Goal: Task Accomplishment & Management: Manage account settings

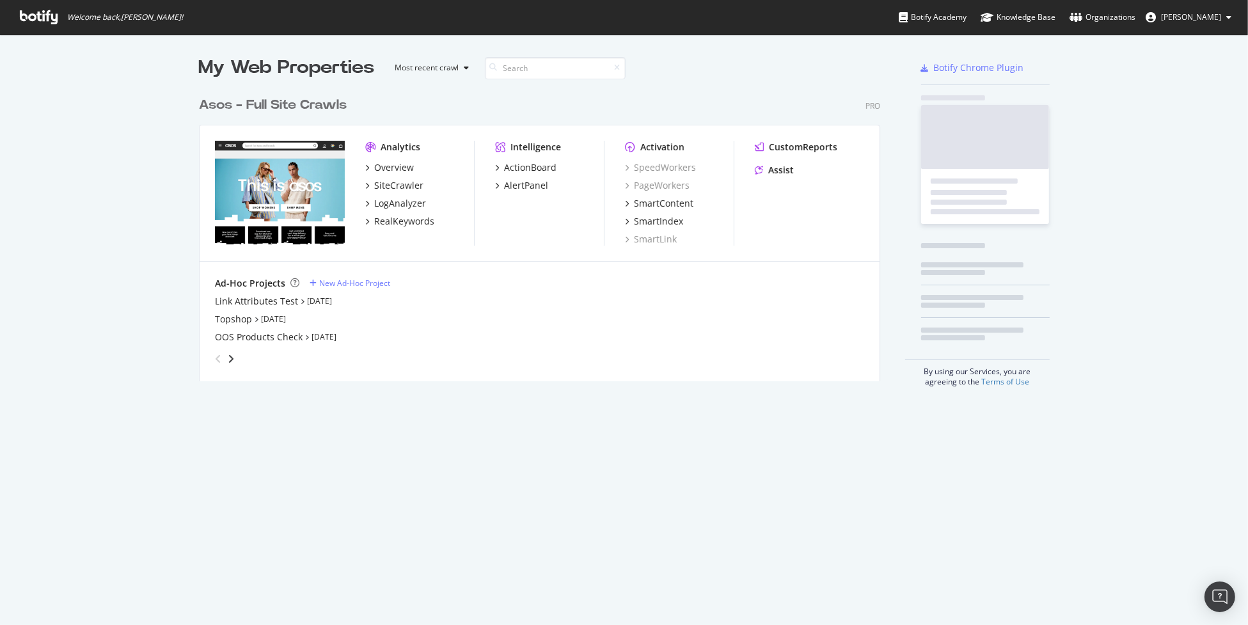
scroll to position [290, 681]
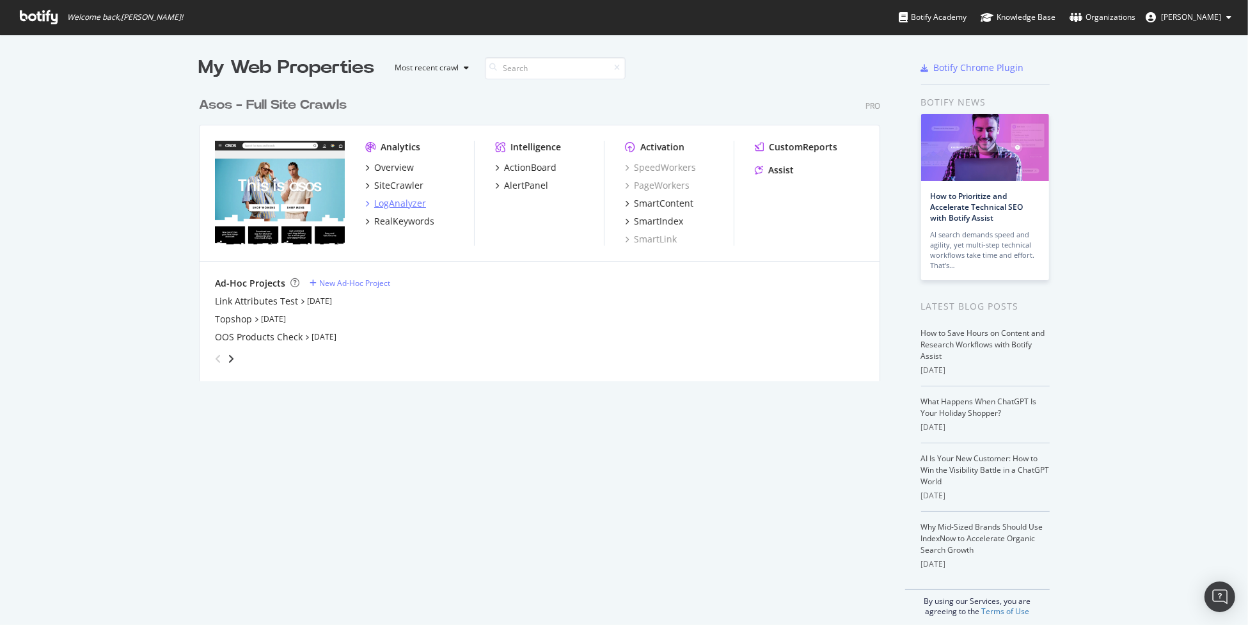
click at [407, 199] on div "LogAnalyzer" at bounding box center [400, 203] width 52 height 13
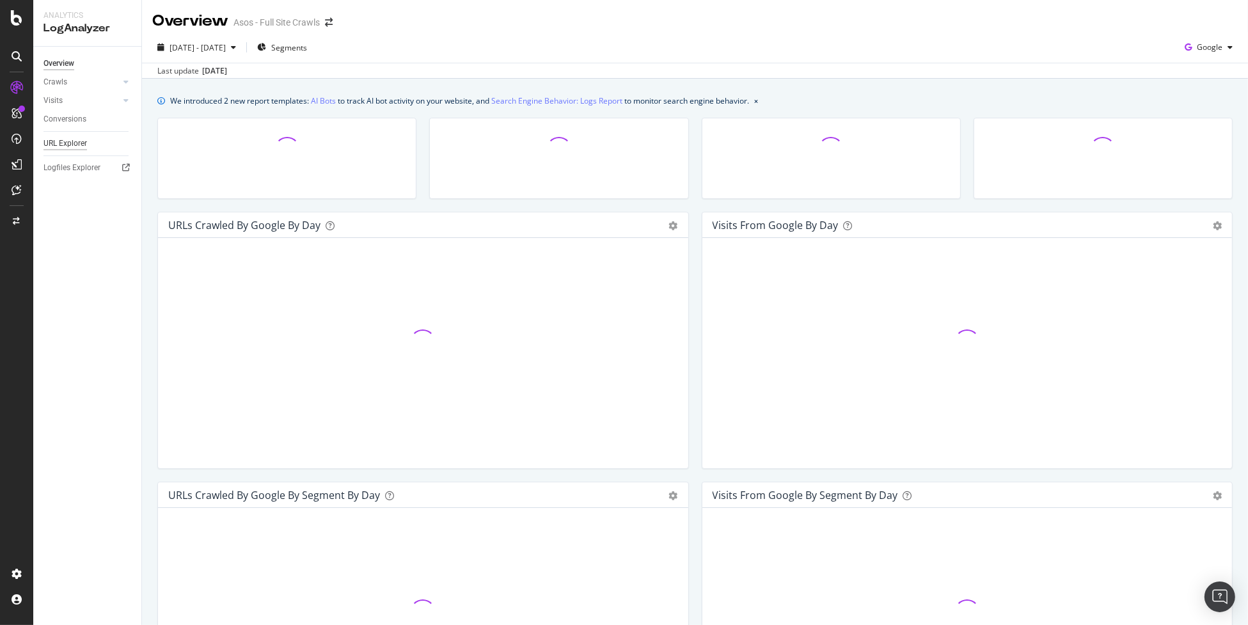
click at [70, 142] on div "URL Explorer" at bounding box center [66, 143] width 44 height 13
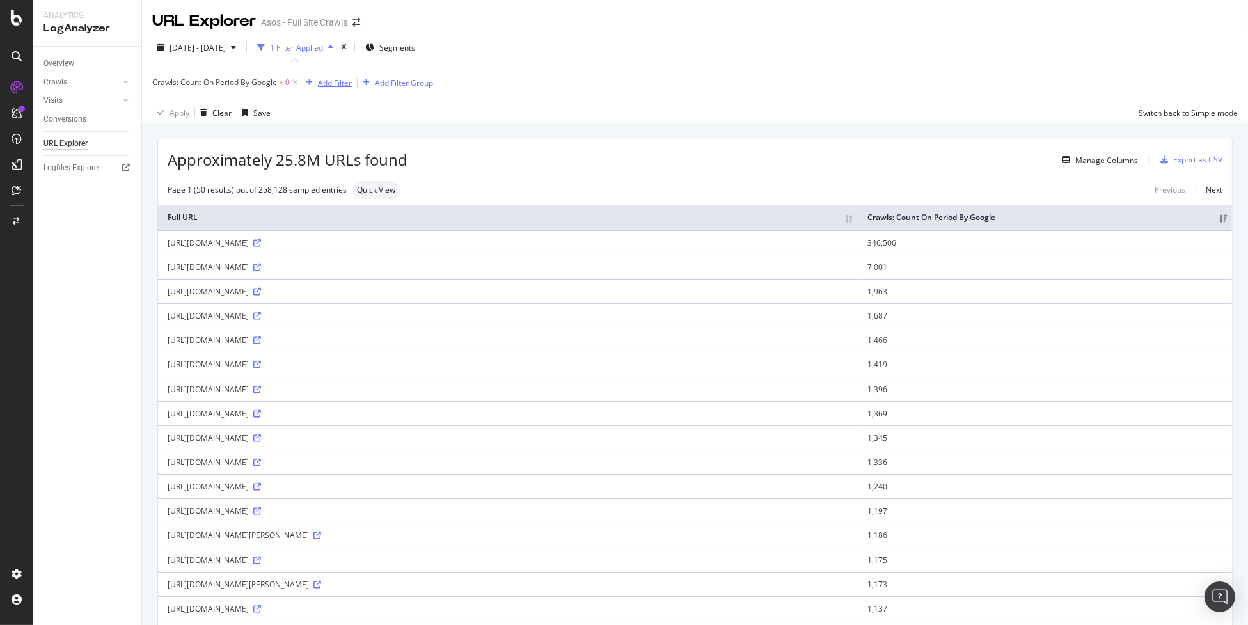
click at [340, 84] on div "Add Filter" at bounding box center [335, 82] width 34 height 11
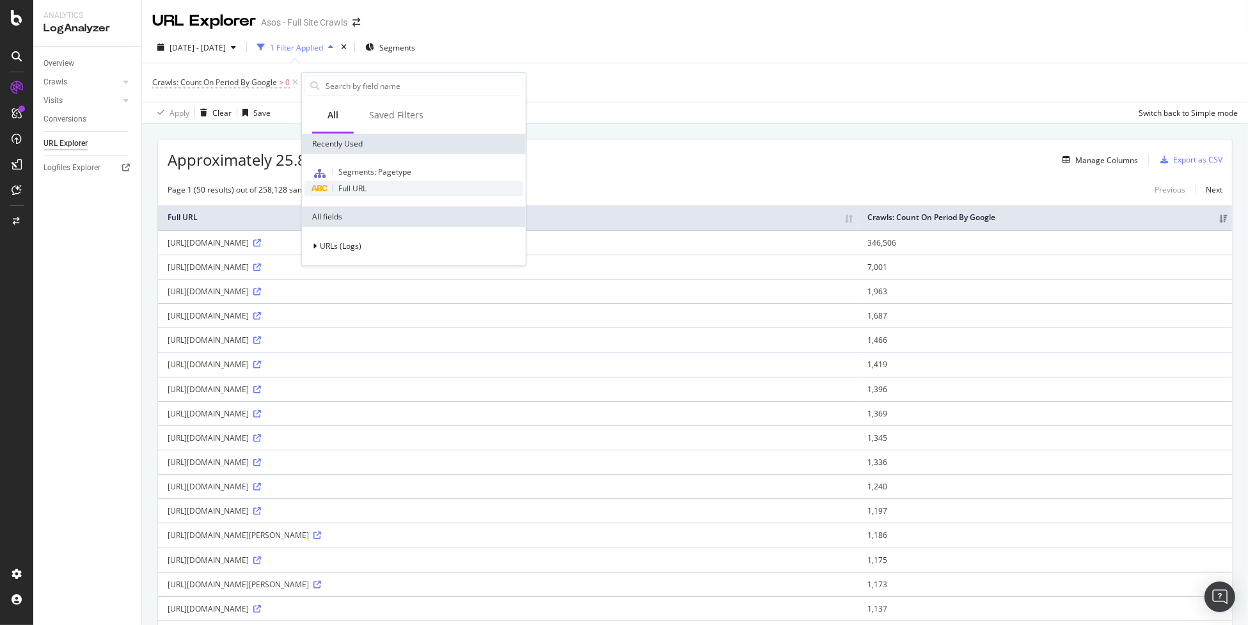
click at [361, 186] on span "Full URL" at bounding box center [352, 188] width 28 height 11
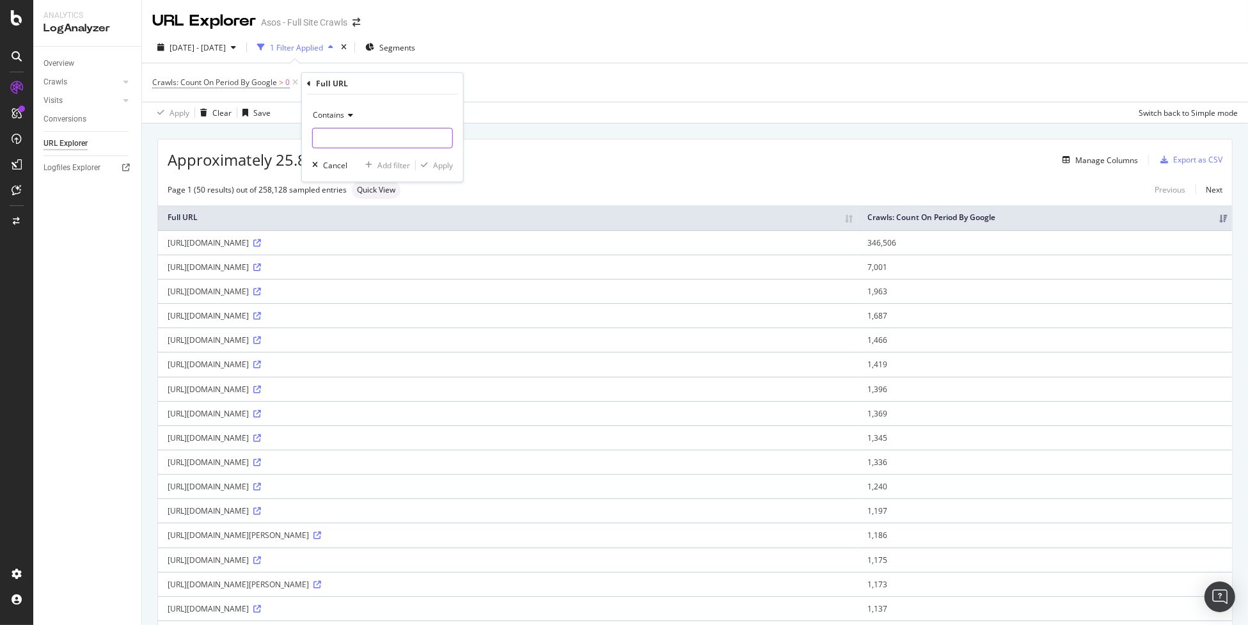
click at [370, 139] on input "text" at bounding box center [382, 138] width 139 height 20
click at [319, 109] on div "Contains" at bounding box center [382, 115] width 141 height 20
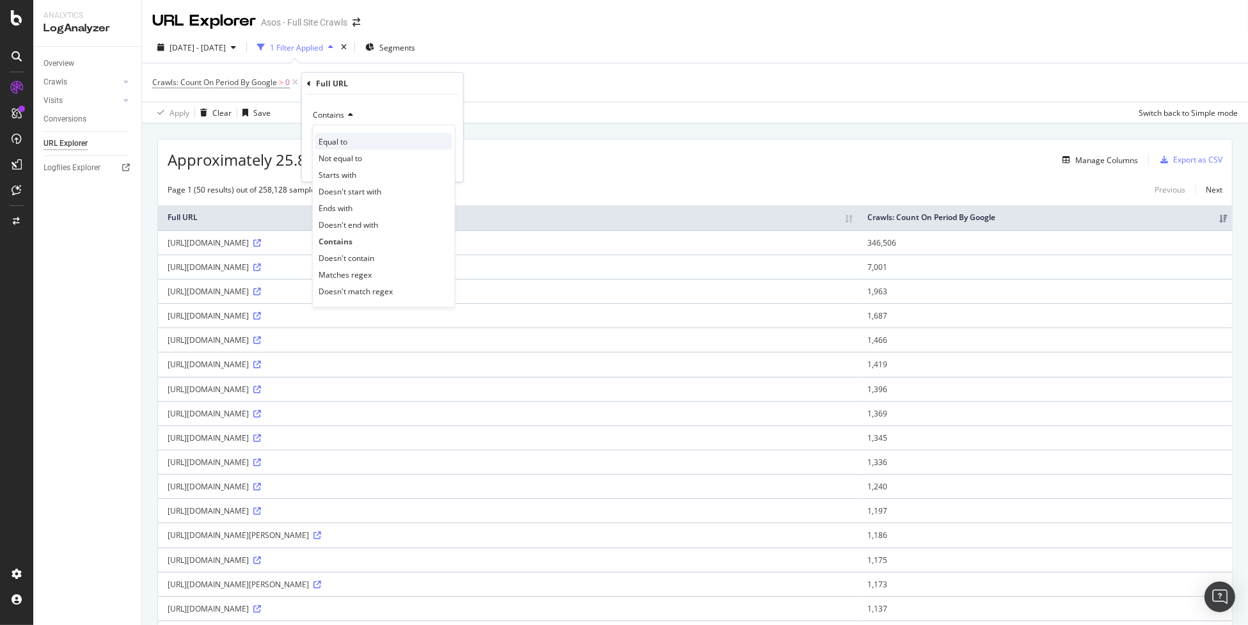
click at [392, 138] on div "Equal to" at bounding box center [383, 141] width 137 height 17
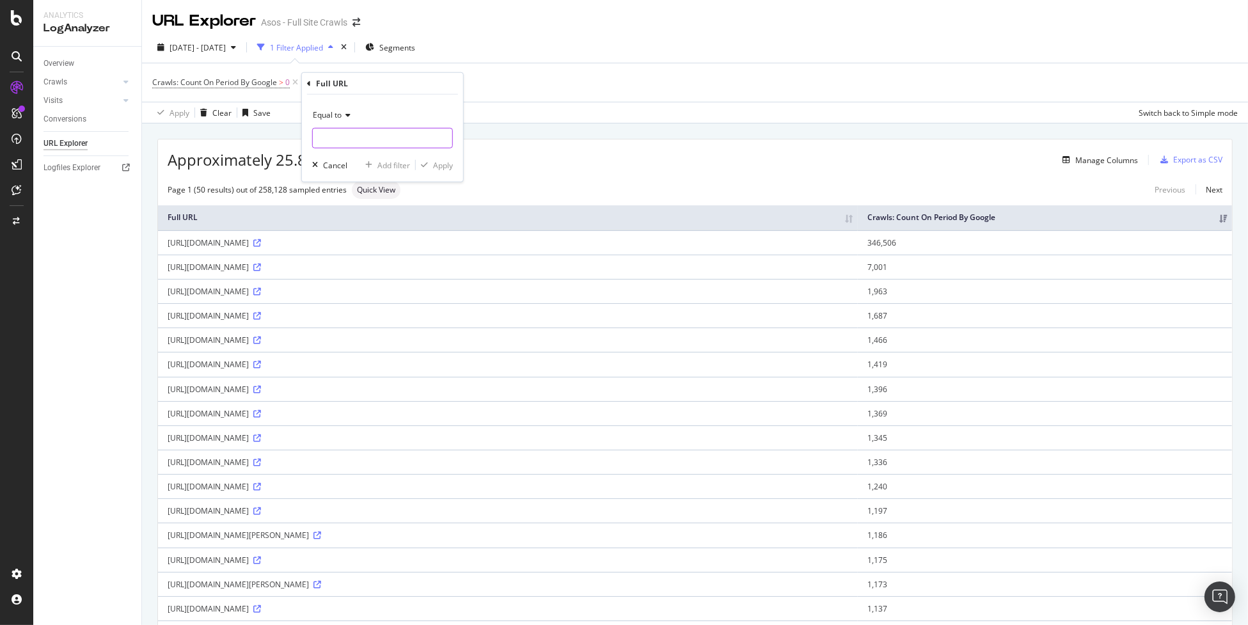
click at [381, 143] on input "text" at bounding box center [382, 138] width 139 height 20
paste input "https://www.asos.com/collusion/collusion-lace-trim-strappy-cami-in-leopard-mesh…"
type input "https://www.asos.com/collusion/collusion-lace-trim-strappy-cami-in-leopard-mesh…"
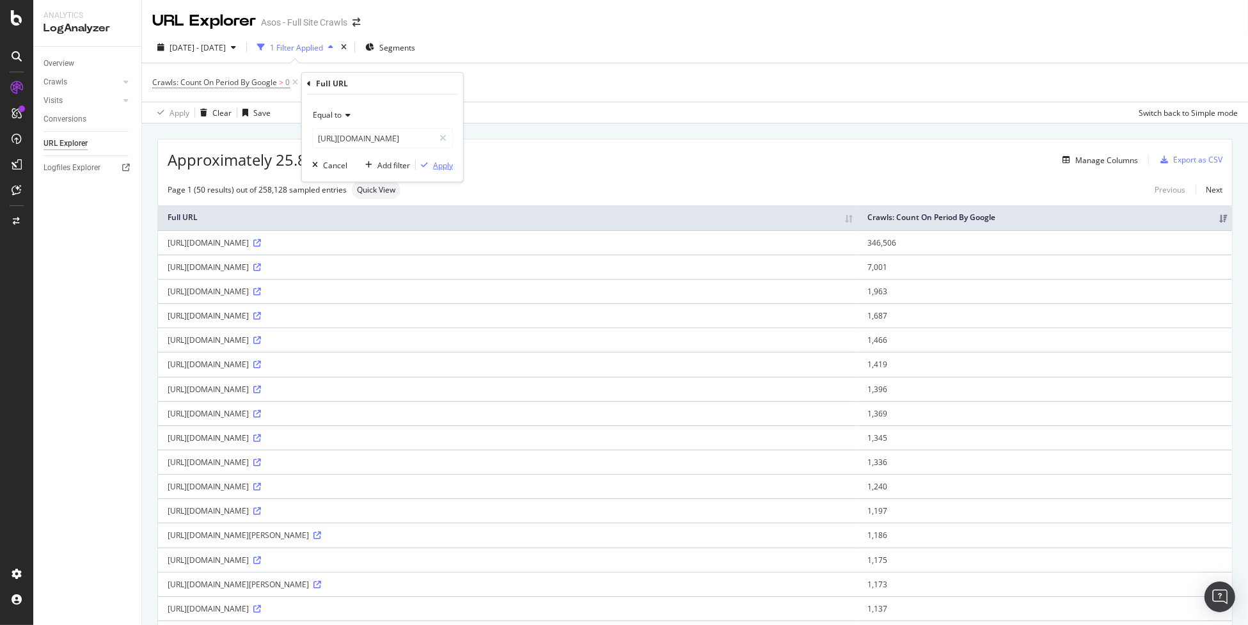
click at [447, 166] on div "Apply" at bounding box center [443, 164] width 20 height 11
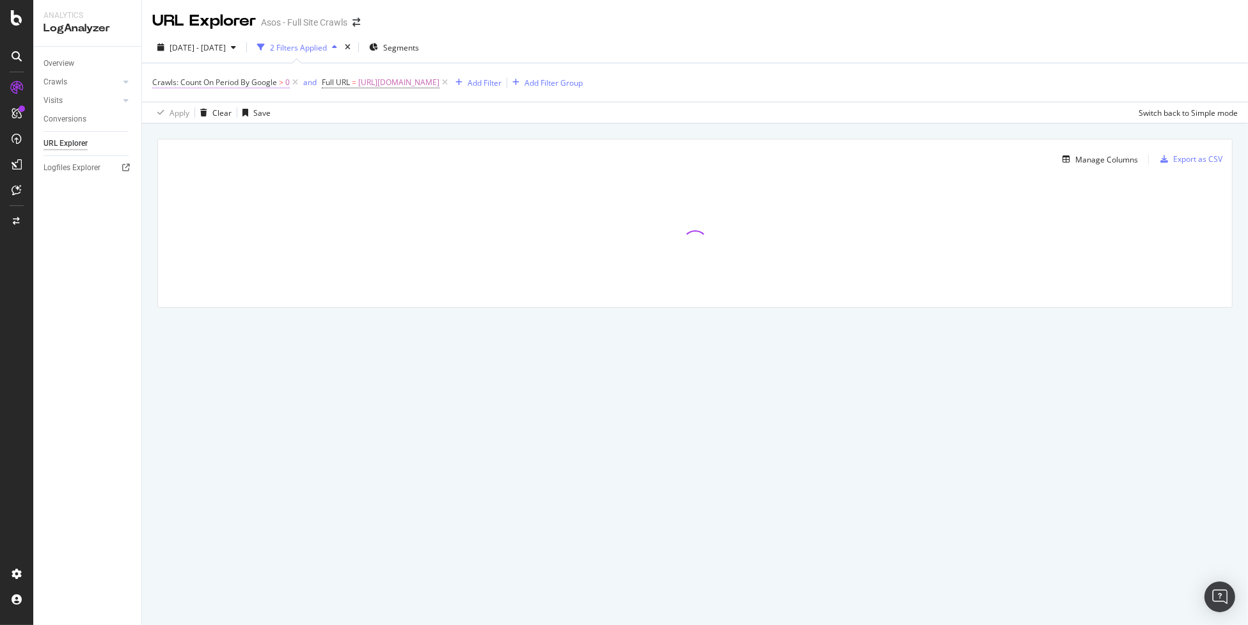
click at [267, 79] on span "Crawls: Count On Period By Google" at bounding box center [214, 82] width 125 height 11
click at [196, 113] on span "By Google" at bounding box center [182, 112] width 36 height 11
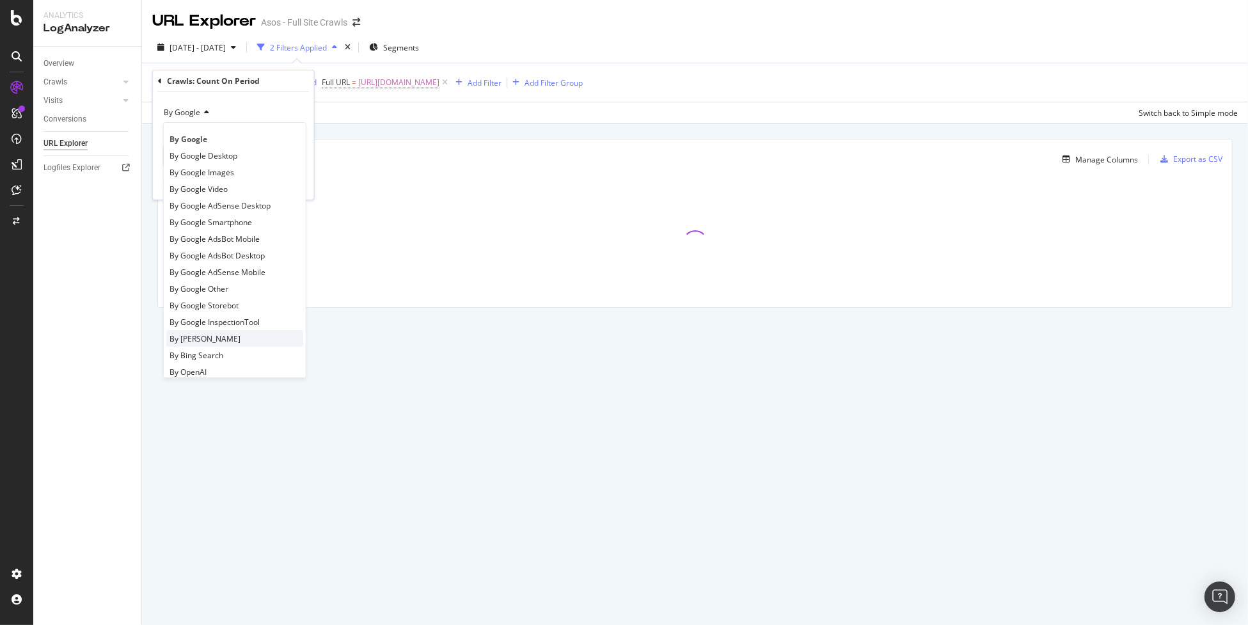
click at [202, 333] on div "By Bing" at bounding box center [234, 338] width 137 height 17
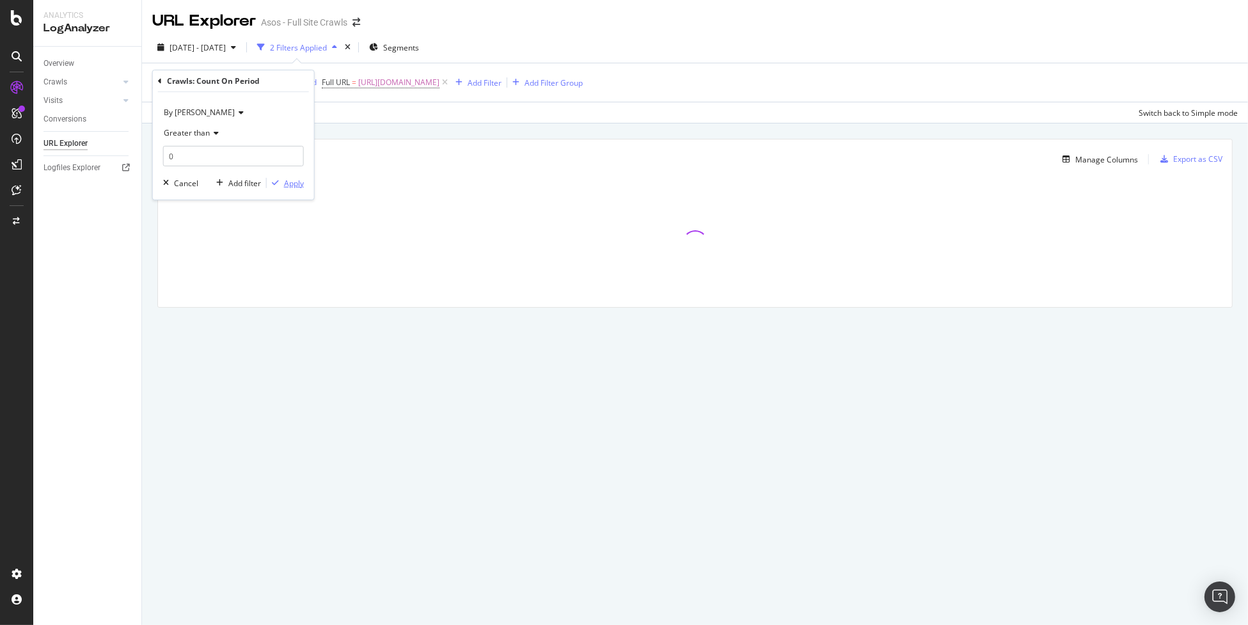
click at [293, 183] on div "Apply" at bounding box center [294, 183] width 20 height 11
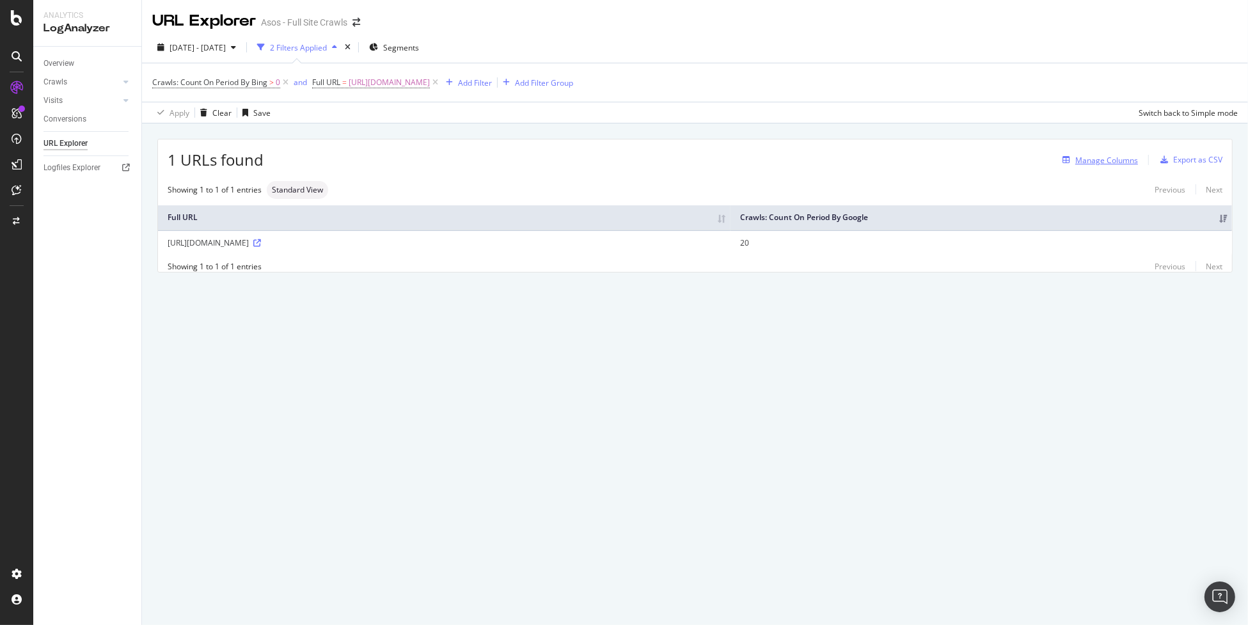
click at [1102, 158] on div "Manage Columns" at bounding box center [1106, 160] width 63 height 11
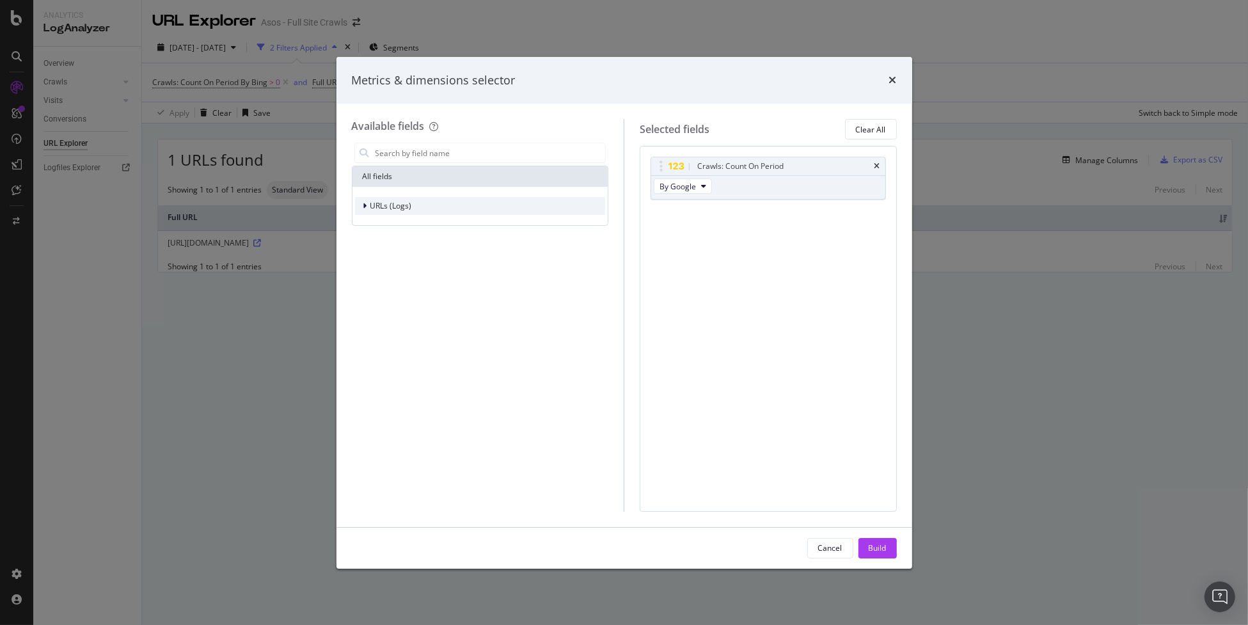
click at [499, 207] on div "URLs (Logs)" at bounding box center [480, 206] width 251 height 18
click at [421, 261] on div "Crawls" at bounding box center [480, 265] width 251 height 18
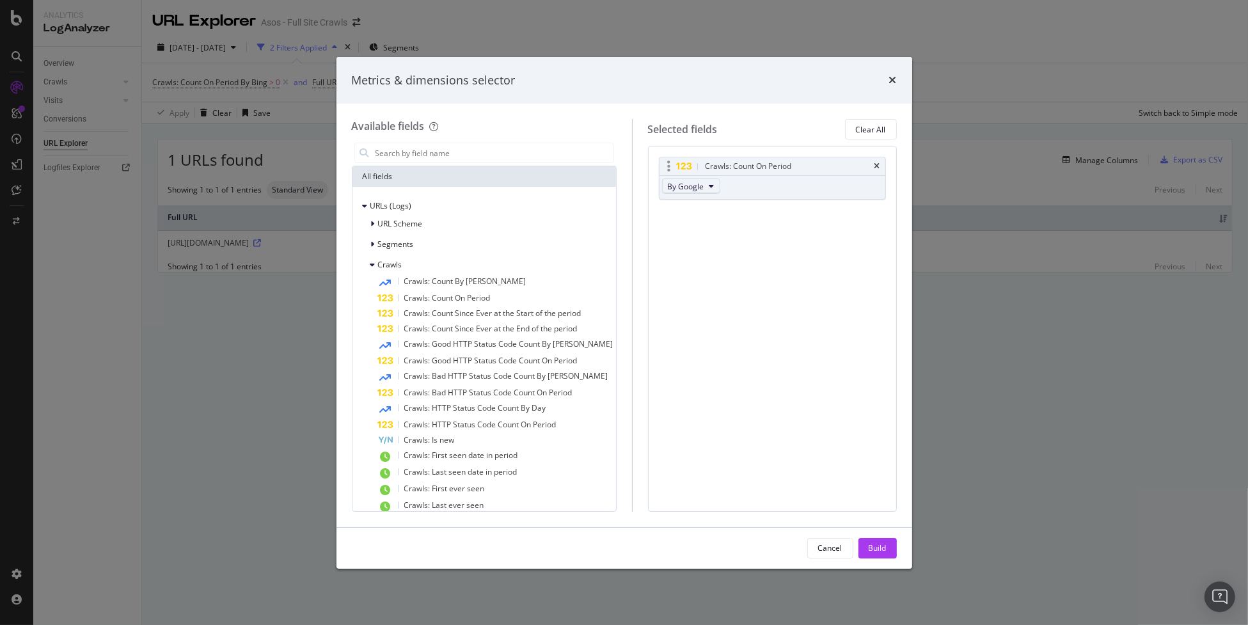
click at [698, 184] on button "By Google" at bounding box center [691, 185] width 58 height 15
click at [718, 221] on span "By Bing" at bounding box center [715, 227] width 101 height 12
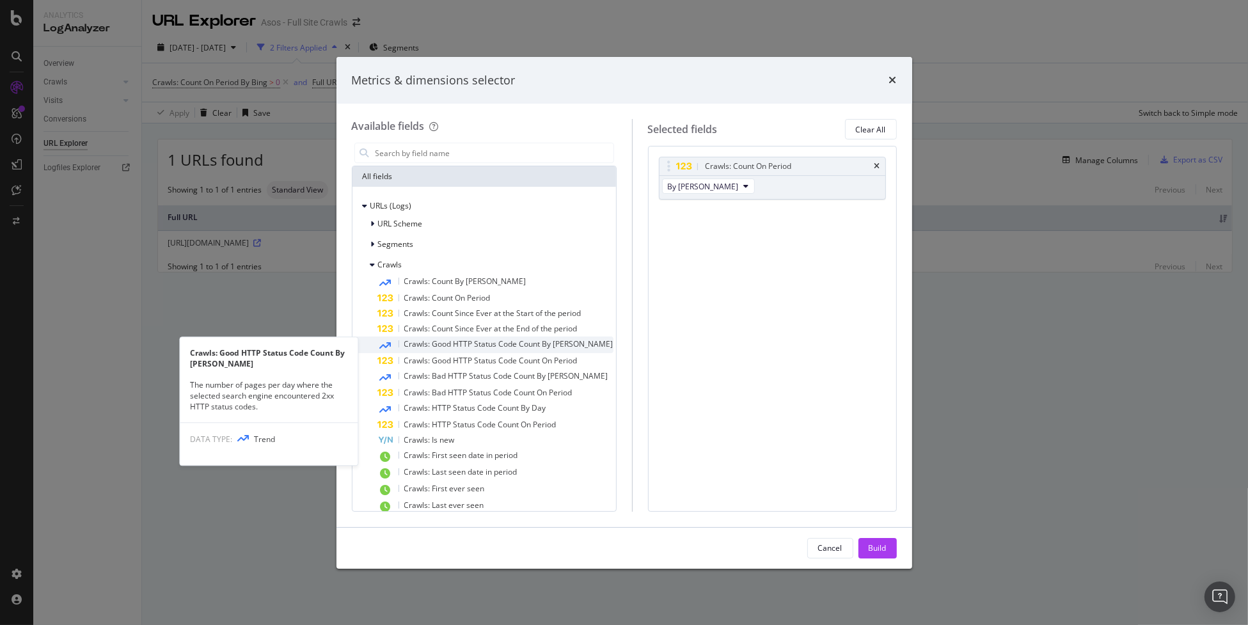
click at [476, 345] on span "Crawls: Good HTTP Status Code Count By Day" at bounding box center [508, 343] width 209 height 11
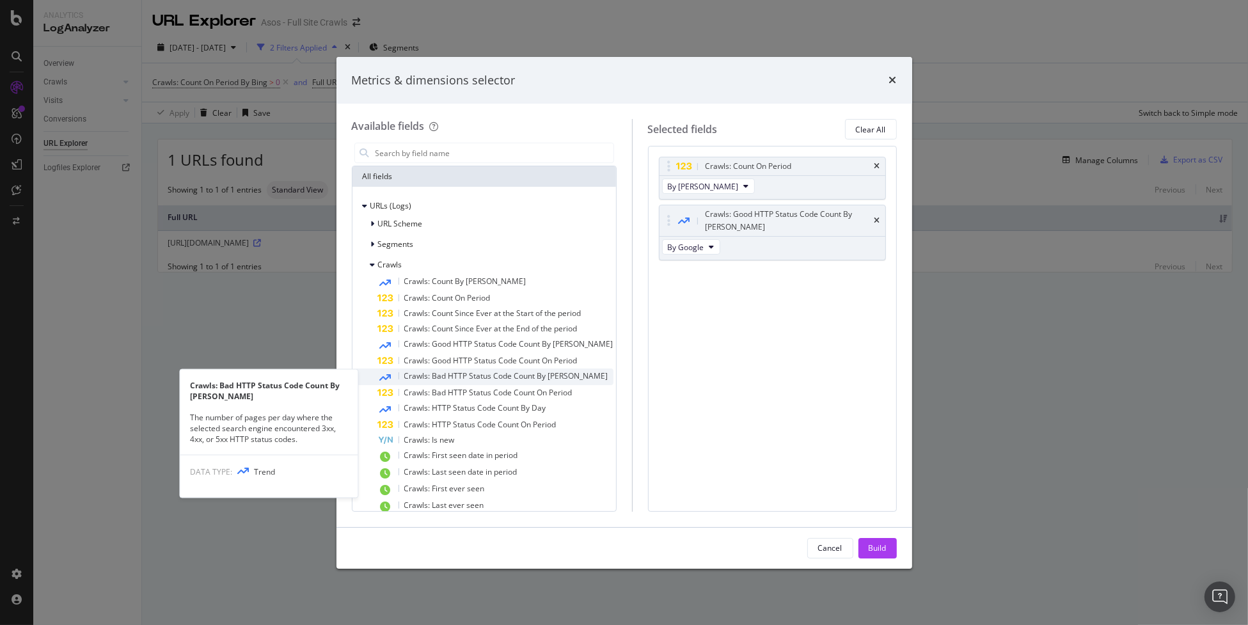
click at [463, 374] on span "Crawls: Bad HTTP Status Code Count By Day" at bounding box center [506, 375] width 204 height 11
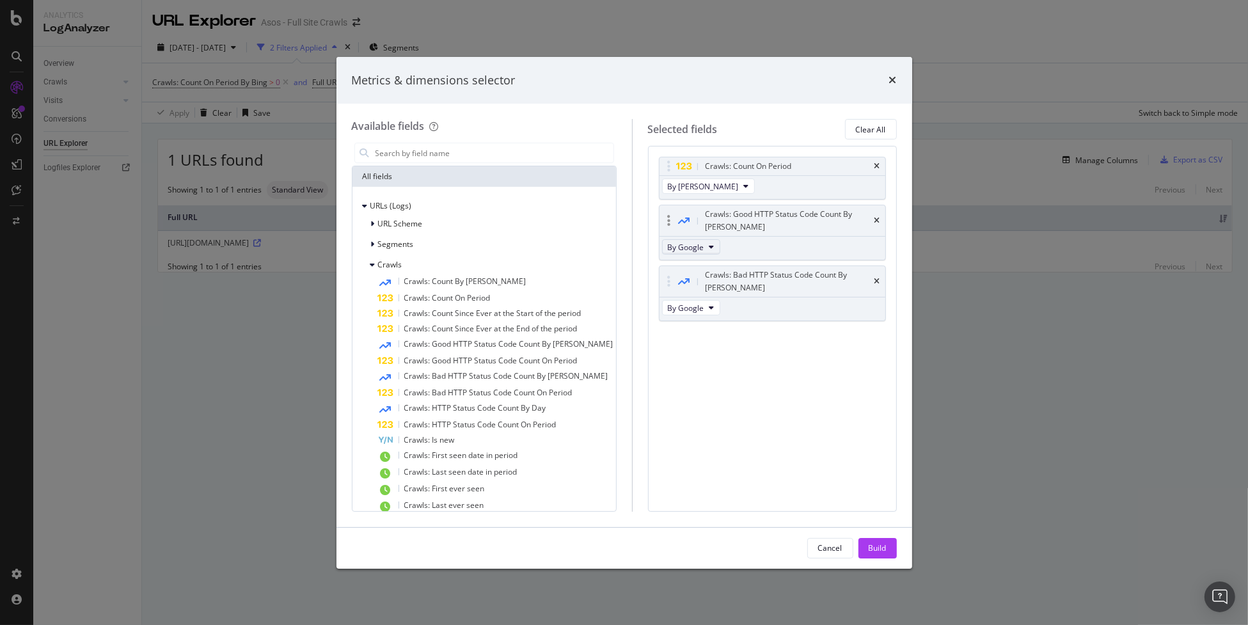
click at [693, 242] on span "By Google" at bounding box center [686, 247] width 36 height 11
click at [702, 316] on div "By Bing" at bounding box center [715, 323] width 122 height 19
click at [692, 303] on span "By Google" at bounding box center [686, 308] width 36 height 11
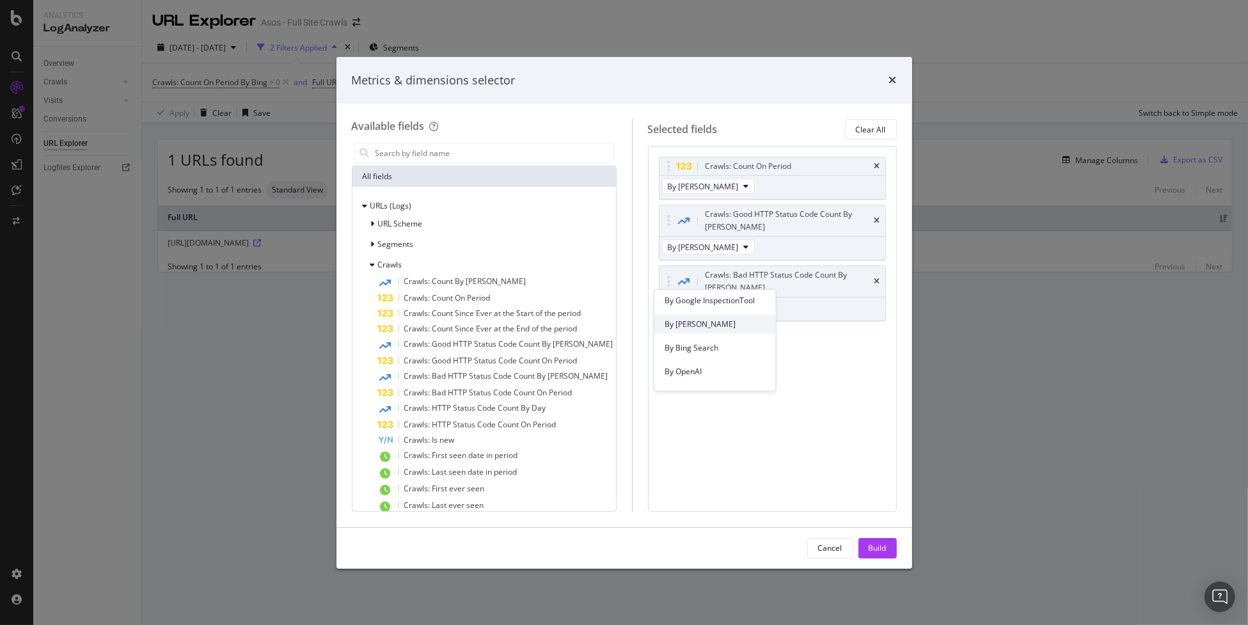
click at [718, 322] on span "By Bing" at bounding box center [715, 324] width 101 height 12
click at [882, 545] on div "Build" at bounding box center [878, 547] width 18 height 11
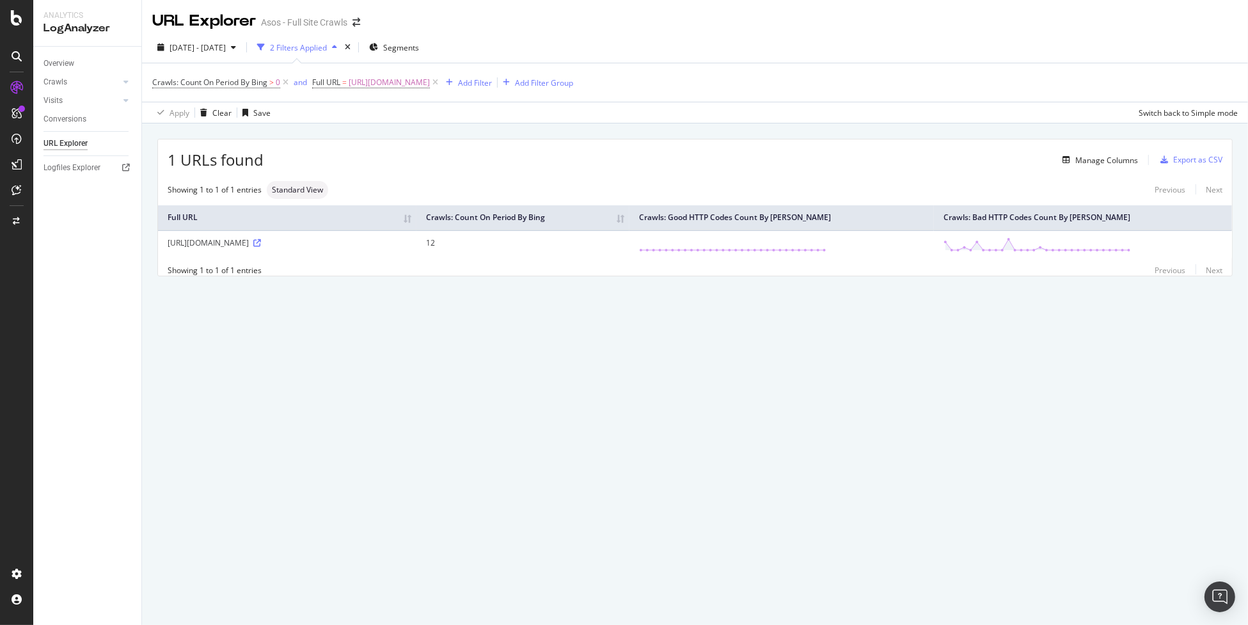
click at [706, 391] on div "URL Explorer Asos - Full Site Crawls 2025 Aug. 12th - Sep. 10th 2 Filters Appli…" at bounding box center [695, 312] width 1106 height 625
click at [63, 61] on div "Overview" at bounding box center [59, 63] width 31 height 13
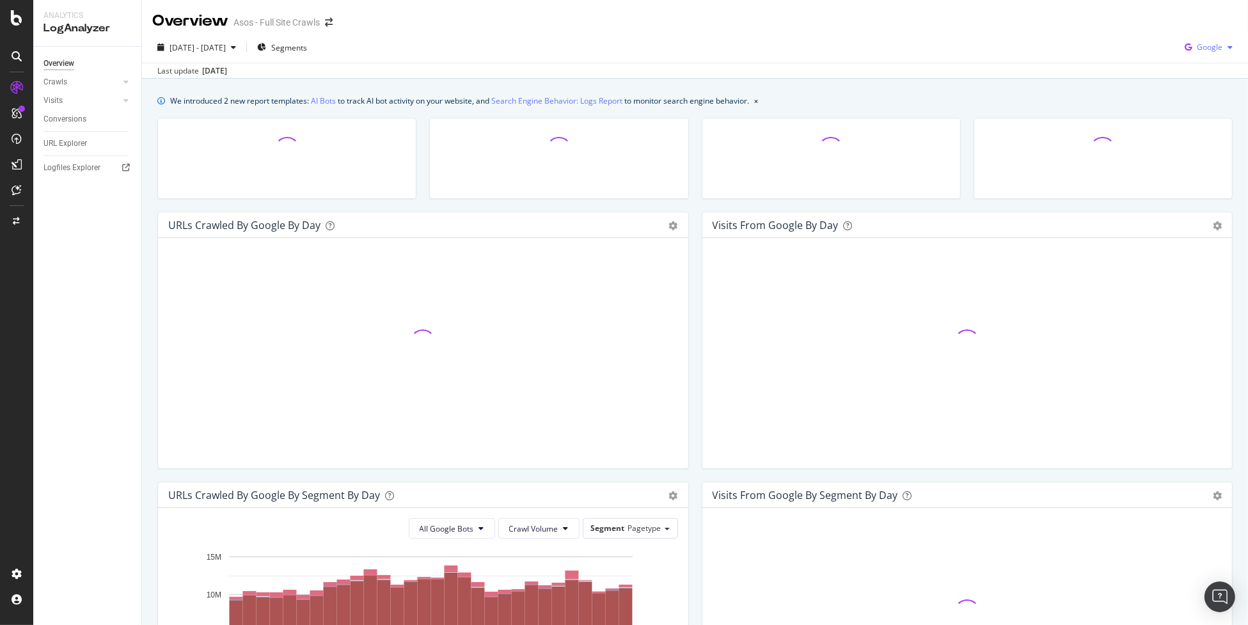
click at [1224, 51] on div "button" at bounding box center [1230, 48] width 15 height 8
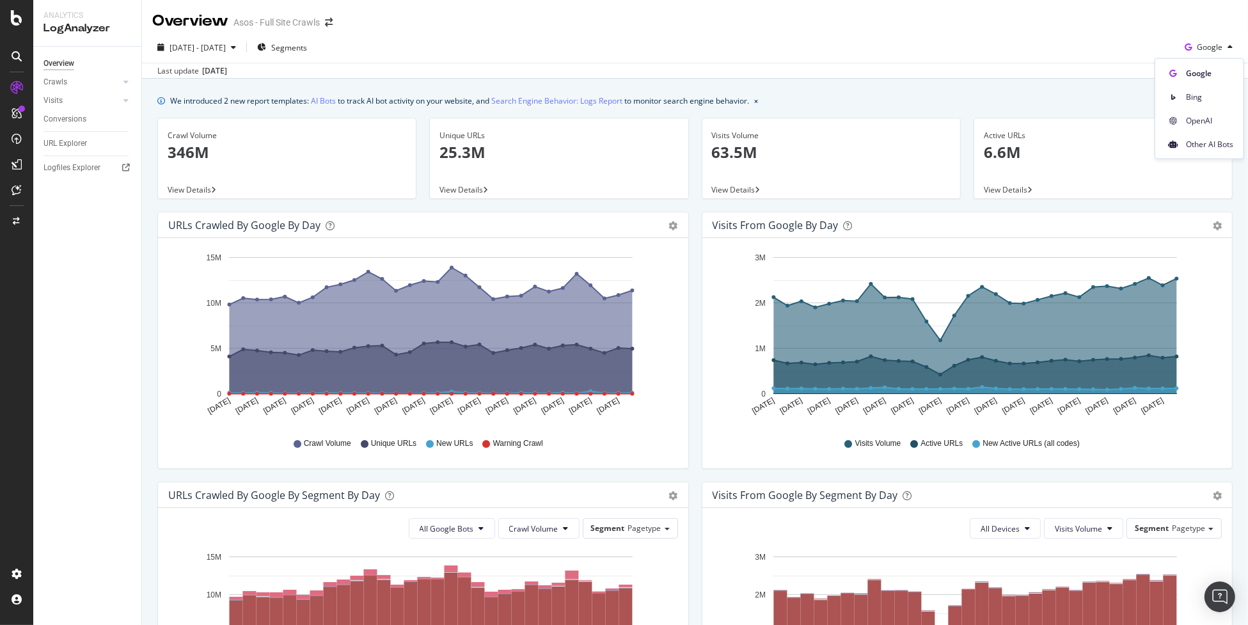
click at [1210, 97] on span "Bing" at bounding box center [1209, 97] width 47 height 12
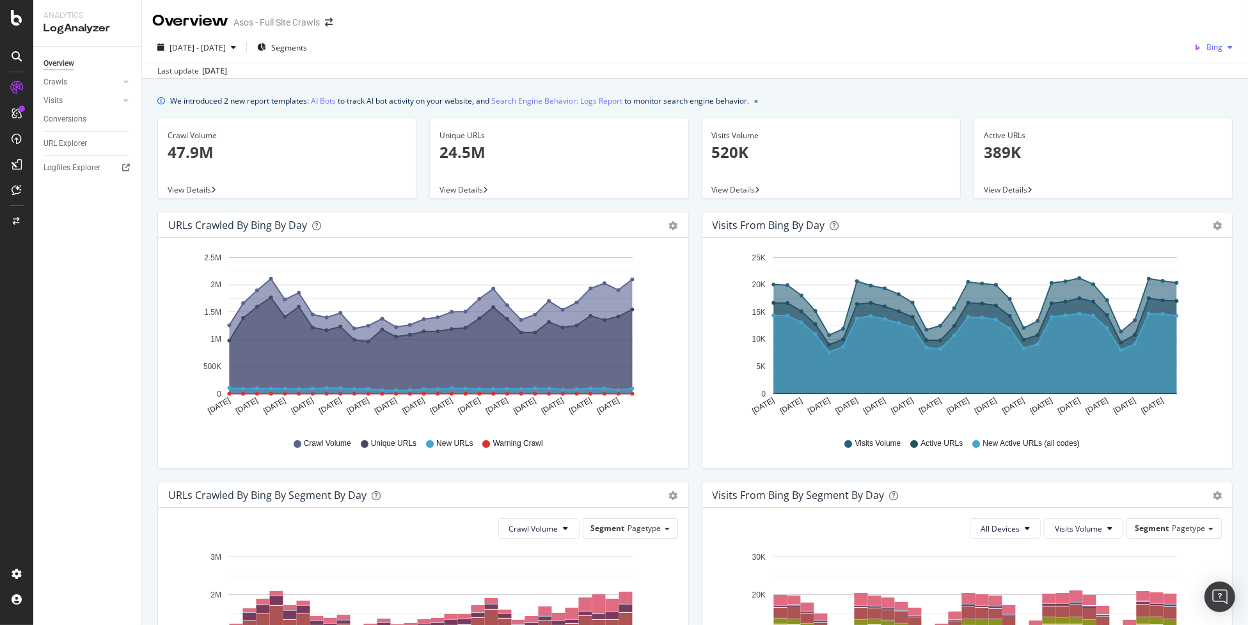
click at [1209, 45] on span "Bing" at bounding box center [1215, 47] width 16 height 11
click at [1211, 124] on span "OpenAI" at bounding box center [1210, 121] width 47 height 12
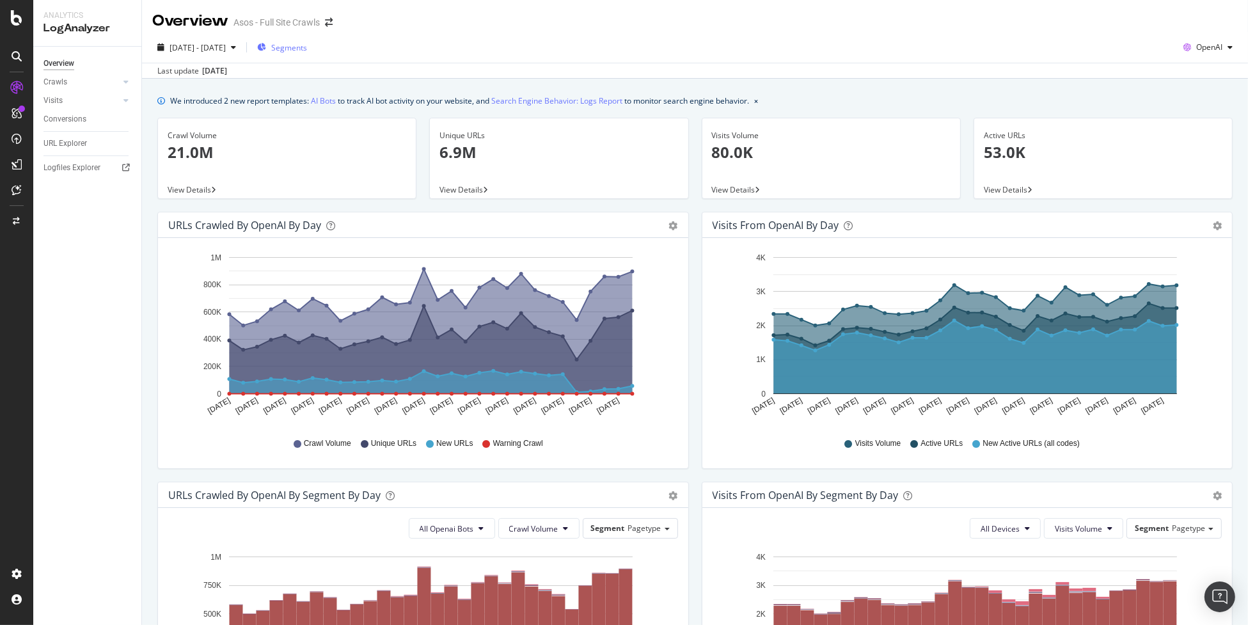
click at [307, 44] on span "Segments" at bounding box center [289, 47] width 36 height 11
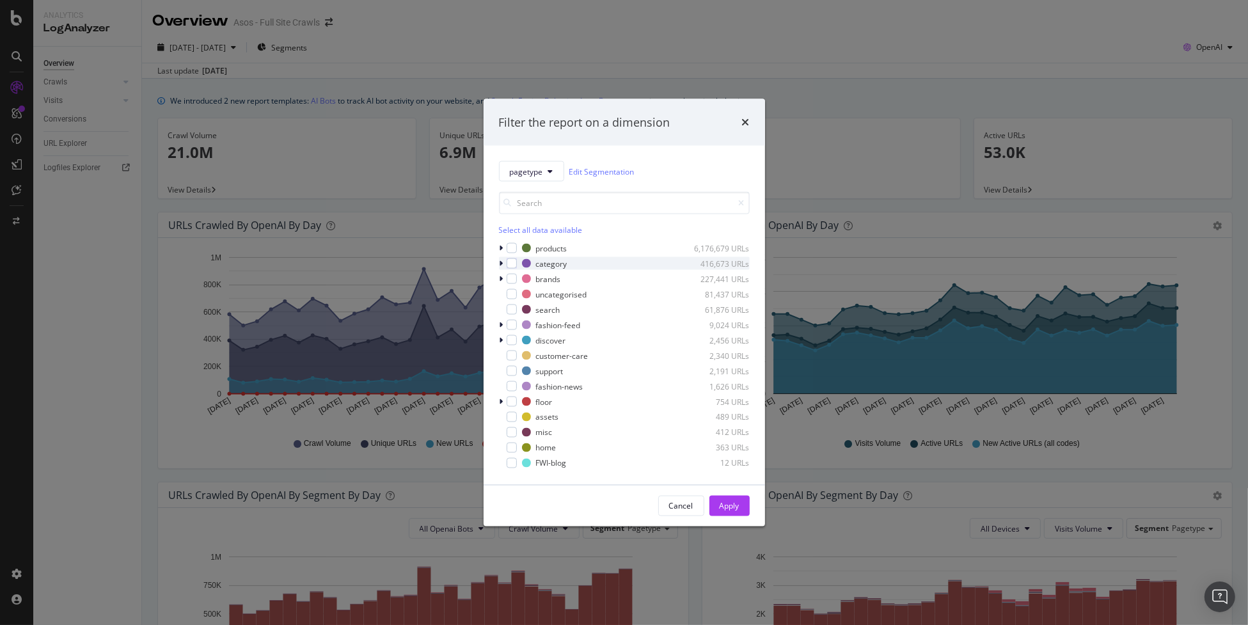
click at [500, 264] on icon "modal" at bounding box center [502, 264] width 4 height 8
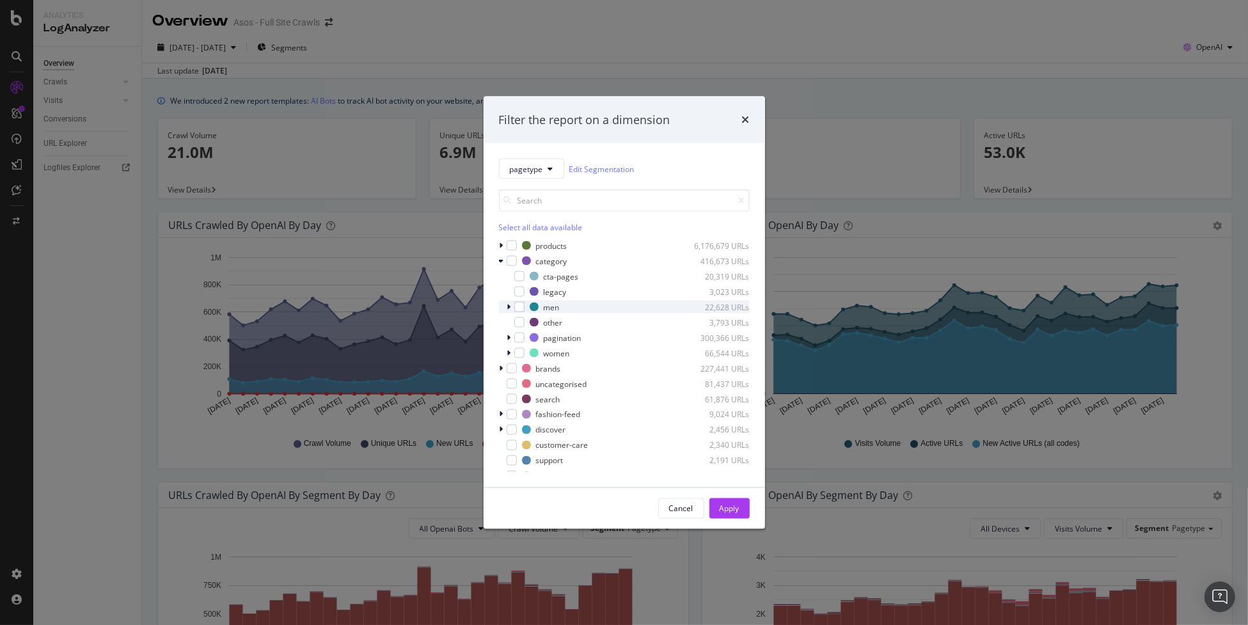
click at [505, 306] on div "men 22,628 URLs" at bounding box center [624, 307] width 251 height 13
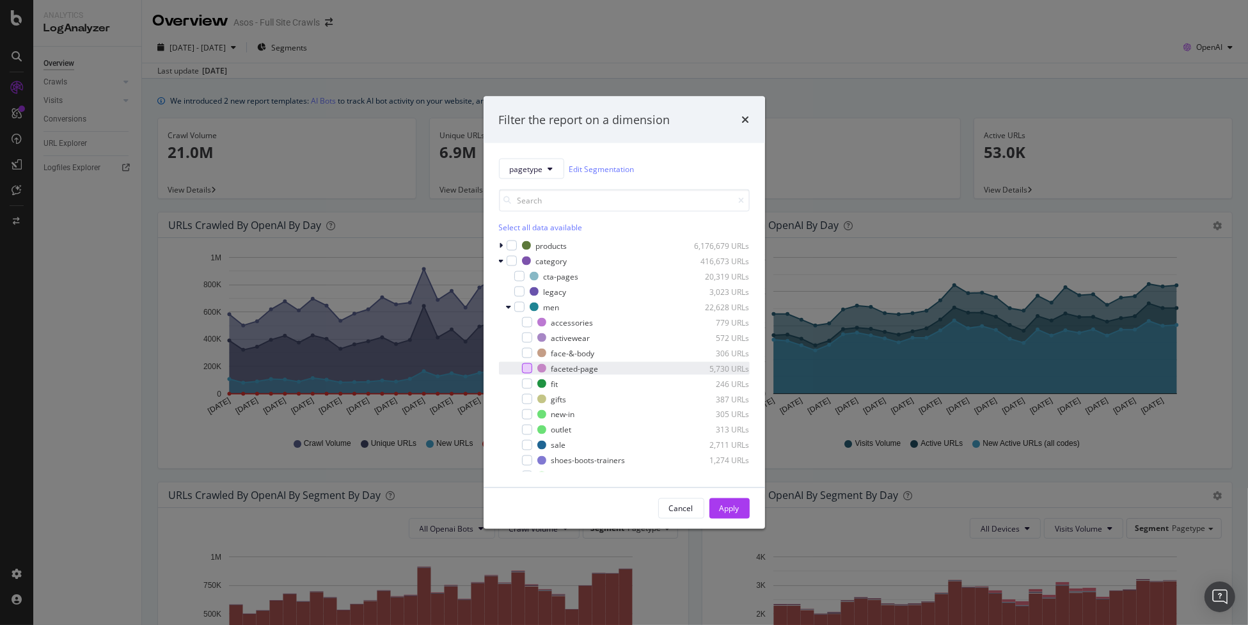
click at [526, 371] on div "modal" at bounding box center [527, 368] width 10 height 10
click at [511, 308] on icon "modal" at bounding box center [509, 307] width 5 height 8
click at [505, 338] on div "pagination 300,366 URLs" at bounding box center [624, 337] width 251 height 13
click at [508, 338] on icon "modal" at bounding box center [509, 338] width 5 height 8
click at [505, 353] on div "women 66,544 URLs" at bounding box center [624, 353] width 251 height 13
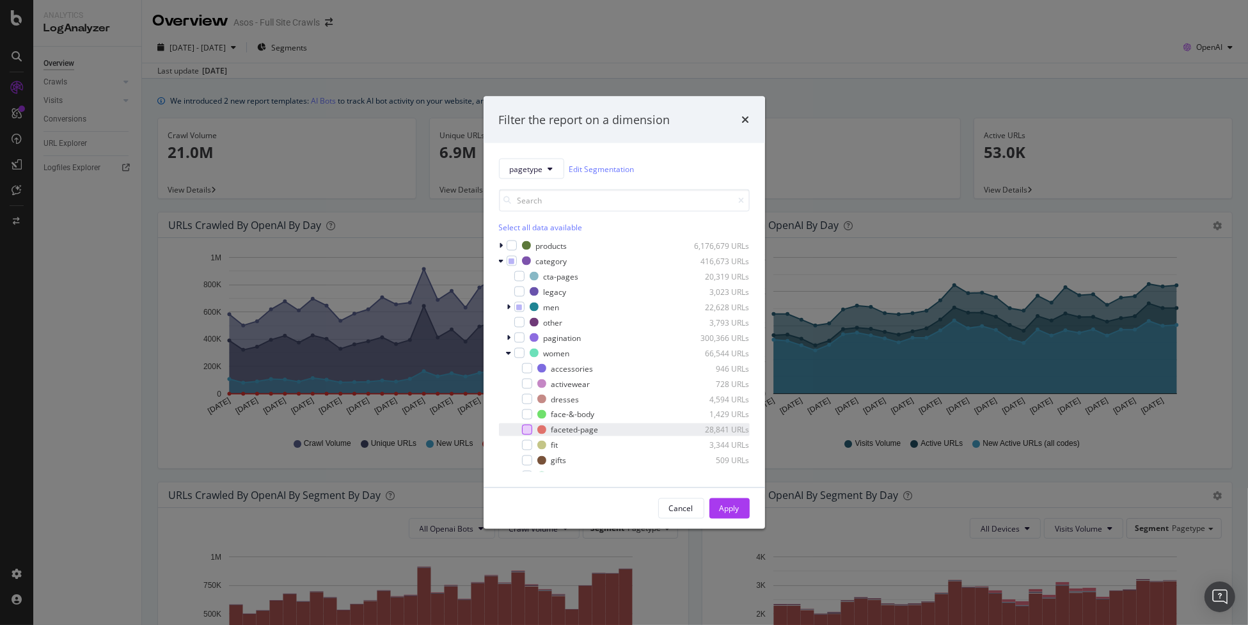
click at [525, 433] on div "modal" at bounding box center [527, 430] width 10 height 10
click at [722, 507] on div "Apply" at bounding box center [730, 508] width 20 height 11
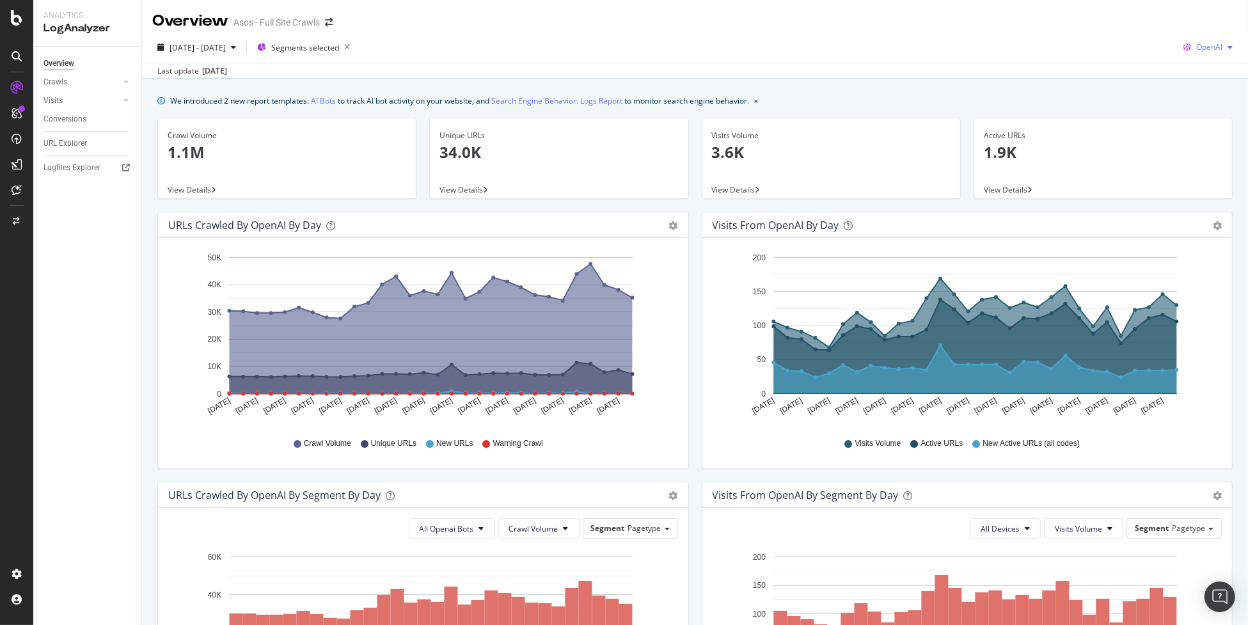
click at [1212, 52] on div "OpenAI" at bounding box center [1207, 47] width 59 height 19
click at [1214, 97] on span "Bing" at bounding box center [1208, 97] width 47 height 12
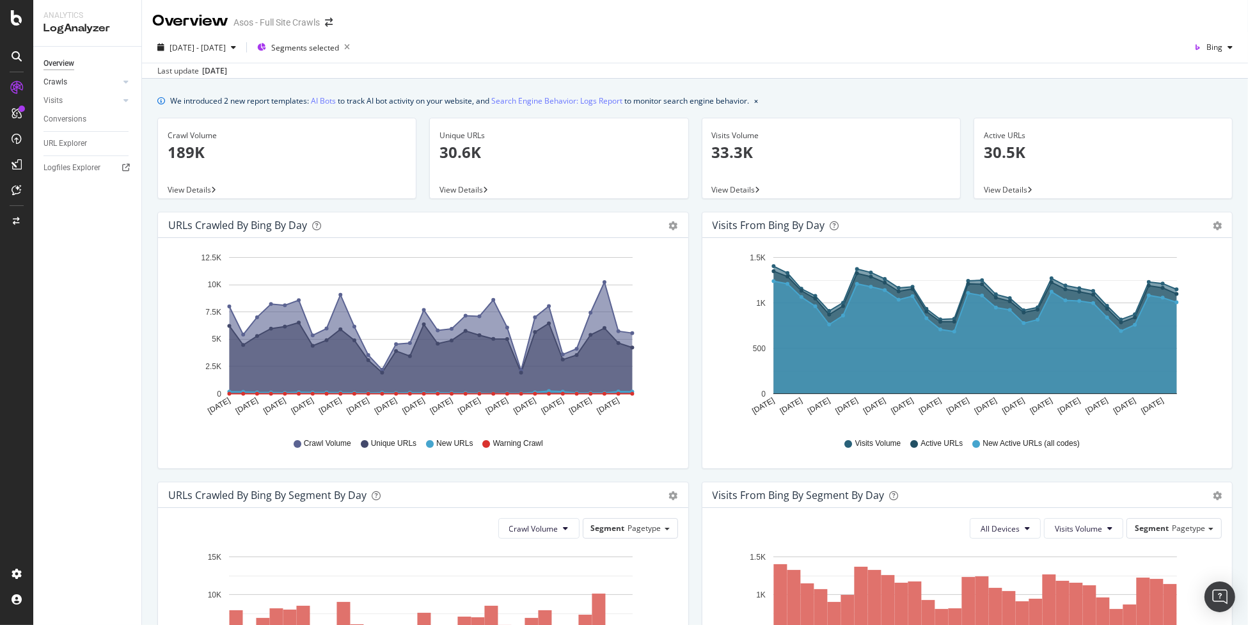
click at [87, 84] on link "Crawls" at bounding box center [82, 81] width 76 height 13
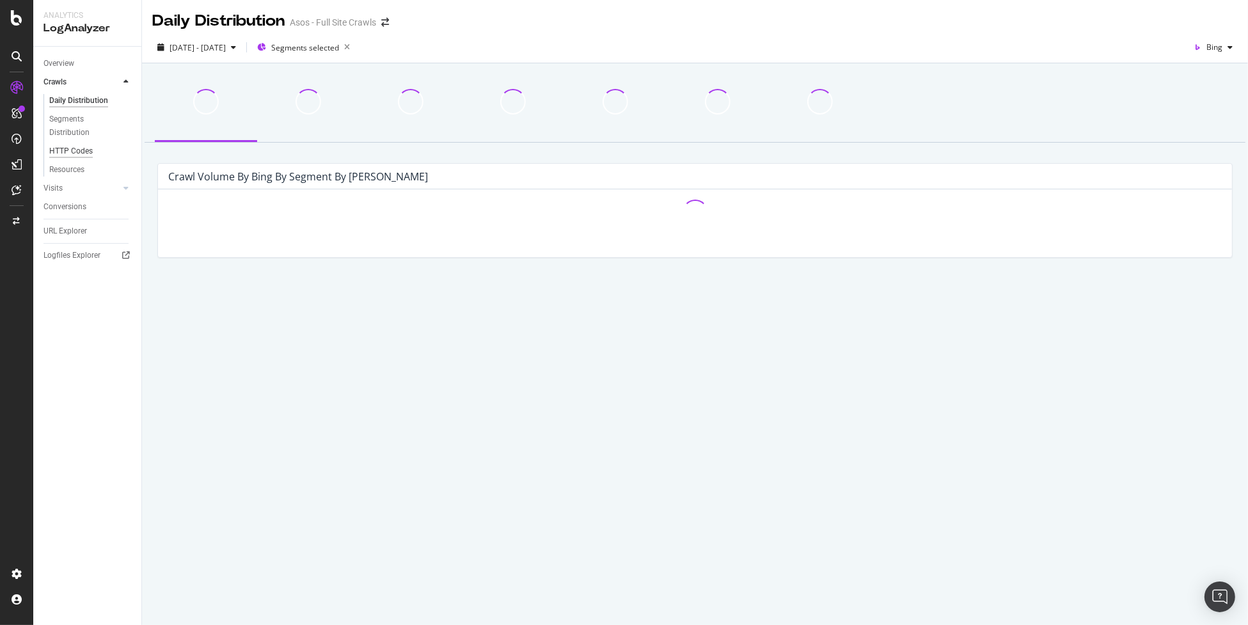
click at [88, 150] on div "HTTP Codes" at bounding box center [71, 151] width 44 height 13
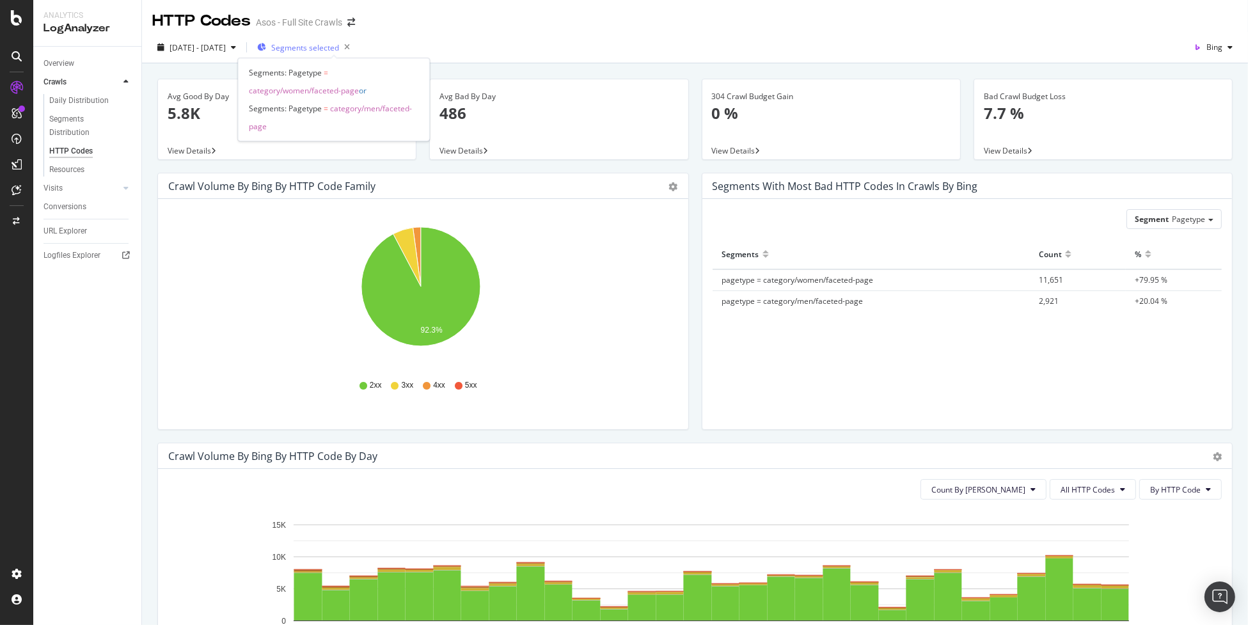
click at [336, 47] on span "Segments selected" at bounding box center [305, 47] width 68 height 11
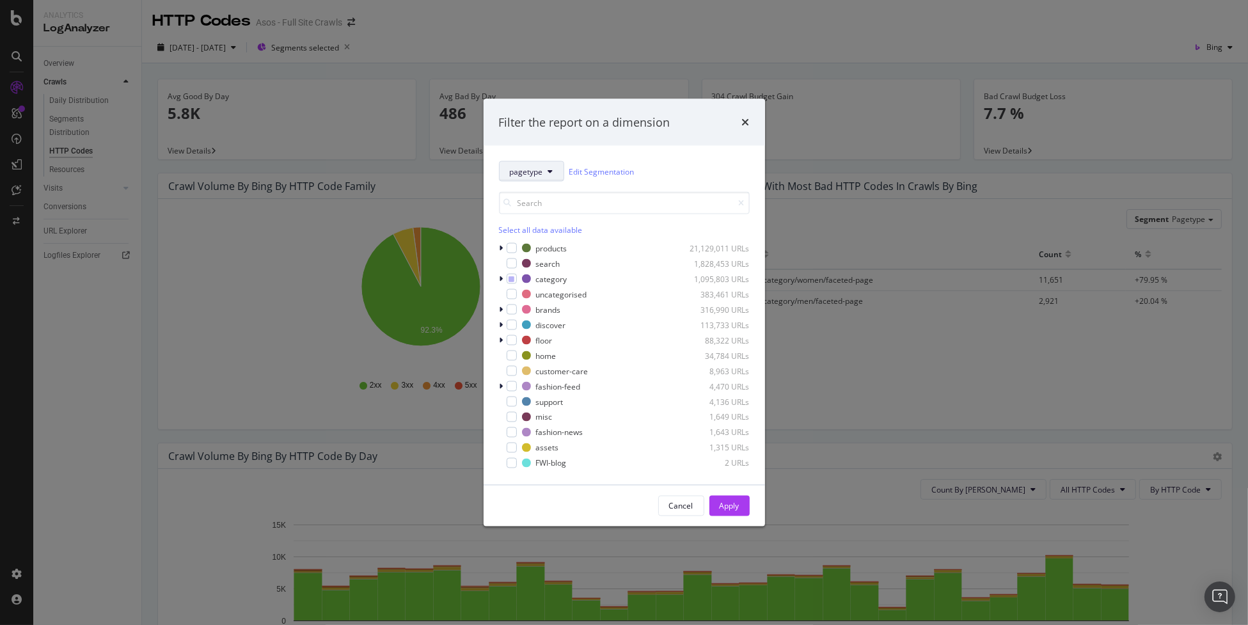
click at [536, 170] on span "pagetype" at bounding box center [526, 171] width 33 height 11
click at [549, 260] on span "parameters" at bounding box center [540, 265] width 63 height 12
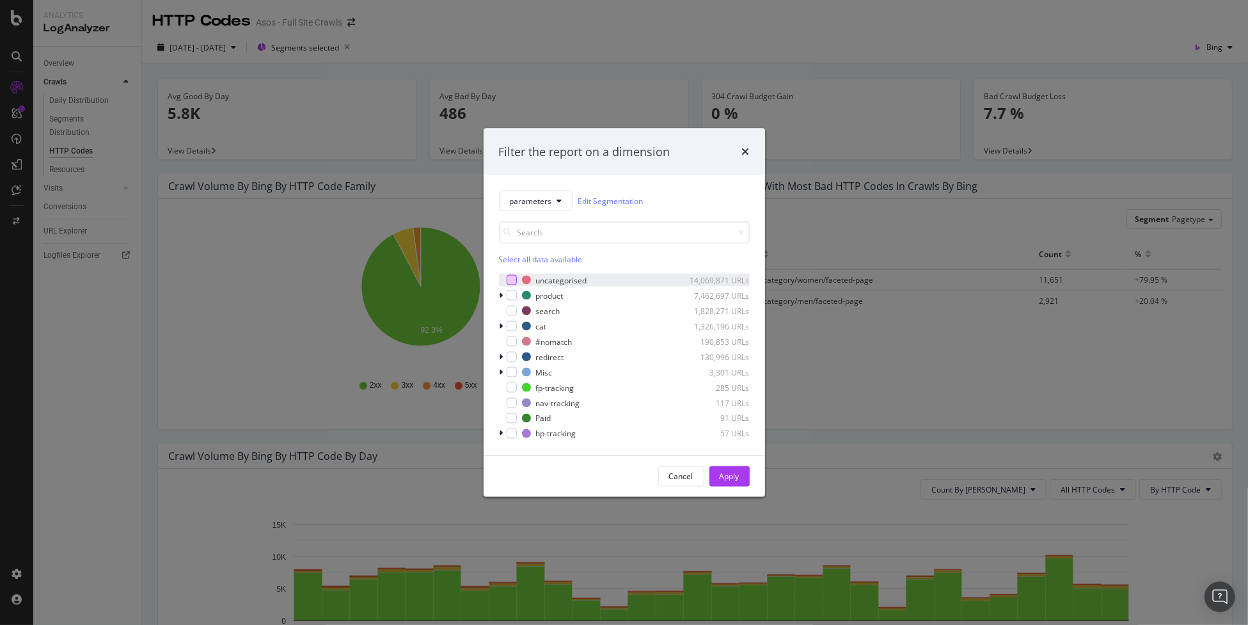
click at [510, 280] on div "modal" at bounding box center [512, 280] width 10 height 10
click at [736, 473] on div "Apply" at bounding box center [730, 476] width 20 height 11
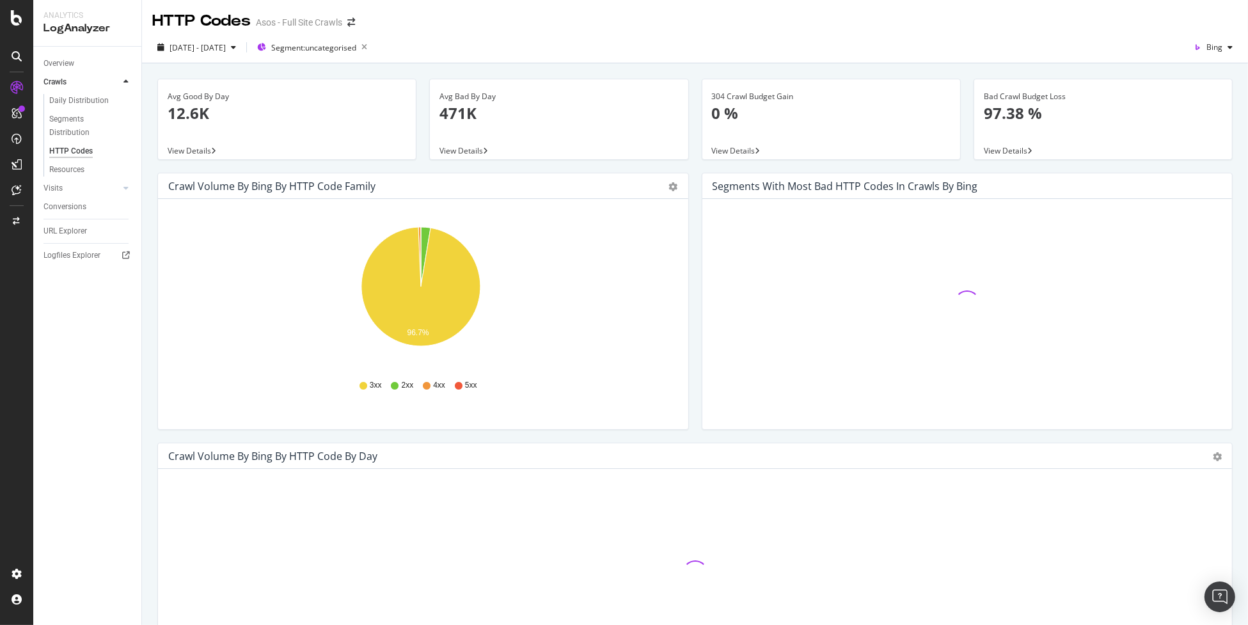
click at [67, 231] on div "URL Explorer" at bounding box center [66, 231] width 44 height 13
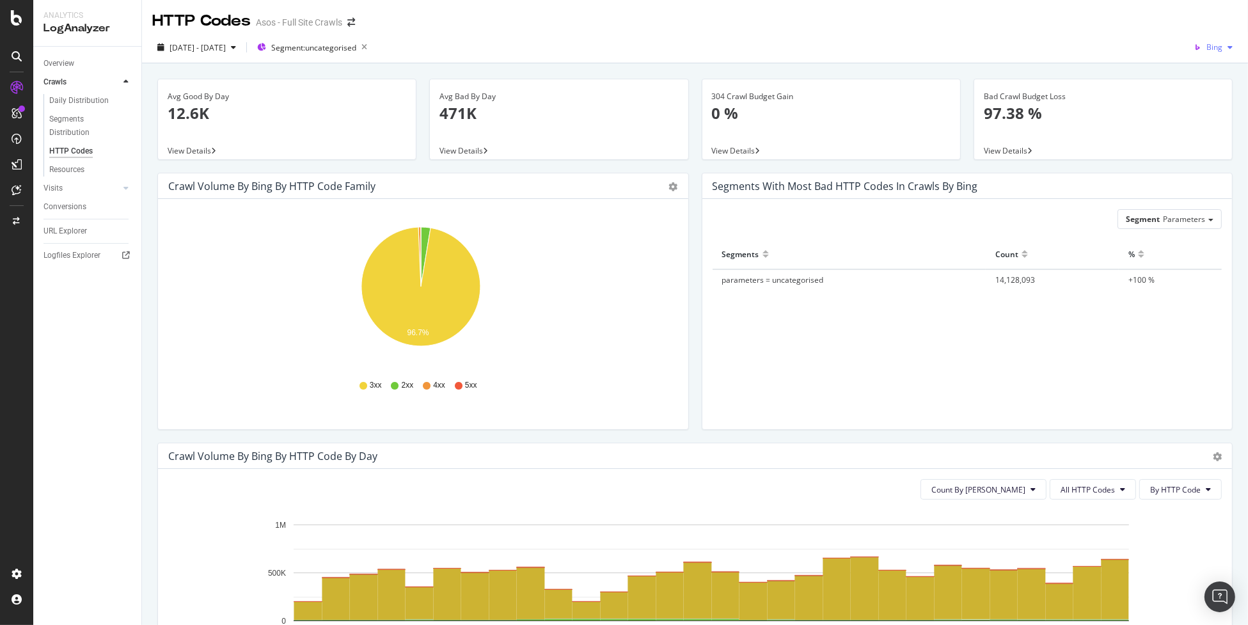
click at [1207, 47] on span "Bing" at bounding box center [1215, 47] width 16 height 11
click at [1214, 79] on div "Google" at bounding box center [1200, 73] width 88 height 19
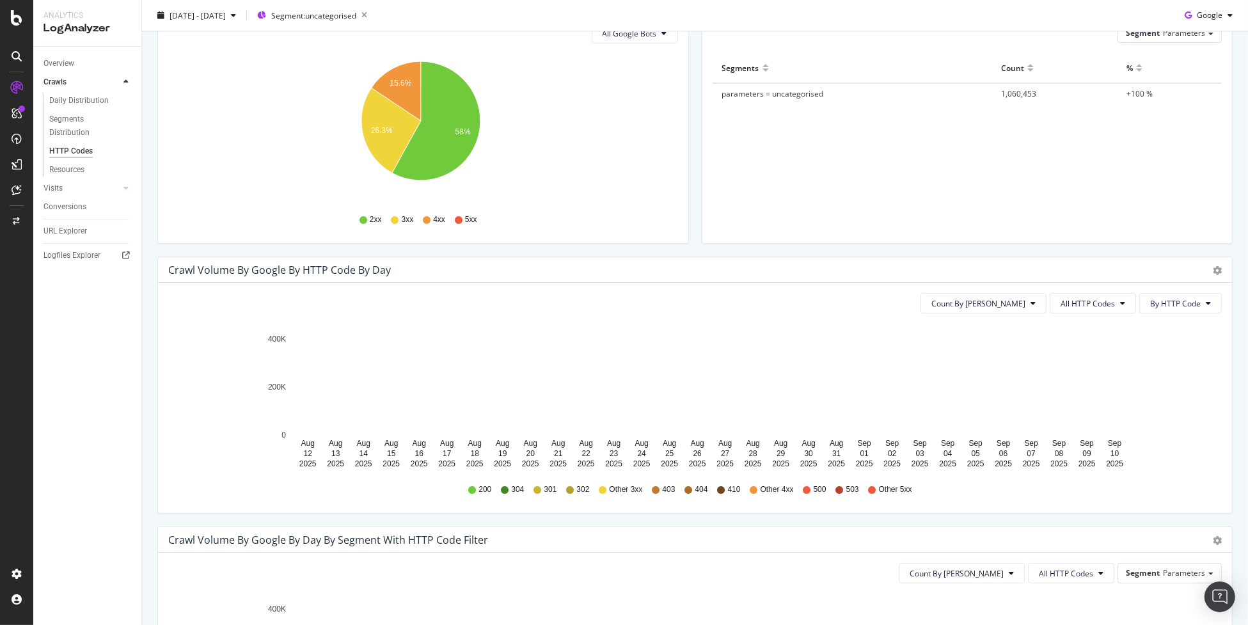
scroll to position [192, 0]
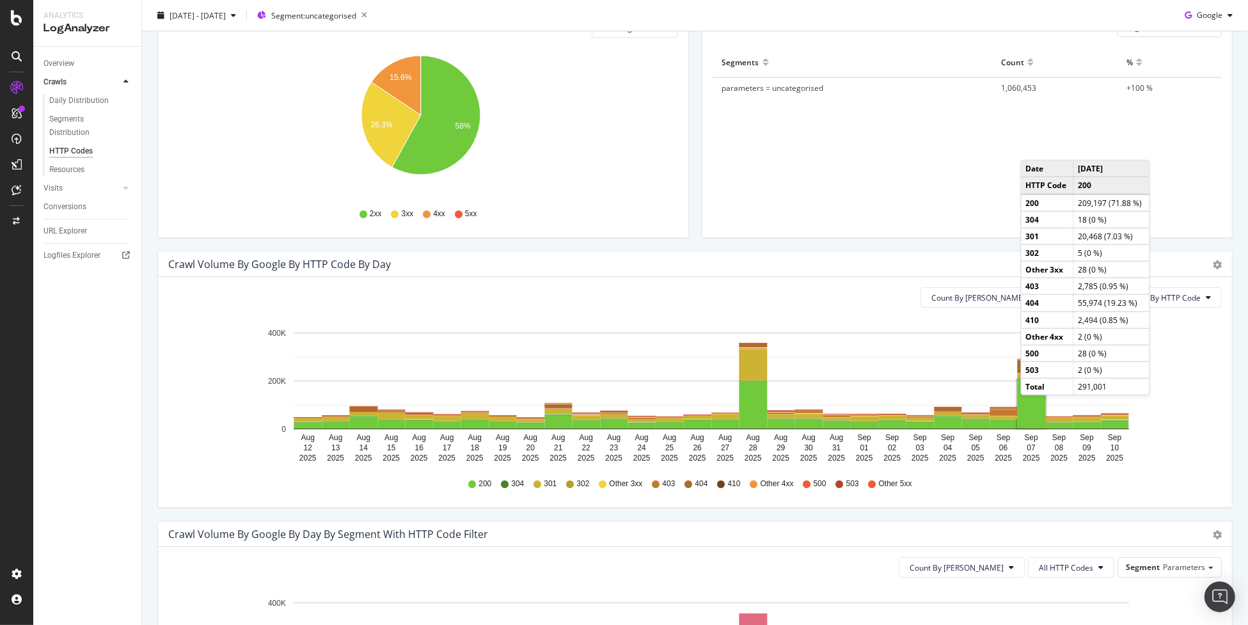
click at [1033, 408] on rect "A chart." at bounding box center [1032, 403] width 28 height 49
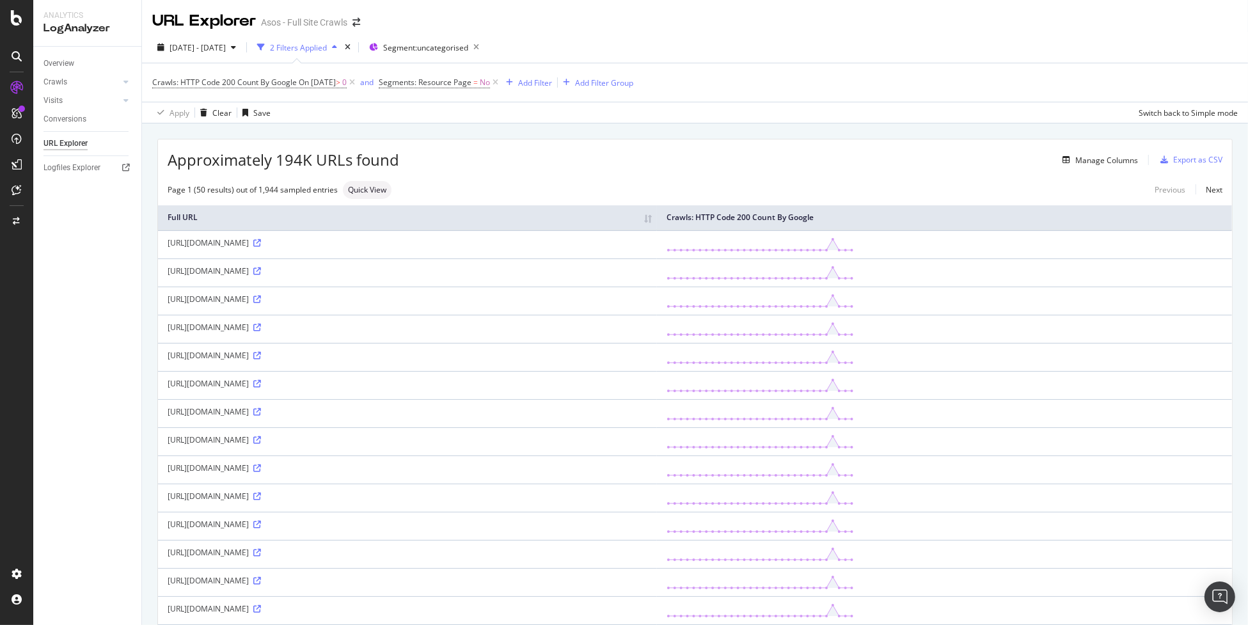
click at [268, 241] on div "https://www.asos.com/-?ad=rsaAdbuilderTest&affid=10431&_&channelref=paid+search…" at bounding box center [408, 242] width 480 height 11
drag, startPoint x: 270, startPoint y: 241, endPoint x: 328, endPoint y: 246, distance: 58.4
click at [328, 246] on div "https://www.asos.com/-?ad=rsaAdbuilderTest&affid=10431&_&channelref=paid+search…" at bounding box center [408, 242] width 480 height 11
drag, startPoint x: 331, startPoint y: 242, endPoint x: 270, endPoint y: 240, distance: 61.4
click at [270, 240] on div "https://www.asos.com/-?ad=rsaAdbuilderTest&affid=10431&_&channelref=paid+search…" at bounding box center [408, 242] width 480 height 11
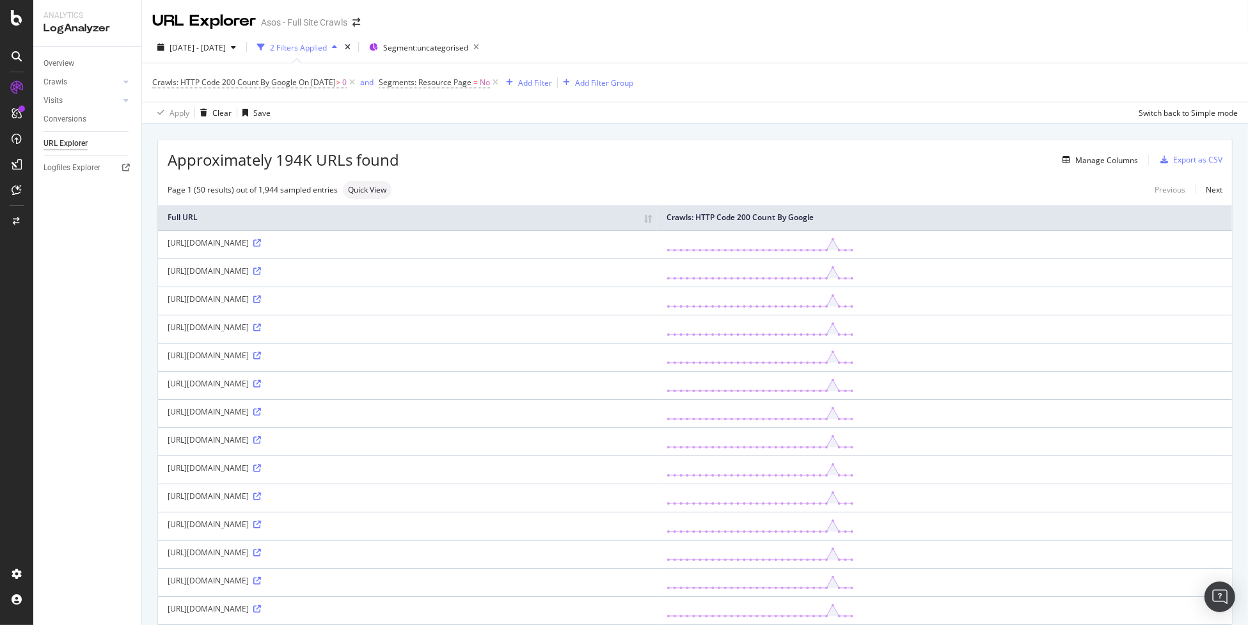
copy div "rsaAdbuilderTest"
click at [468, 49] on span "Segment: uncategorised" at bounding box center [425, 47] width 85 height 11
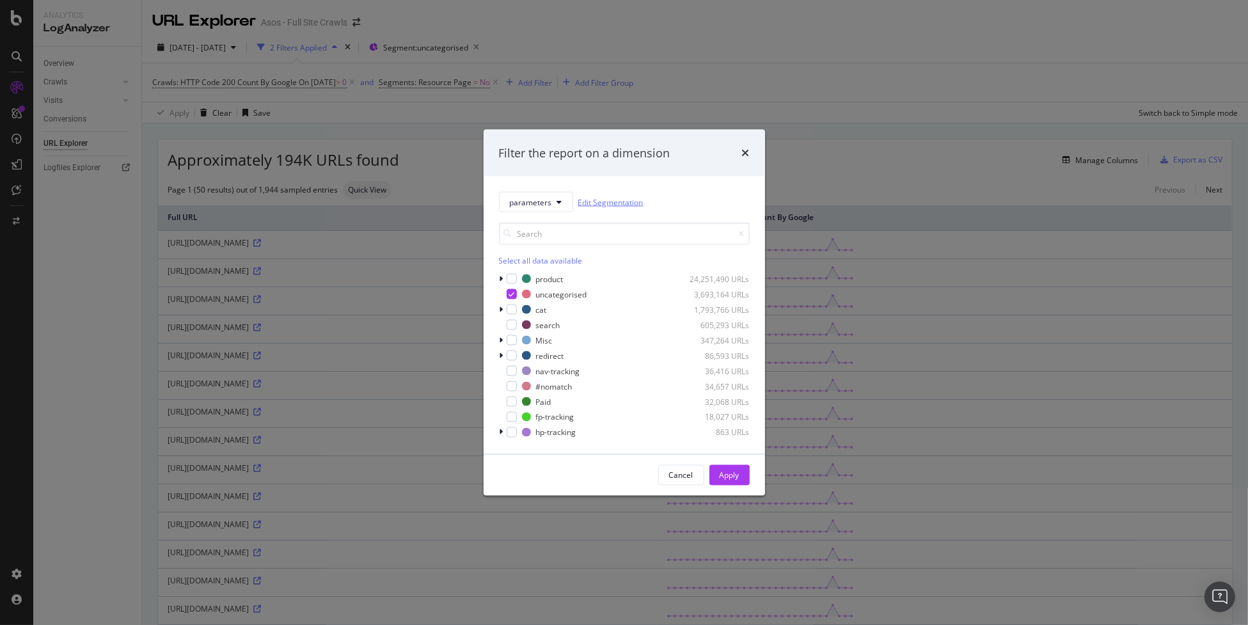
click at [612, 206] on link "Edit Segmentation" at bounding box center [610, 201] width 65 height 13
click at [673, 478] on div "Cancel" at bounding box center [681, 475] width 24 height 11
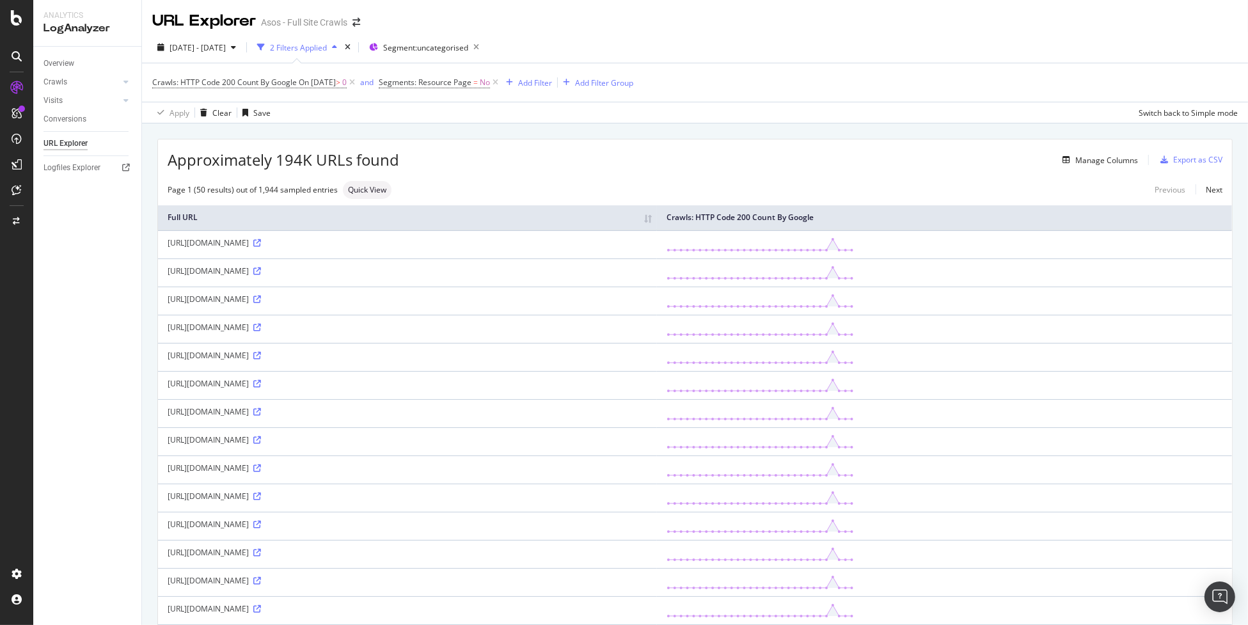
click at [270, 242] on div "https://www.asos.com/-?ad=rsaAdbuilderTest&affid=10431&_&channelref=paid+search…" at bounding box center [408, 242] width 480 height 11
drag, startPoint x: 264, startPoint y: 241, endPoint x: 255, endPoint y: 242, distance: 9.2
click at [255, 242] on div "https://www.asos.com/-?ad=rsaAdbuilderTest&affid=10431&_&channelref=paid+search…" at bounding box center [408, 242] width 480 height 11
copy div "ad"
drag, startPoint x: 329, startPoint y: 240, endPoint x: 257, endPoint y: 240, distance: 72.3
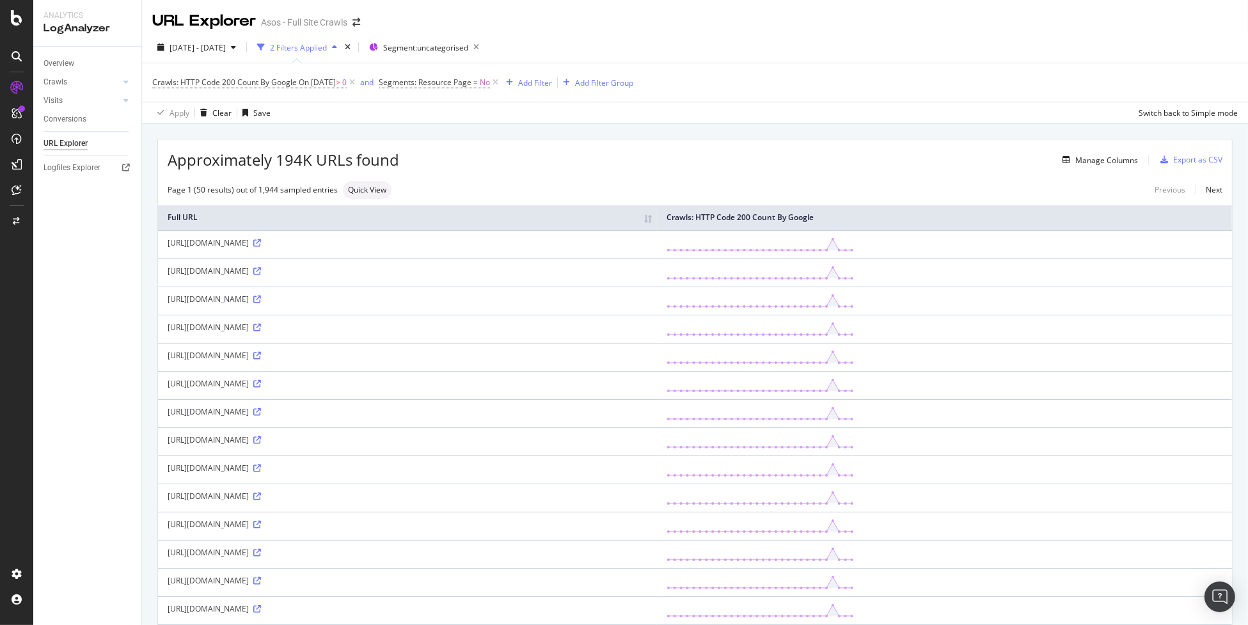
click at [257, 240] on div "https://www.asos.com/-?ad=rsaAdbuilderTest&affid=10431&_&channelref=paid+search…" at bounding box center [408, 242] width 480 height 11
copy div "ad=rsaAdbuilderTest"
click at [468, 49] on span "Segment: uncategorised" at bounding box center [425, 47] width 85 height 11
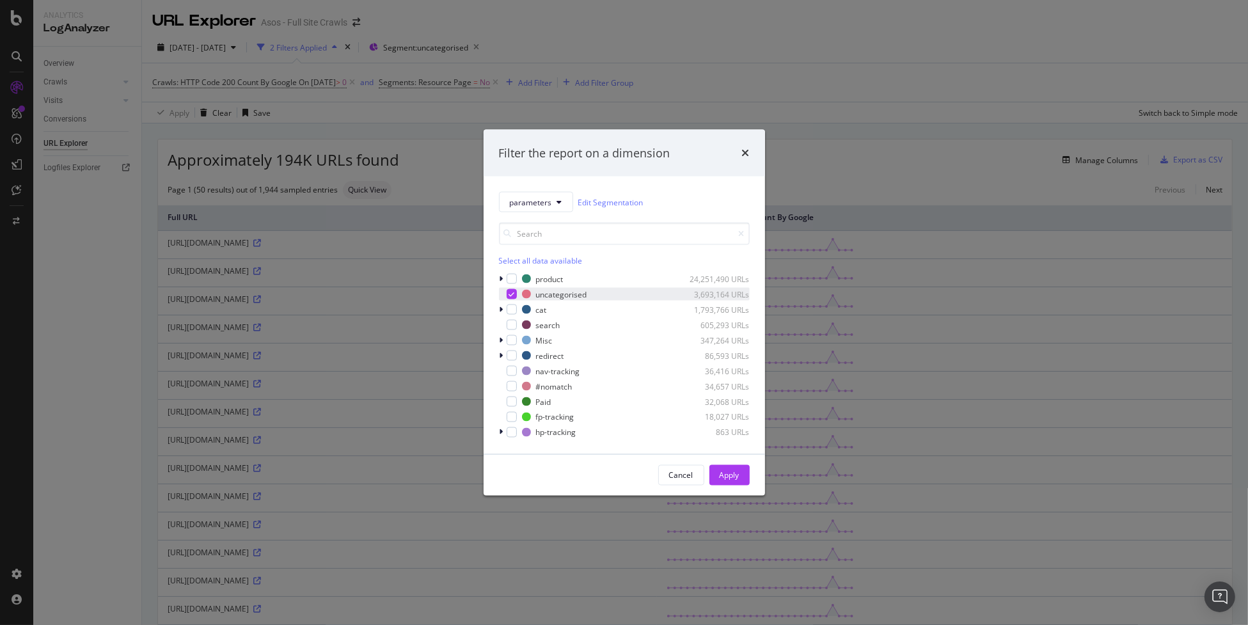
drag, startPoint x: 509, startPoint y: 292, endPoint x: 519, endPoint y: 289, distance: 10.3
click at [509, 292] on icon "modal" at bounding box center [512, 294] width 6 height 6
click at [560, 210] on button "parameters" at bounding box center [536, 202] width 74 height 20
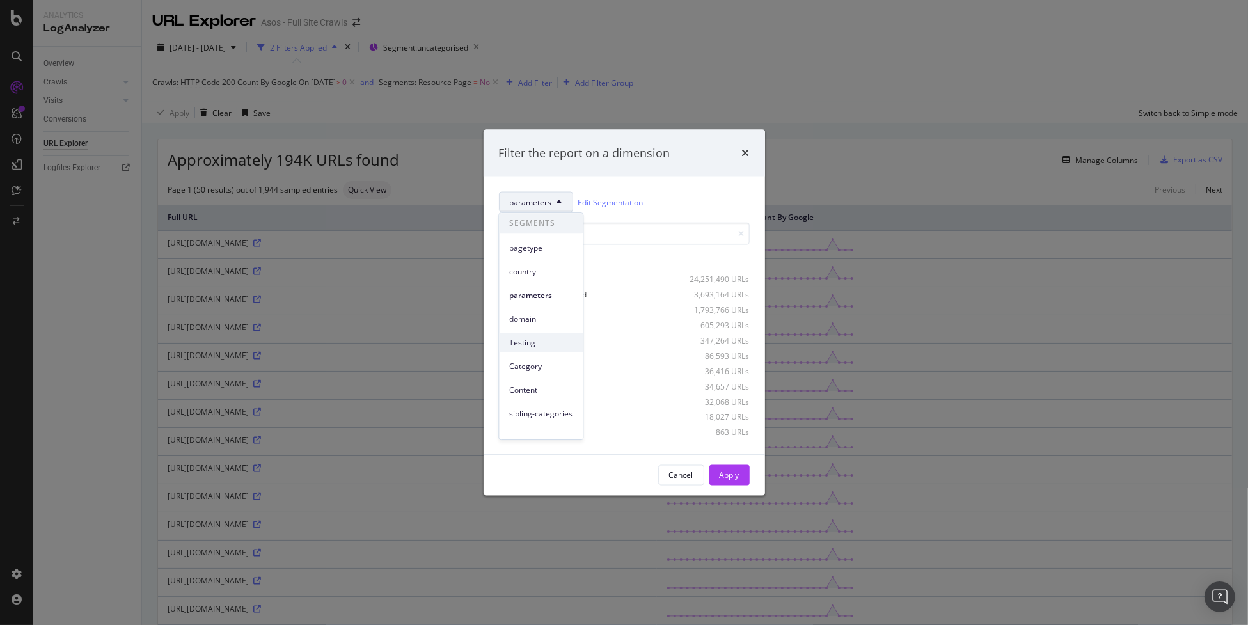
click at [548, 338] on span "Testing" at bounding box center [540, 343] width 63 height 12
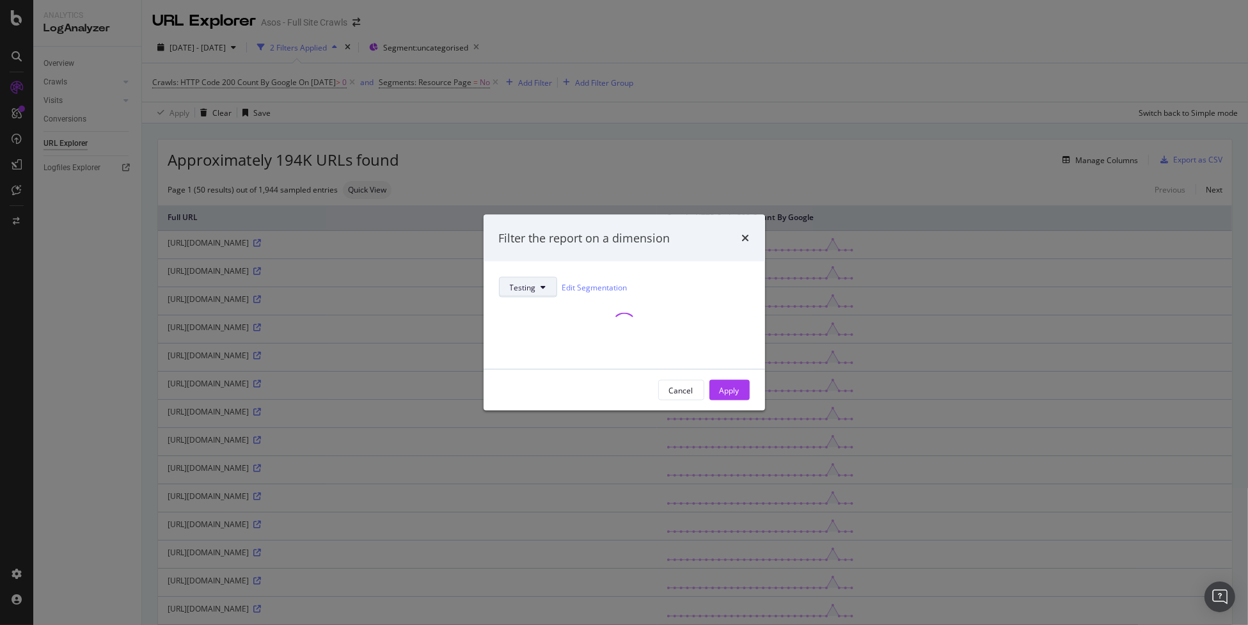
click at [532, 289] on span "Testing" at bounding box center [523, 286] width 26 height 11
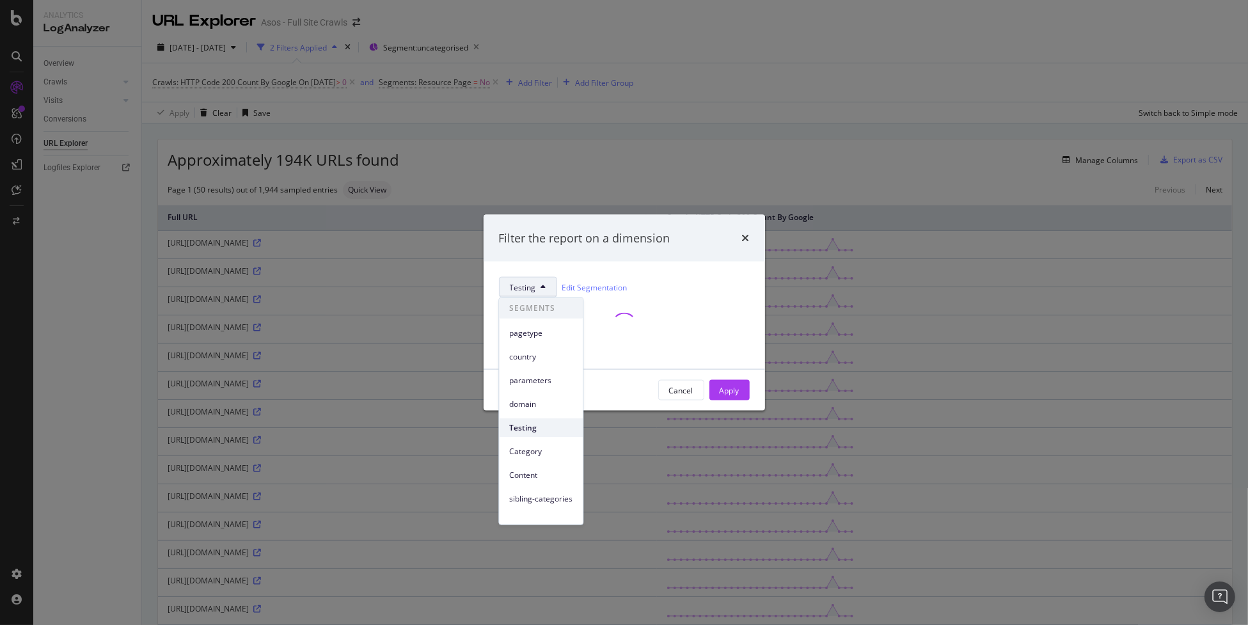
scroll to position [12, 0]
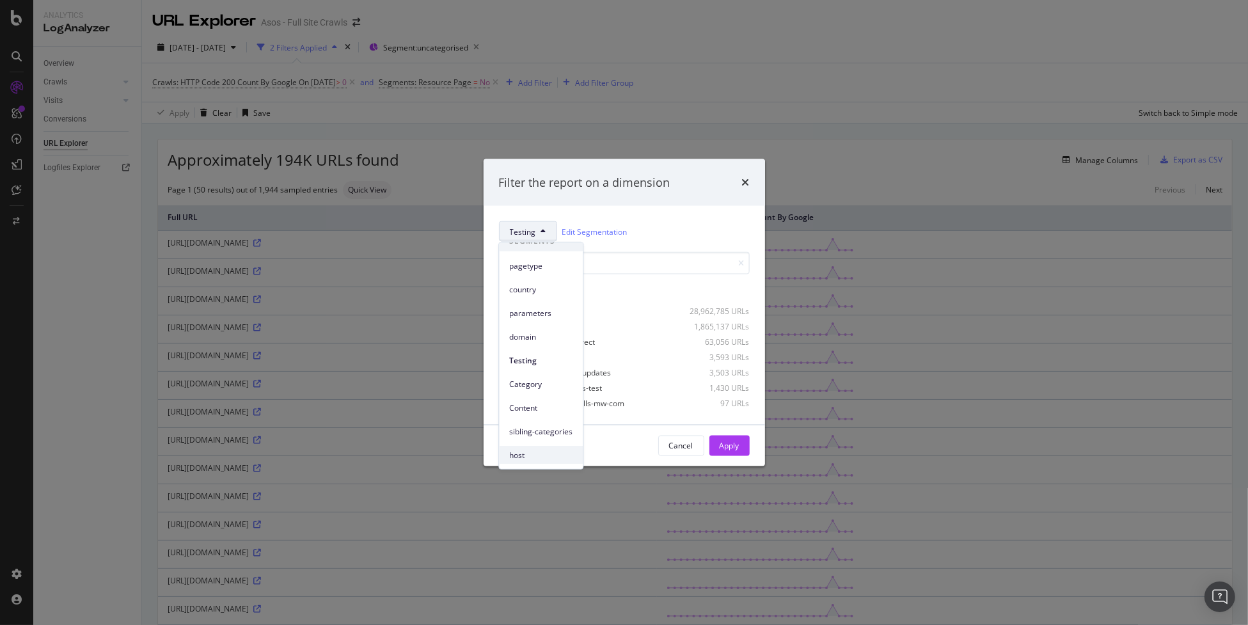
click at [555, 452] on span "host" at bounding box center [540, 455] width 63 height 12
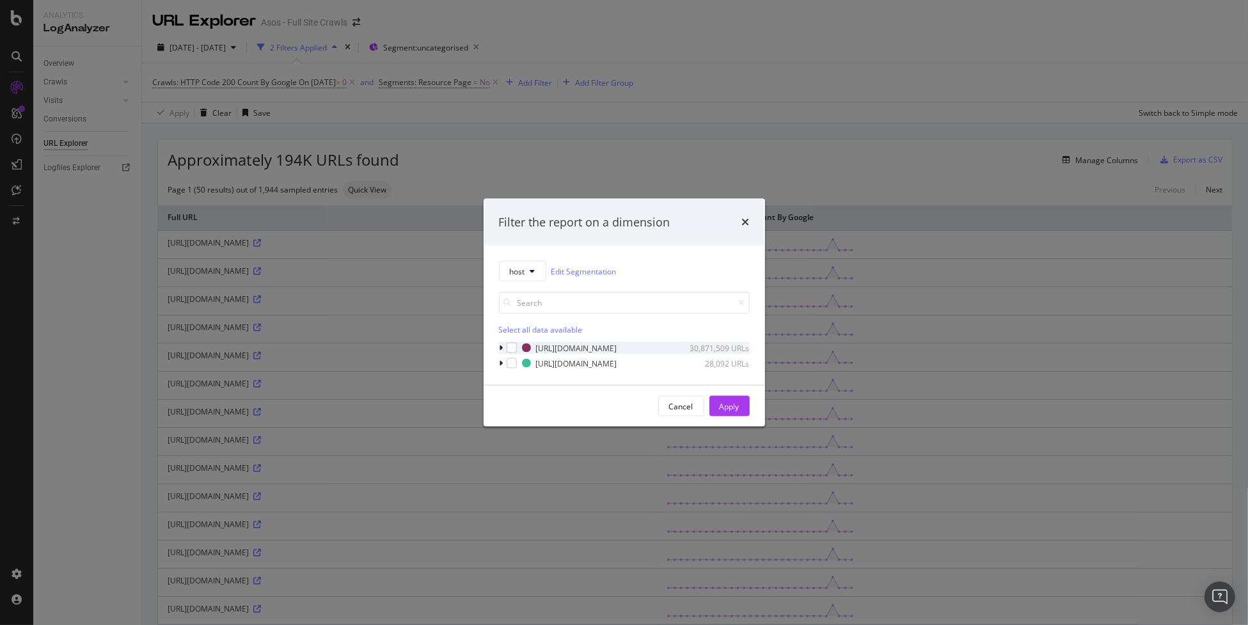
click at [499, 344] on div "modal" at bounding box center [503, 348] width 8 height 13
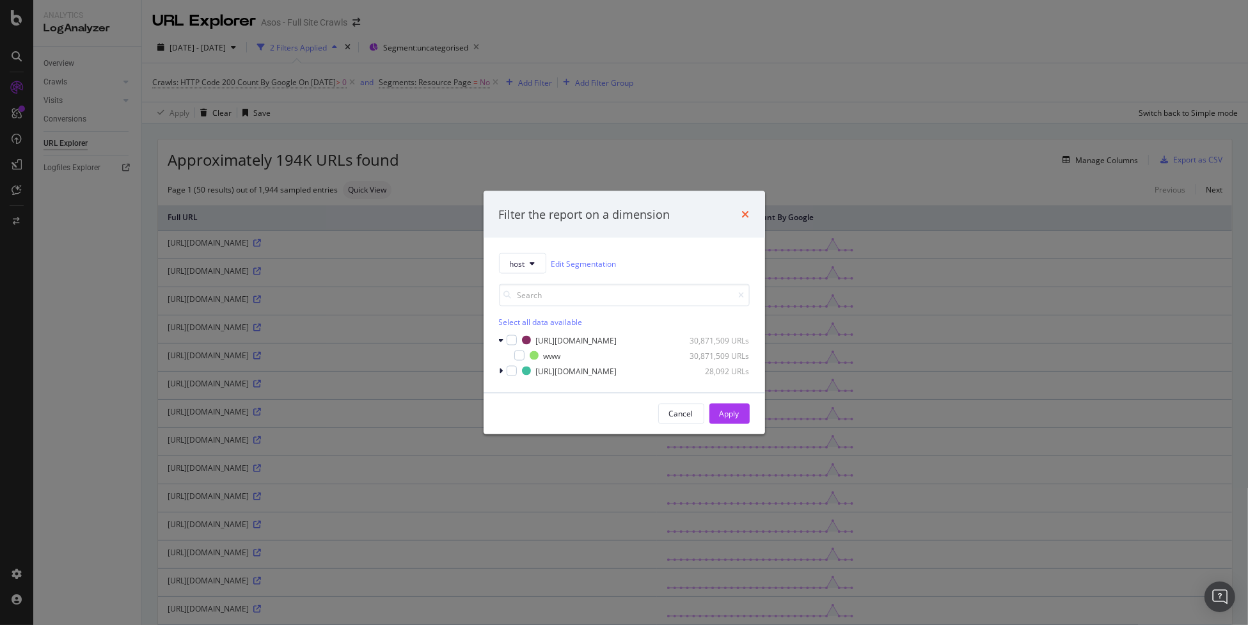
click at [743, 214] on icon "times" at bounding box center [746, 214] width 8 height 10
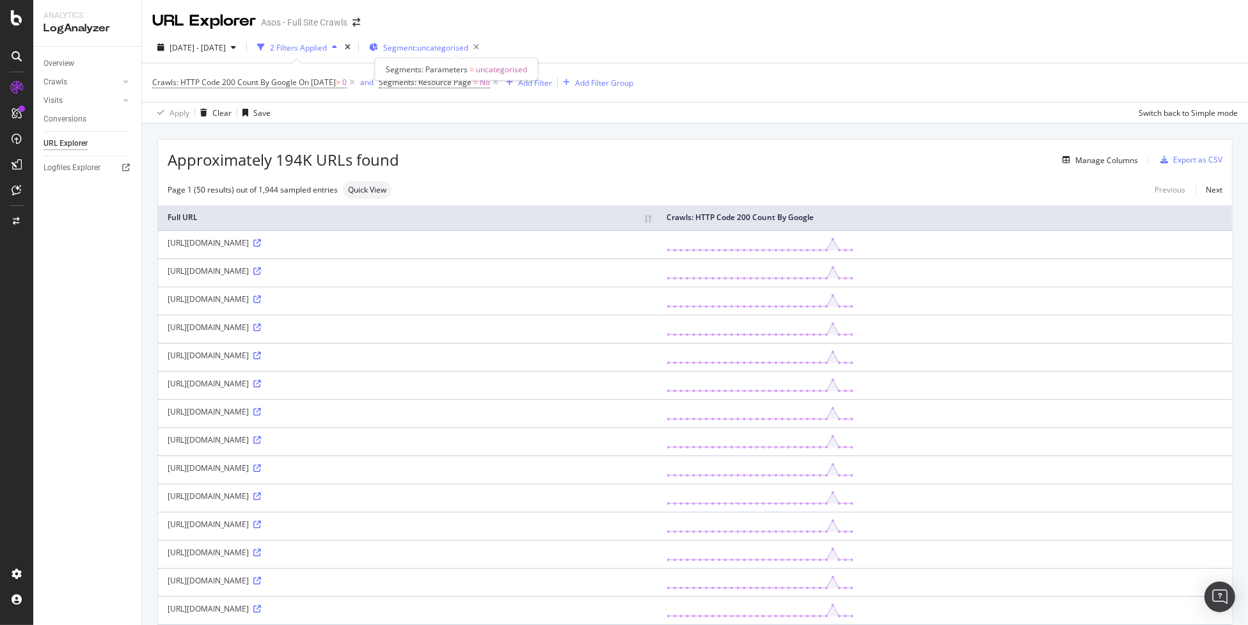
click at [439, 45] on span "Segment: uncategorised" at bounding box center [425, 47] width 85 height 11
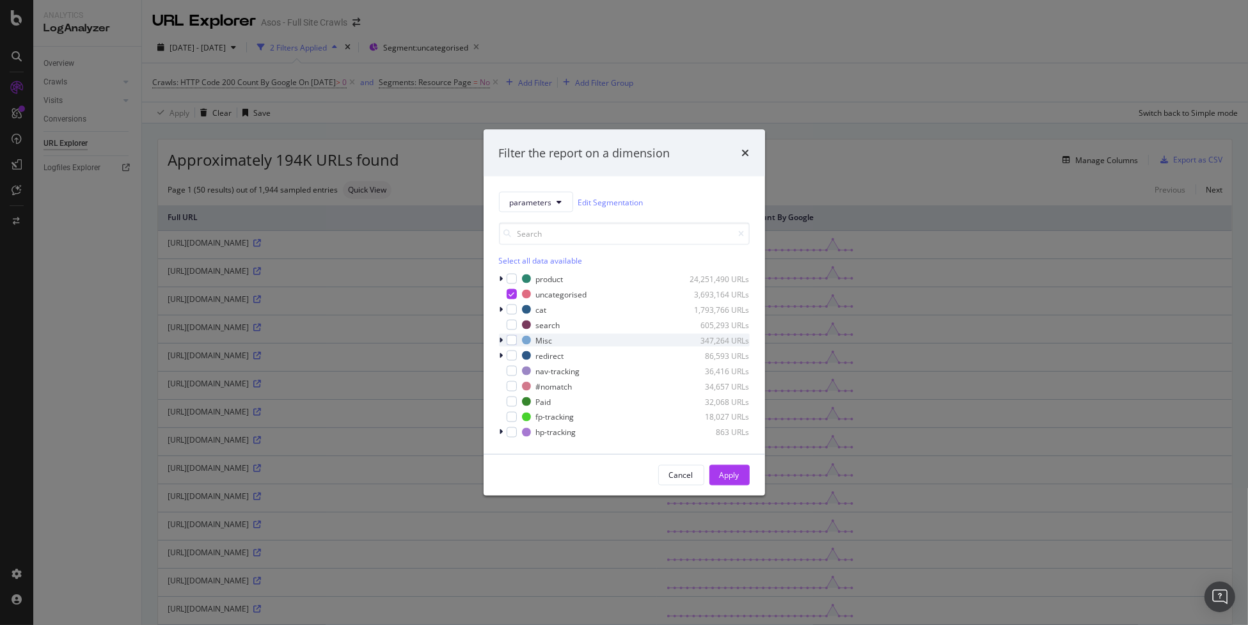
click at [500, 338] on icon "modal" at bounding box center [502, 340] width 4 height 8
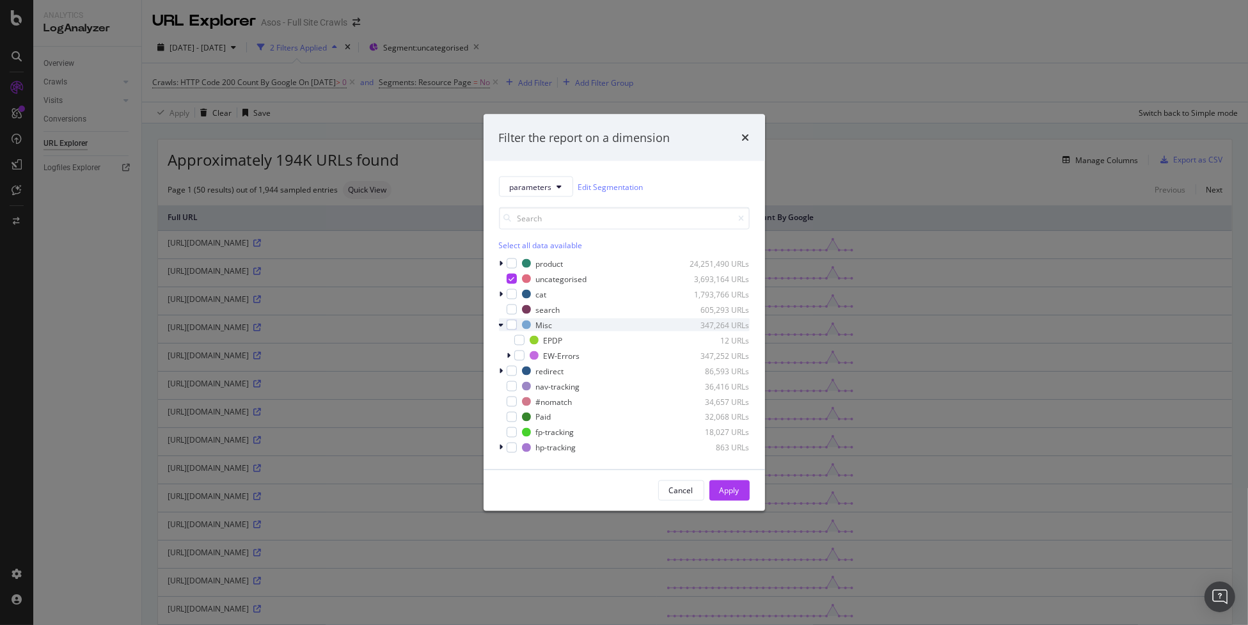
click at [499, 326] on icon "modal" at bounding box center [501, 325] width 5 height 8
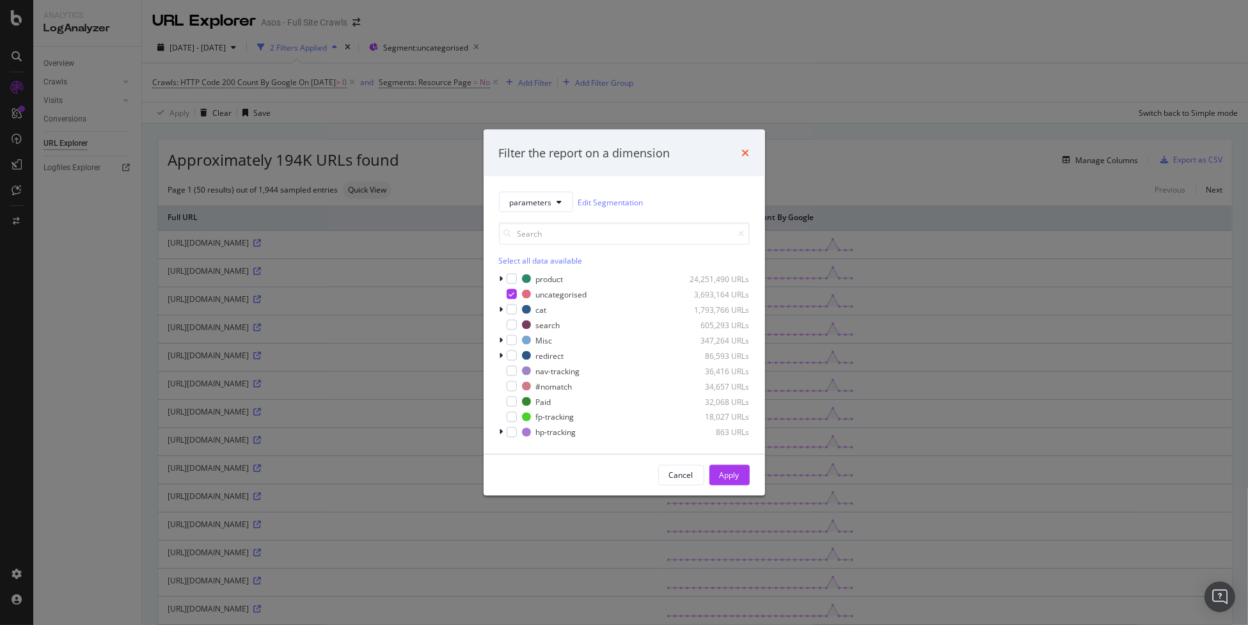
click at [743, 152] on icon "times" at bounding box center [746, 153] width 8 height 10
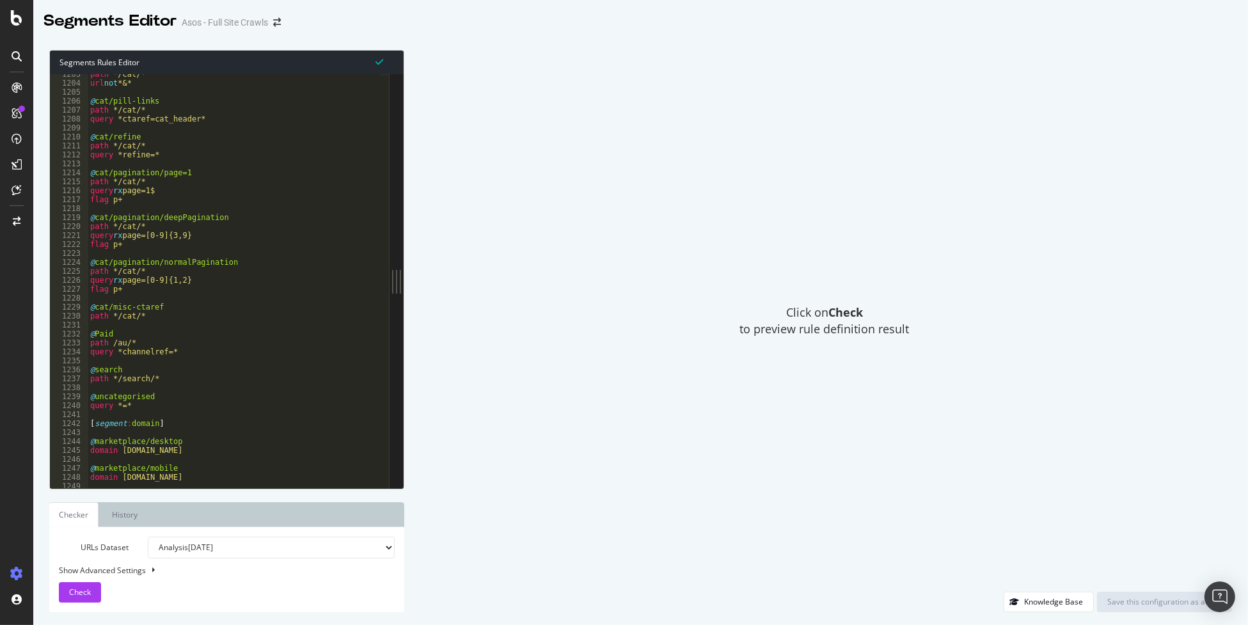
scroll to position [9001, 0]
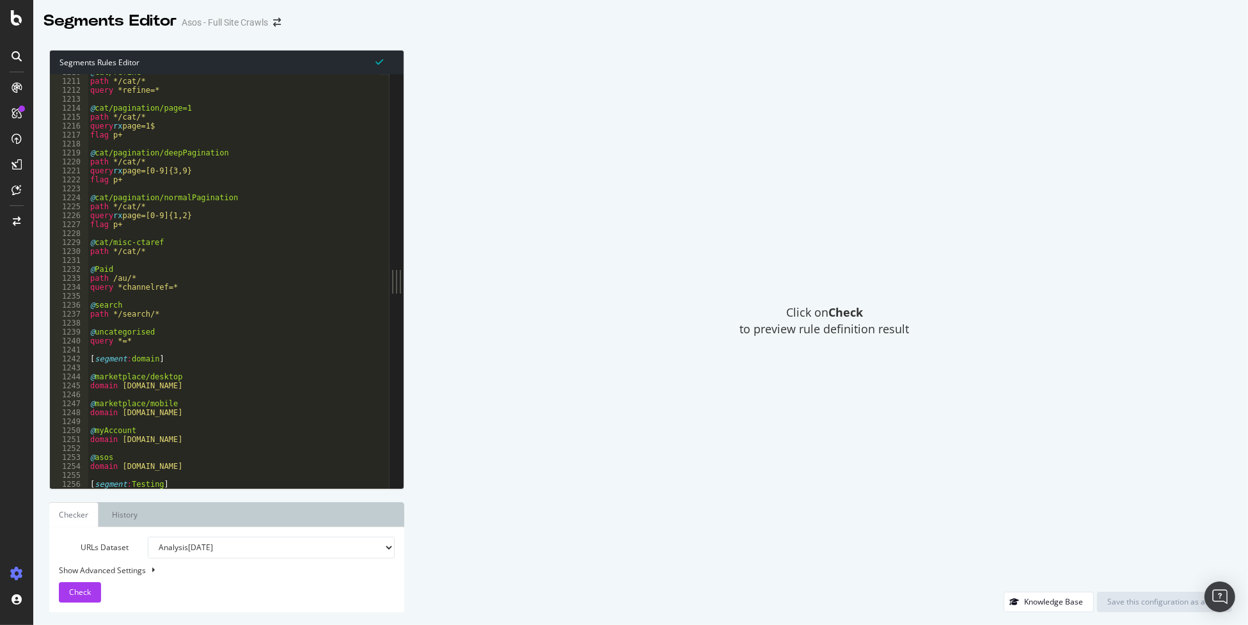
click at [223, 285] on div "@ cat/refine path */cat/* query *refine=* @ cat/pagination/page=1 path */cat/* …" at bounding box center [341, 280] width 507 height 424
click at [189, 277] on div "@ cat/refine path */cat/* query *refine=* @ cat/pagination/page=1 path */cat/* …" at bounding box center [341, 280] width 507 height 424
type textarea "path /au/*"
drag, startPoint x: 142, startPoint y: 276, endPoint x: 83, endPoint y: 276, distance: 59.5
click at [83, 276] on div "path /au/* 1210 1211 1212 1213 1214 1215 1216 1217 1218 1219 1220 1221 1222 122…" at bounding box center [220, 281] width 340 height 414
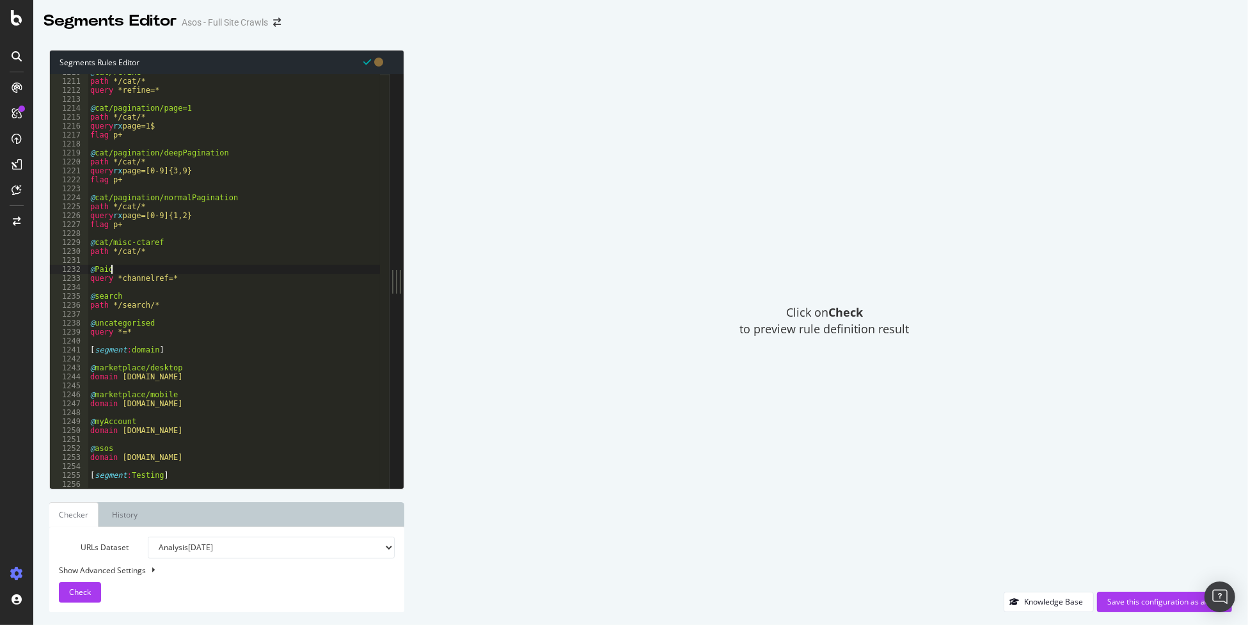
click at [285, 297] on div "@ cat/refine path */cat/* query *refine=* @ cat/pagination/page=1 path */cat/* …" at bounding box center [341, 280] width 507 height 424
type textarea "@search"
click at [289, 290] on div "@ cat/refine path */cat/* query *refine=* @ cat/pagination/page=1 path */cat/* …" at bounding box center [341, 280] width 507 height 424
click at [193, 269] on div "@ cat/refine path */cat/* query *refine=* @ cat/pagination/page=1 path */cat/* …" at bounding box center [341, 280] width 507 height 424
click at [198, 278] on div "@ cat/refine path */cat/* query *refine=* @ cat/pagination/page=1 path */cat/* …" at bounding box center [341, 280] width 507 height 424
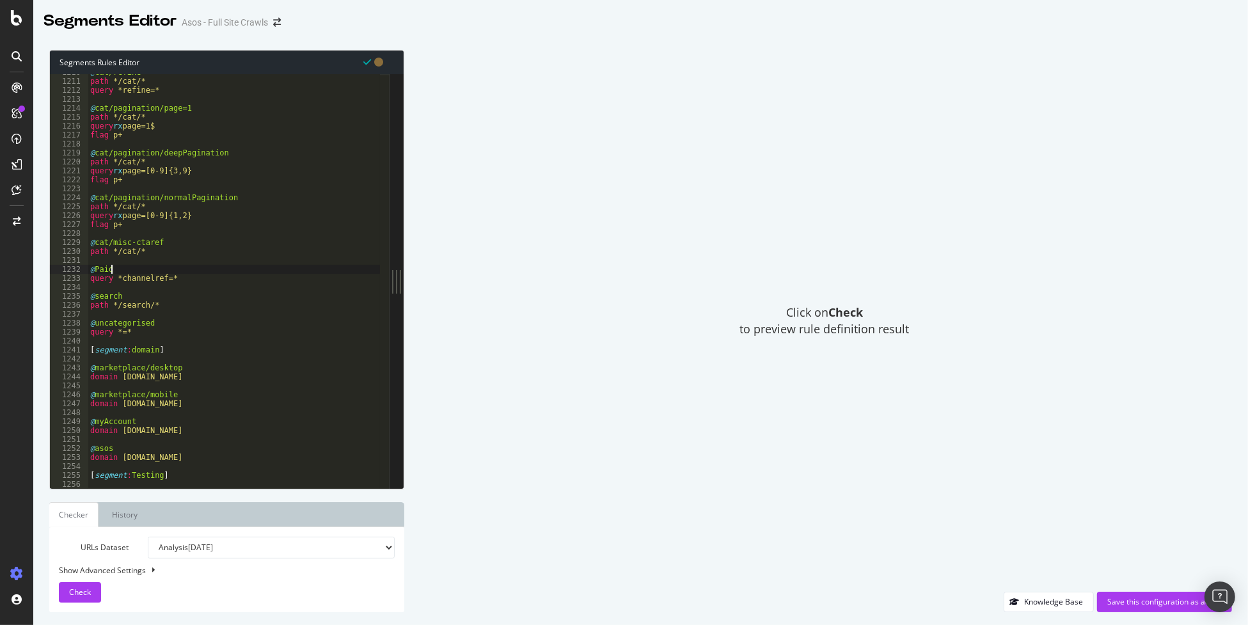
type textarea "query *channelref=*"
type textarea "@paid"
drag, startPoint x: 125, startPoint y: 297, endPoint x: 77, endPoint y: 297, distance: 48.0
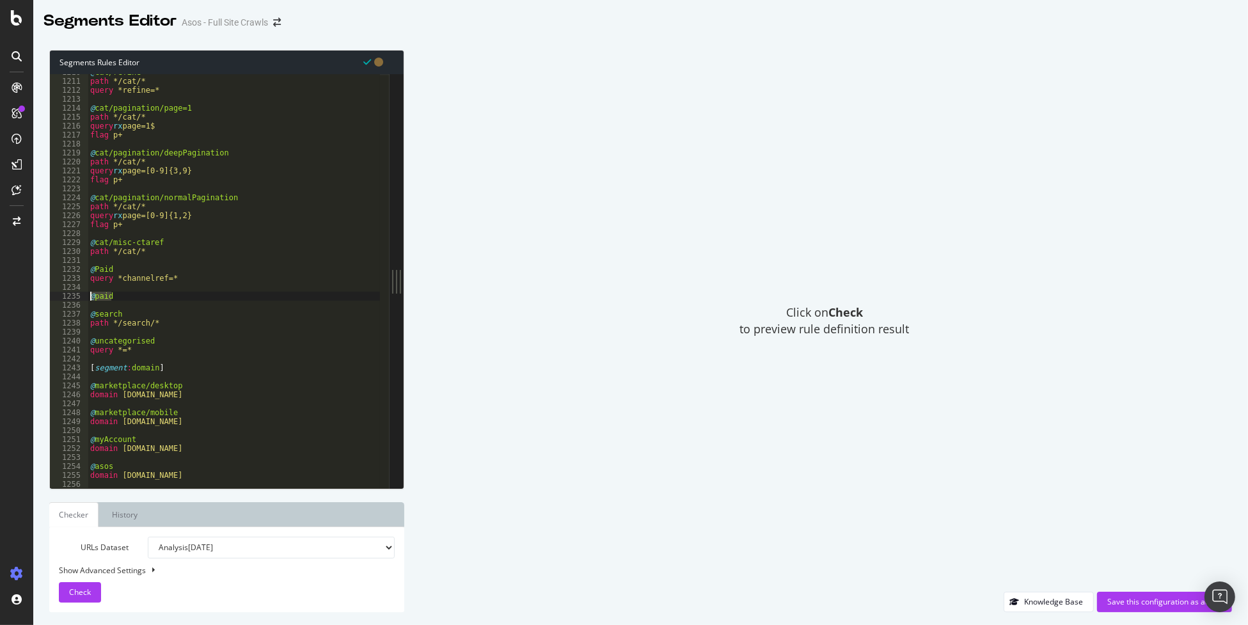
click at [77, 297] on div "@paid 1210 1211 1212 1213 1214 1215 1216 1217 1218 1219 1220 1221 1222 1223 122…" at bounding box center [220, 281] width 340 height 414
click at [166, 260] on div "@ cat/refine path */cat/* query *refine=* @ cat/pagination/page=1 path */cat/* …" at bounding box center [341, 280] width 507 height 424
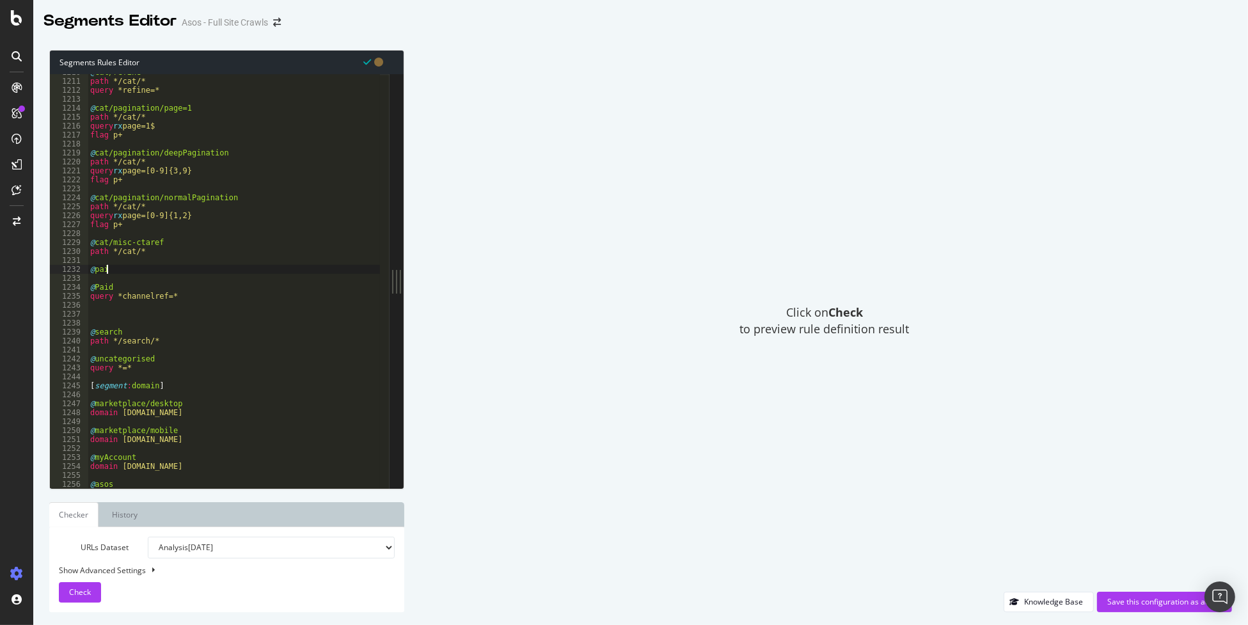
scroll to position [0, 1]
type textarea "@paid"
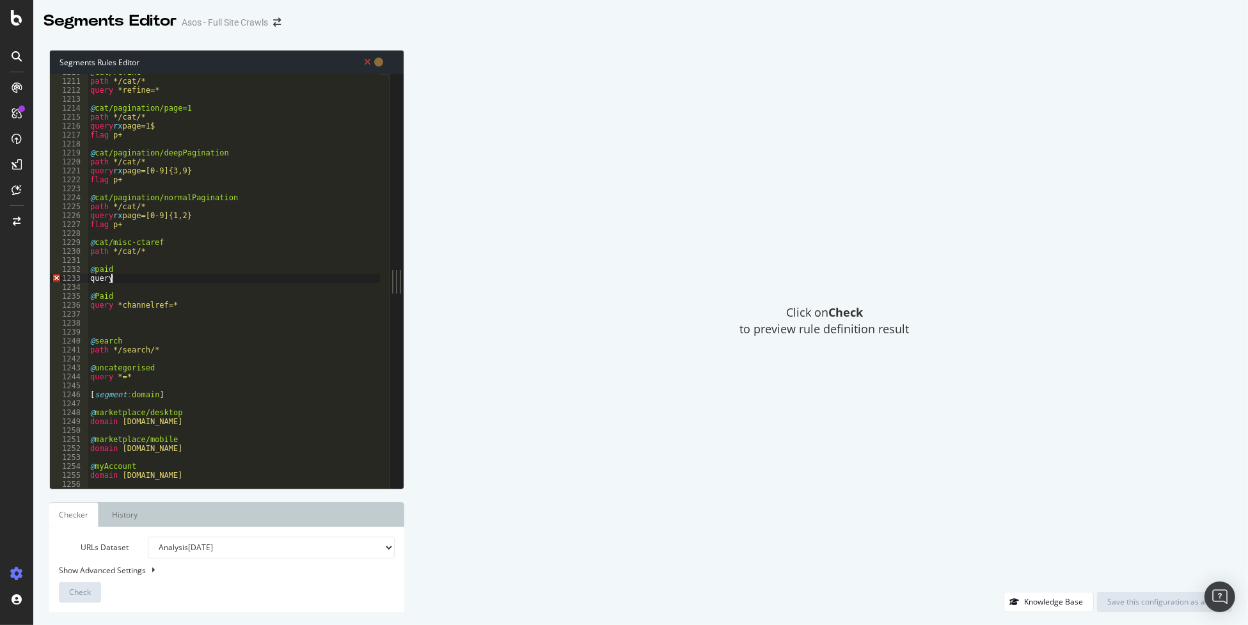
scroll to position [0, 1]
paste textarea "@paid"
paste textarea "ad=rsaAdbuilderTest"
click at [161, 270] on div "@ cat/refine path */cat/* query *refine=* @ cat/pagination/page=1 path */cat/* …" at bounding box center [341, 280] width 507 height 424
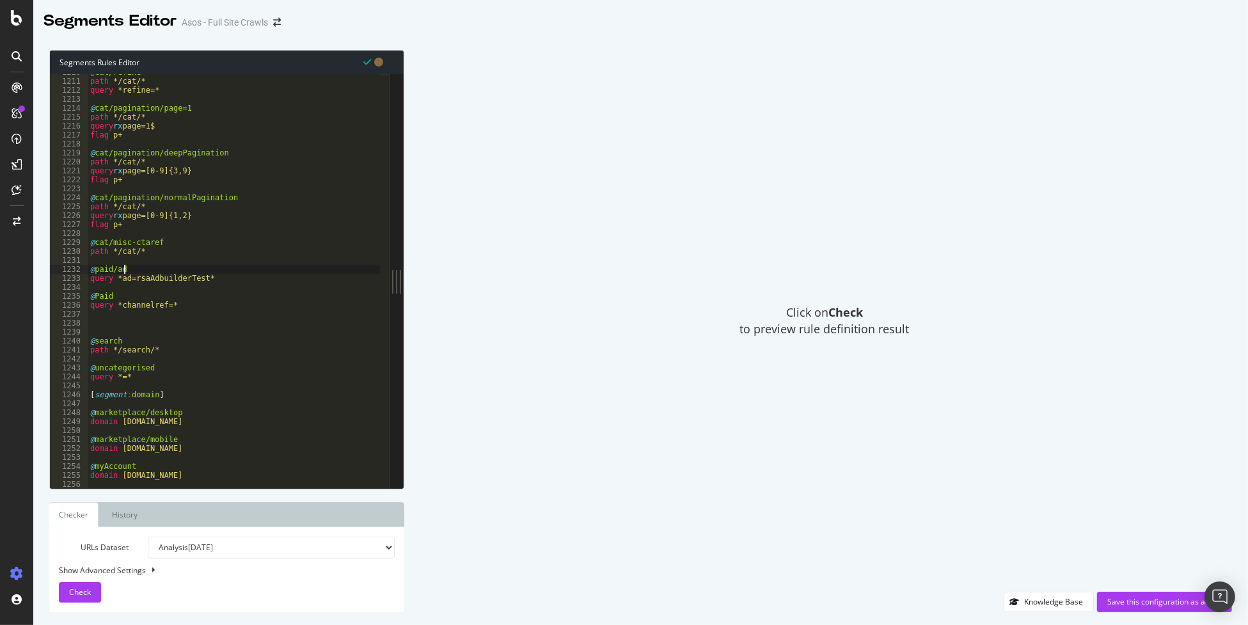
scroll to position [0, 2]
type textarea "@paid/adBuilderTest"
click at [191, 323] on div "@ cat/refine path */cat/* query *refine=* @ cat/pagination/page=1 path */cat/* …" at bounding box center [341, 280] width 507 height 424
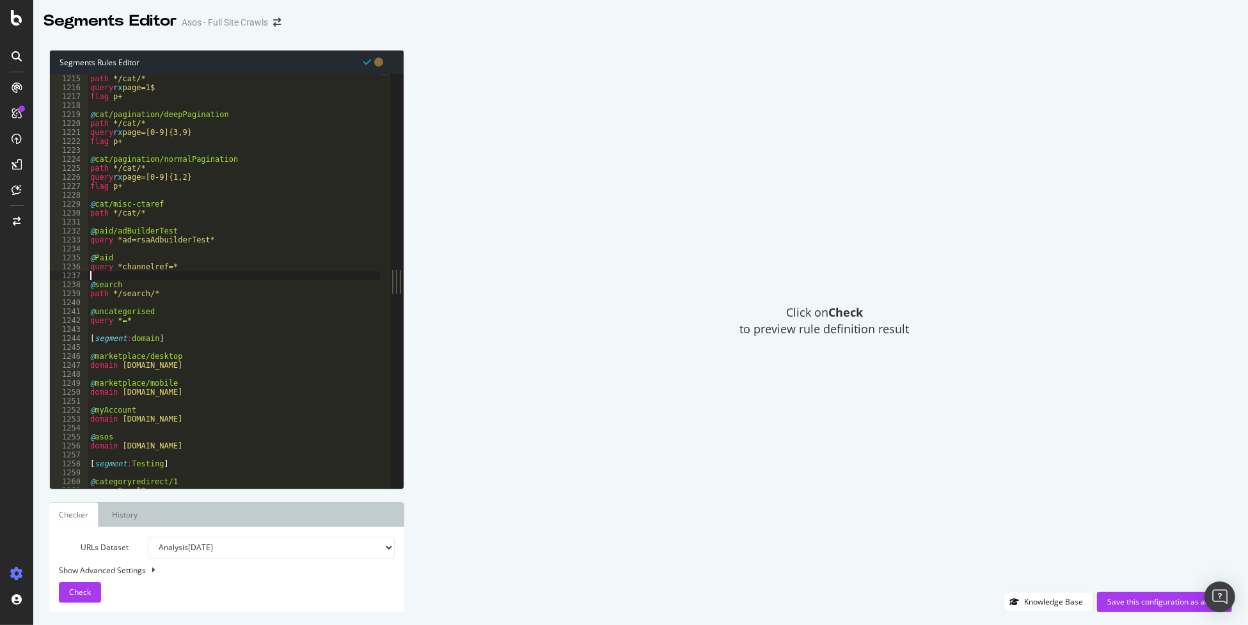
scroll to position [9056, 0]
click at [194, 442] on div "path */cat/* query rx page=1$ flag p+ @ cat/pagination/deepPagination path */ca…" at bounding box center [341, 286] width 507 height 424
type textarea "domain www.asos.com"
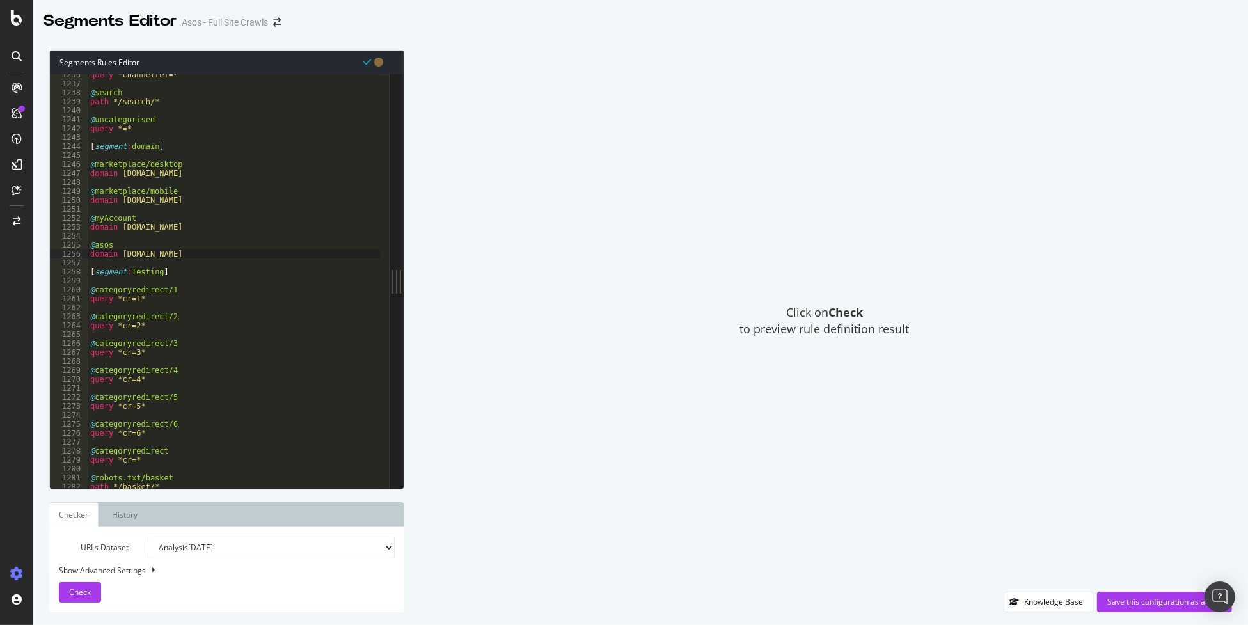
scroll to position [9249, 0]
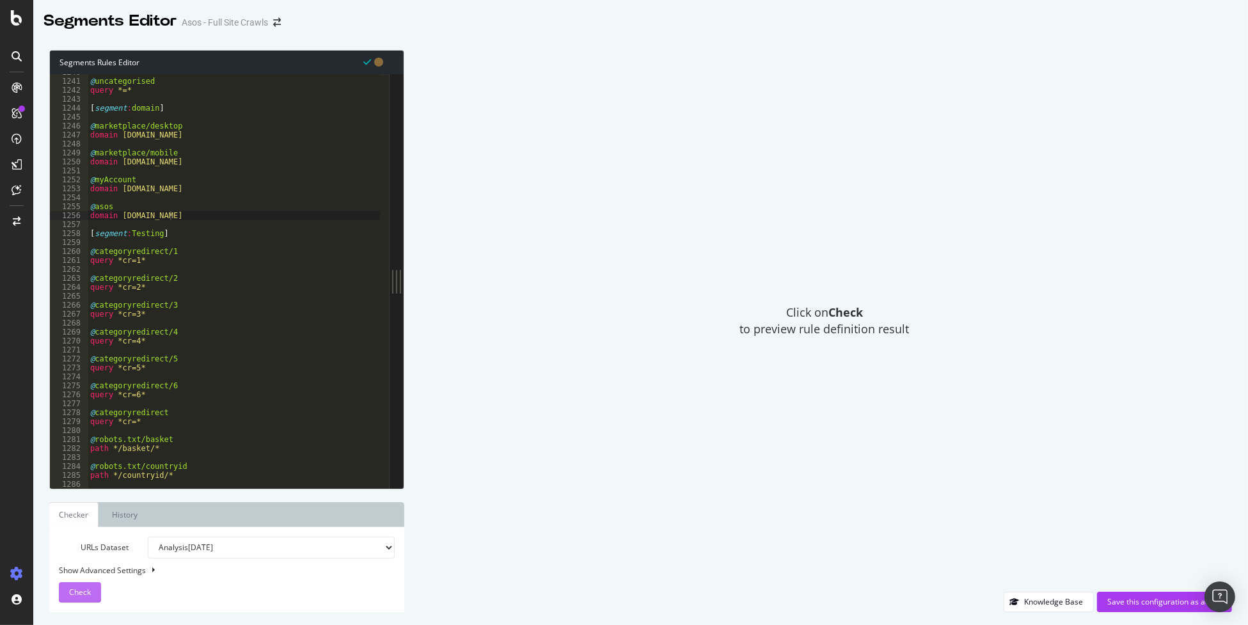
click at [77, 596] on span "Check" at bounding box center [80, 592] width 22 height 11
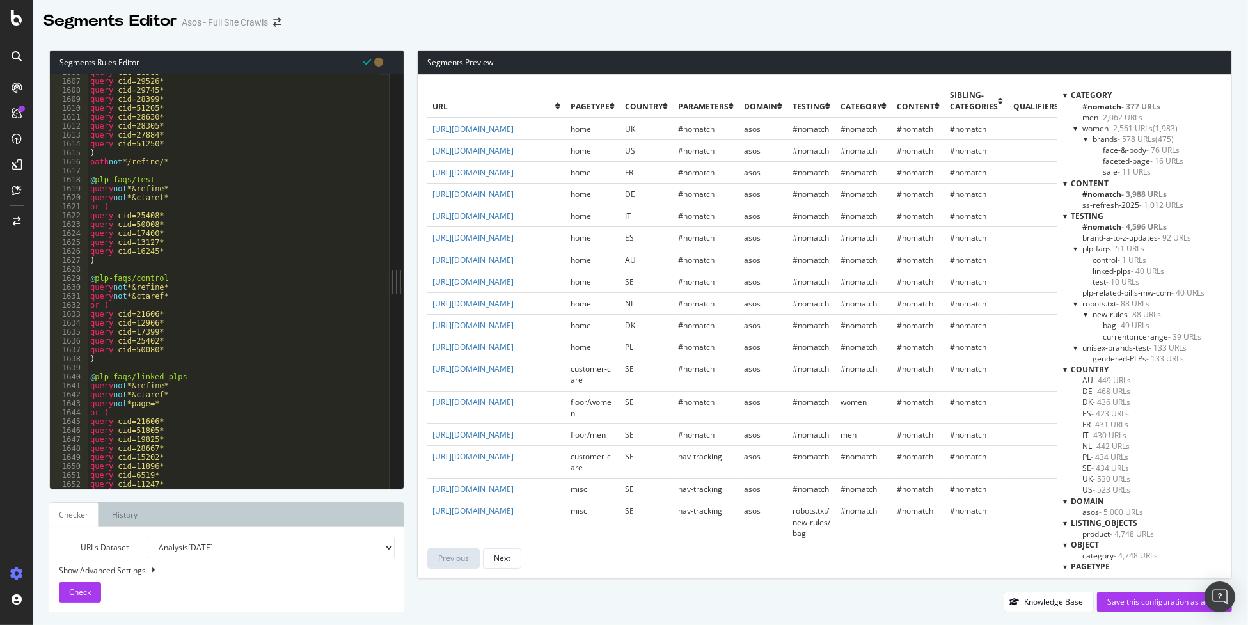
scroll to position [11850, 0]
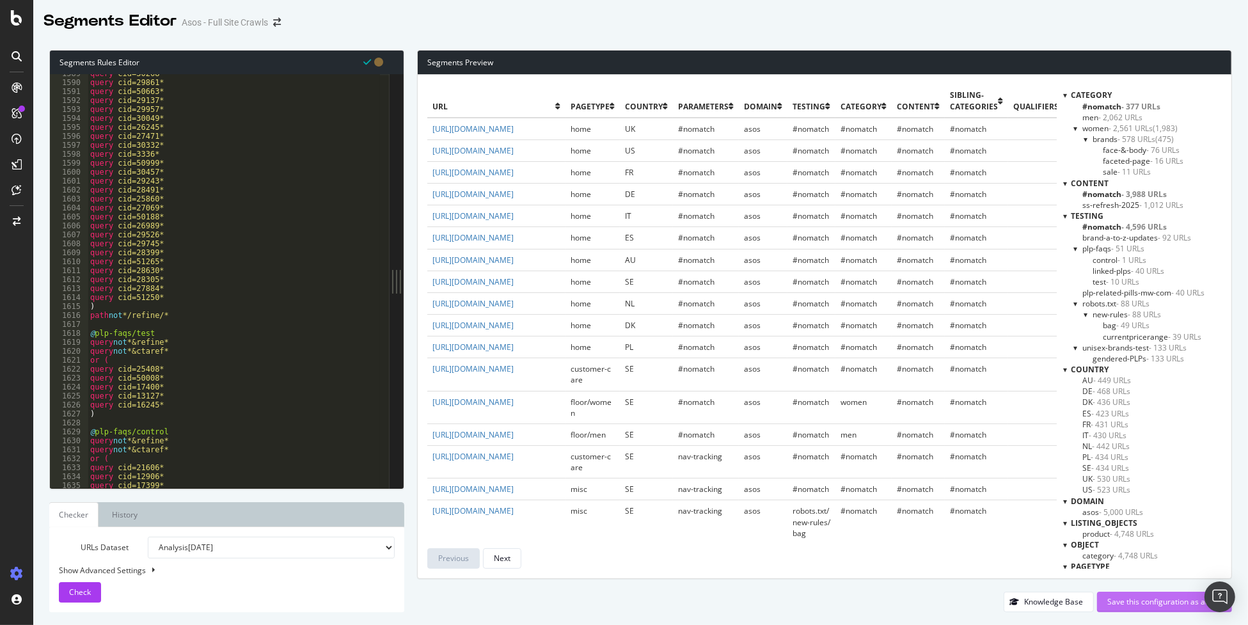
click at [1134, 604] on div "Save this configuration as active" at bounding box center [1164, 601] width 115 height 11
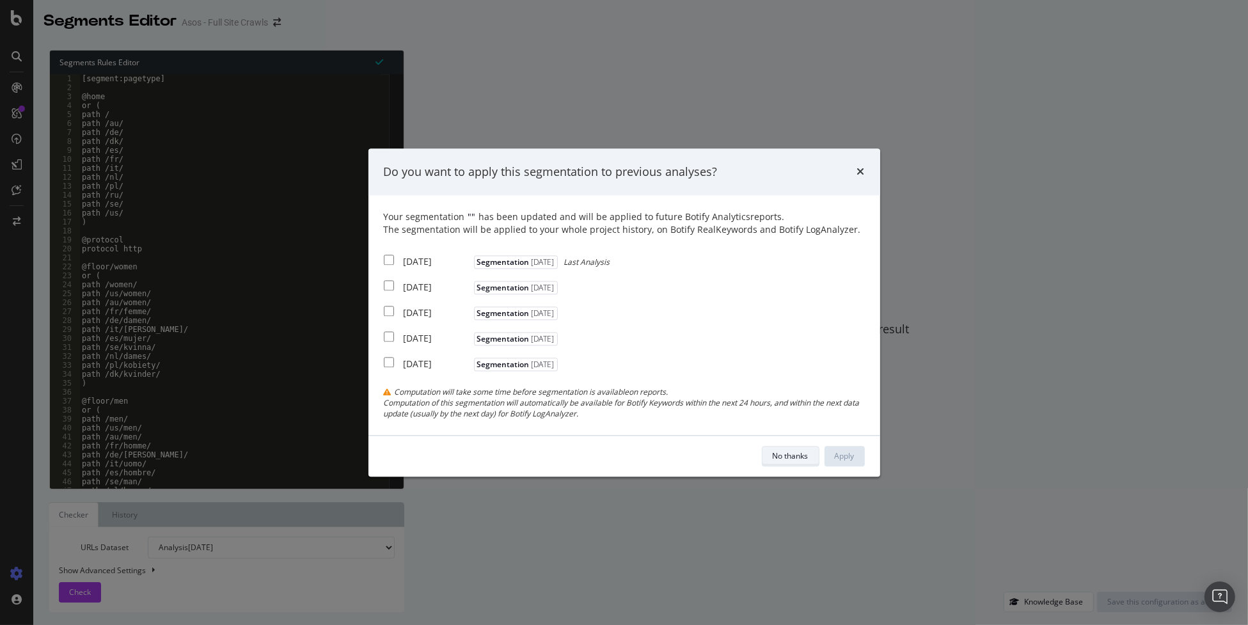
click at [791, 457] on div "No thanks" at bounding box center [791, 455] width 36 height 11
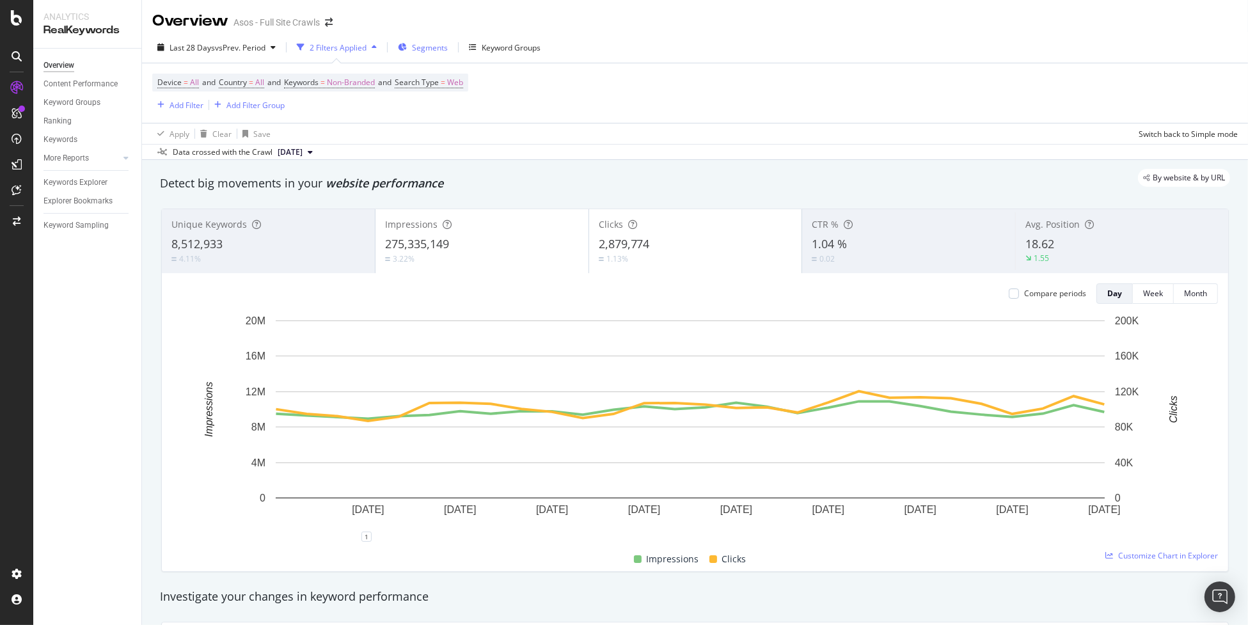
click at [439, 49] on span "Segments" at bounding box center [430, 47] width 36 height 11
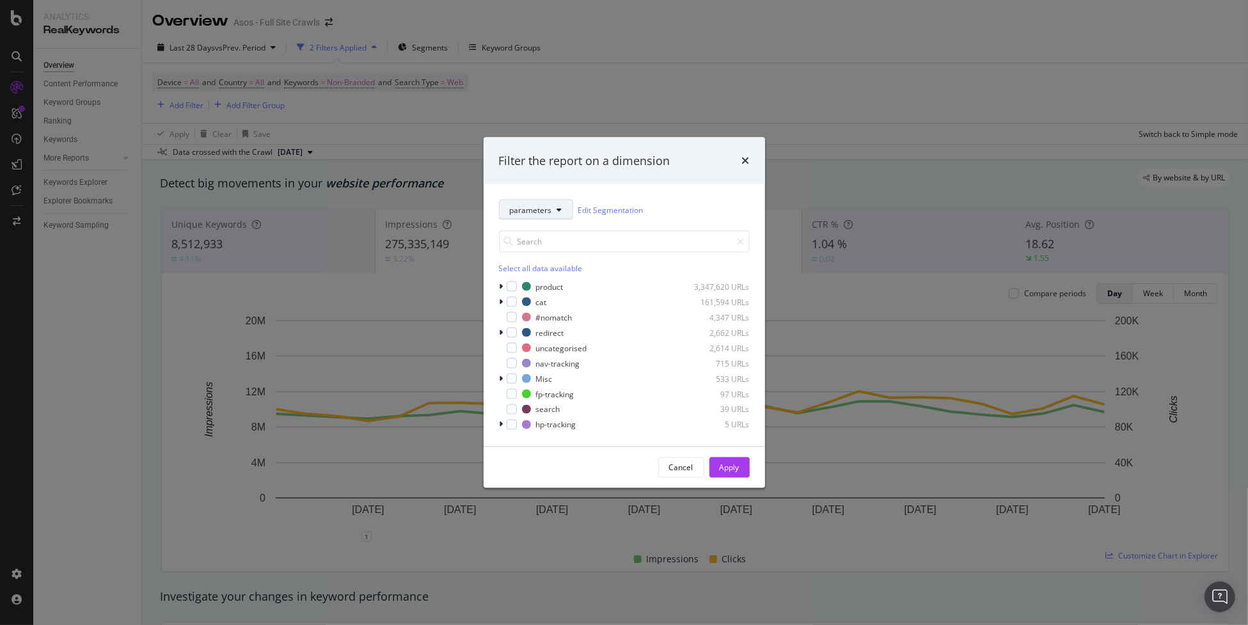
click at [541, 202] on button "parameters" at bounding box center [536, 210] width 74 height 20
click at [555, 377] on span "Category" at bounding box center [550, 374] width 83 height 12
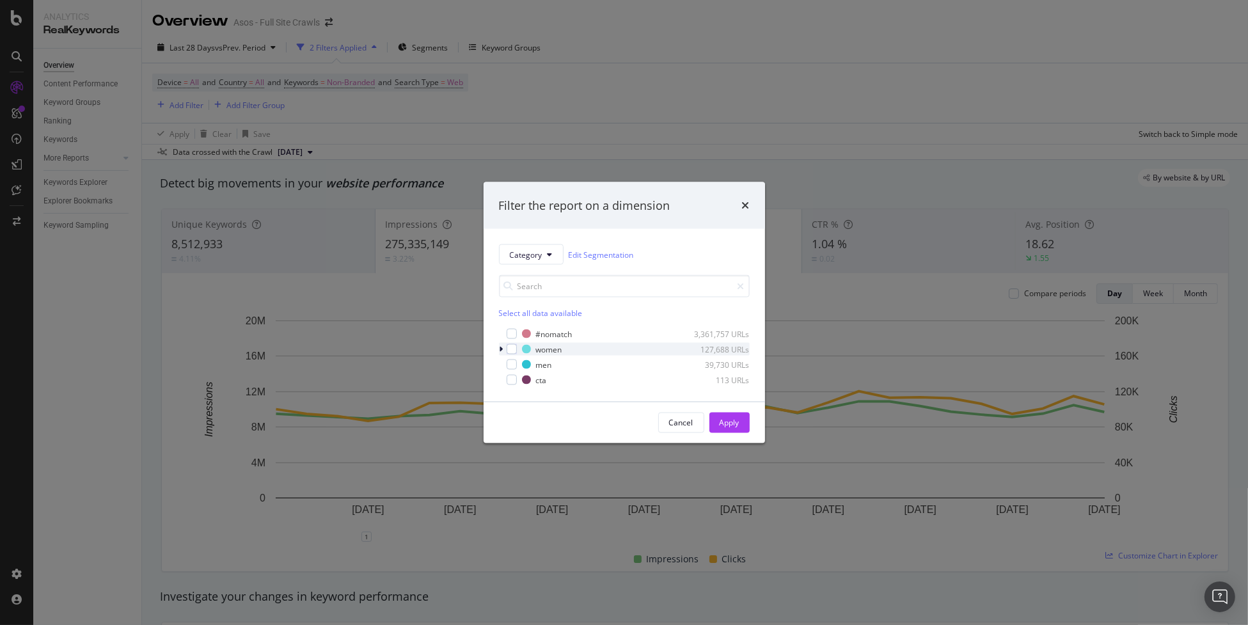
click at [499, 347] on div "modal" at bounding box center [503, 349] width 8 height 13
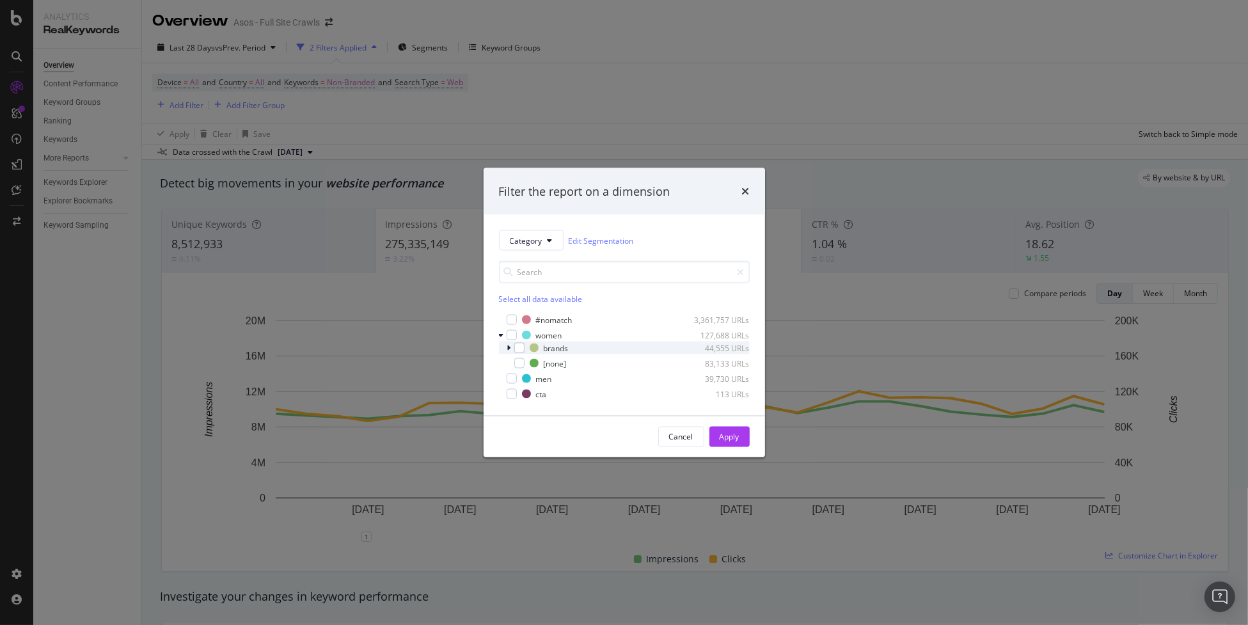
click at [505, 351] on div "brands 44,555 URLs" at bounding box center [624, 348] width 251 height 13
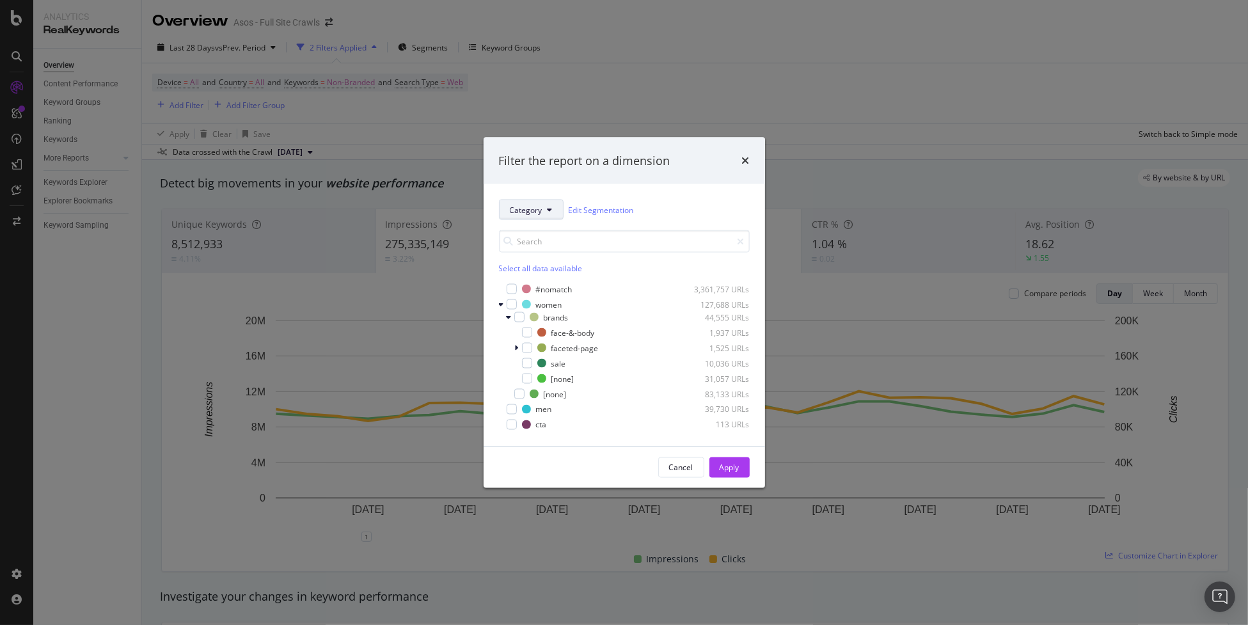
click at [529, 219] on button "Category" at bounding box center [531, 210] width 65 height 20
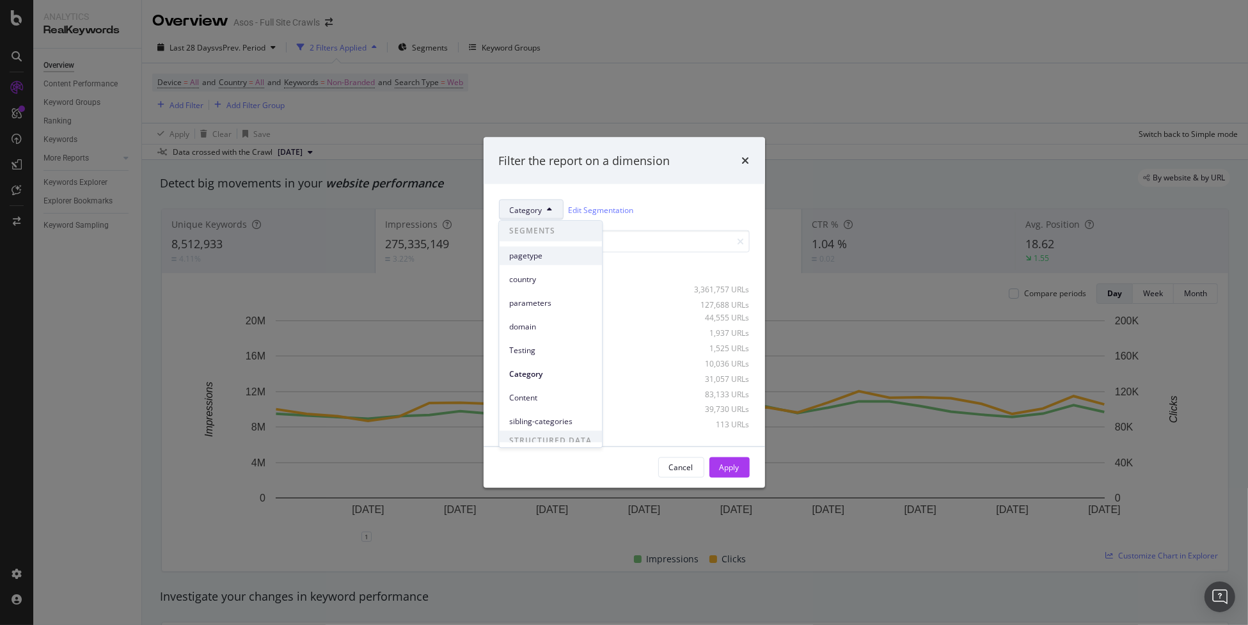
click at [563, 259] on span "pagetype" at bounding box center [550, 256] width 83 height 12
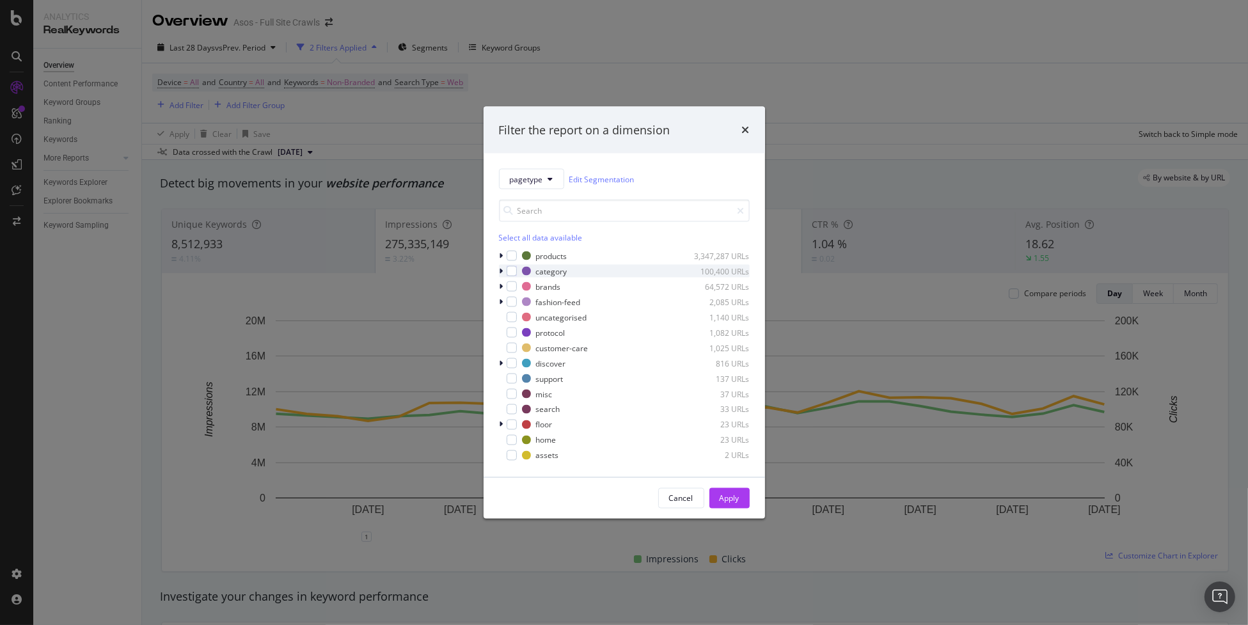
click at [502, 268] on icon "modal" at bounding box center [502, 271] width 4 height 8
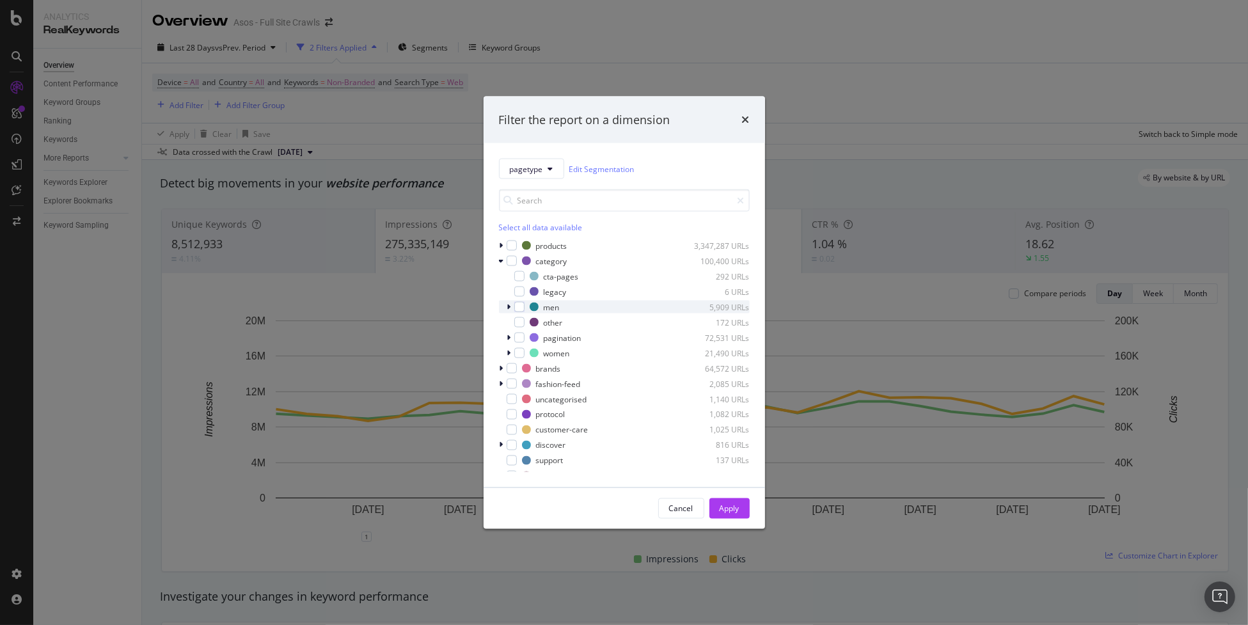
click at [509, 306] on icon "modal" at bounding box center [509, 307] width 4 height 8
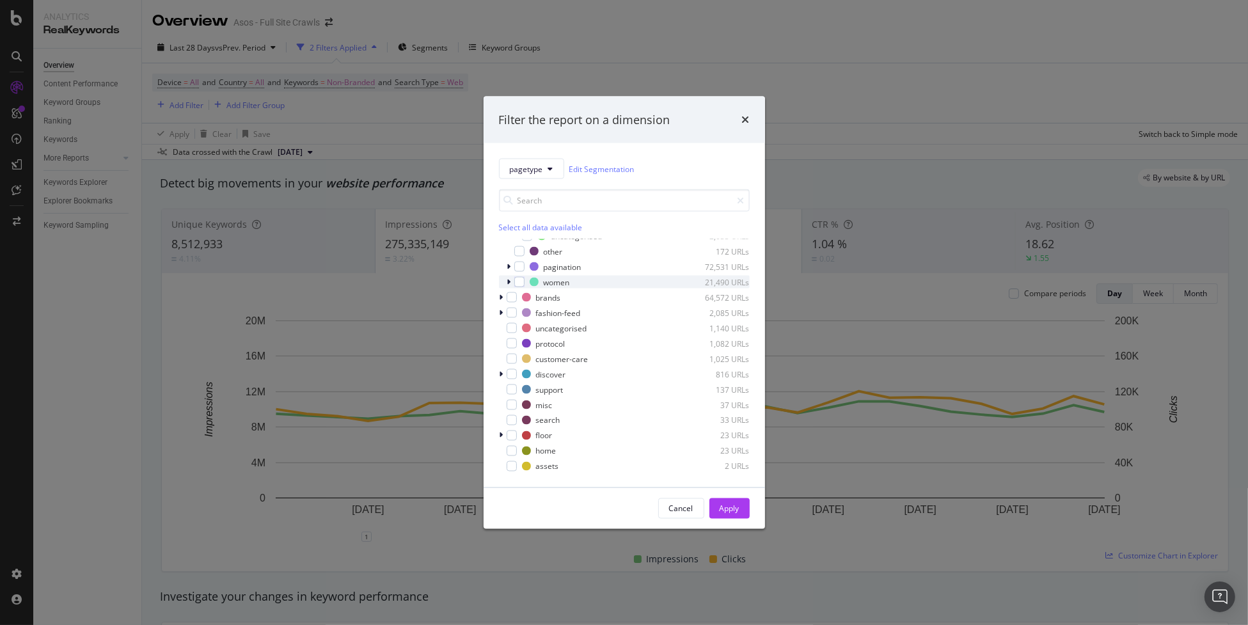
click at [505, 284] on div "women 21,490 URLs" at bounding box center [624, 282] width 251 height 13
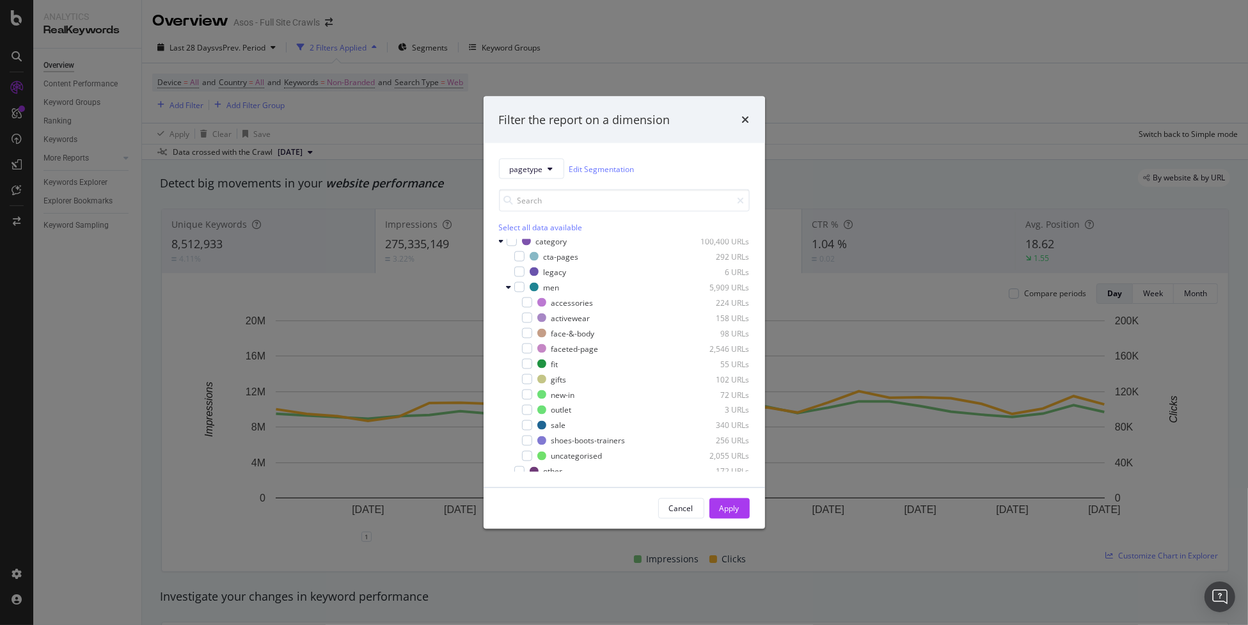
scroll to position [0, 0]
click at [743, 119] on icon "times" at bounding box center [746, 120] width 8 height 10
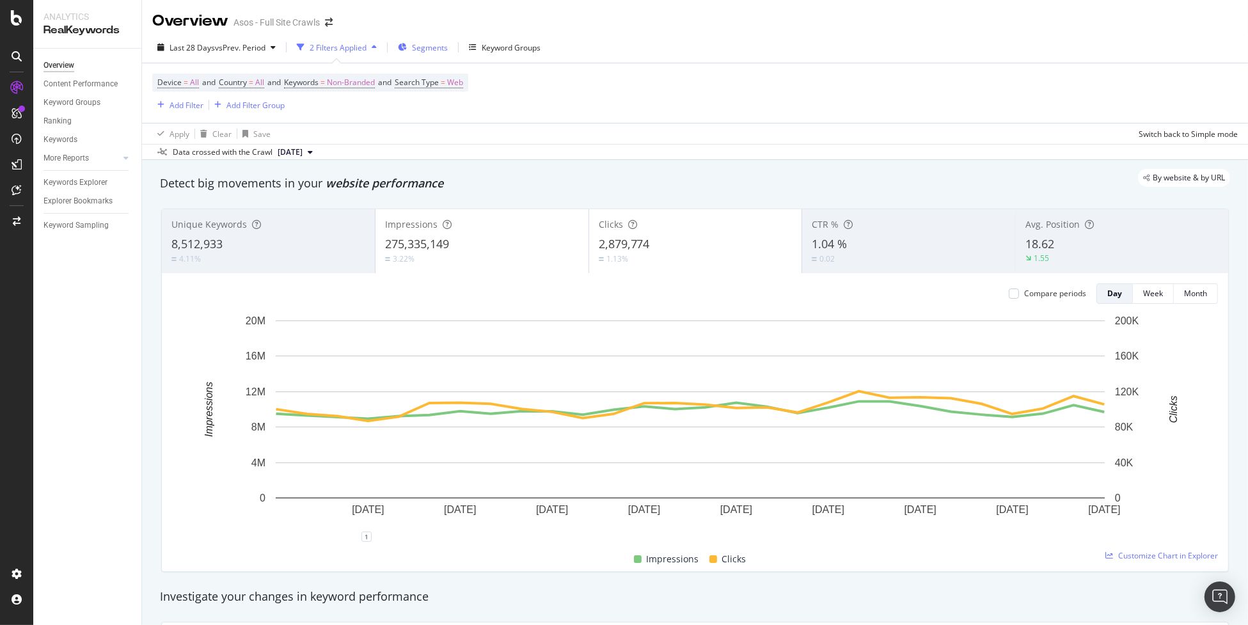
click at [432, 51] on span "Segments" at bounding box center [430, 47] width 36 height 11
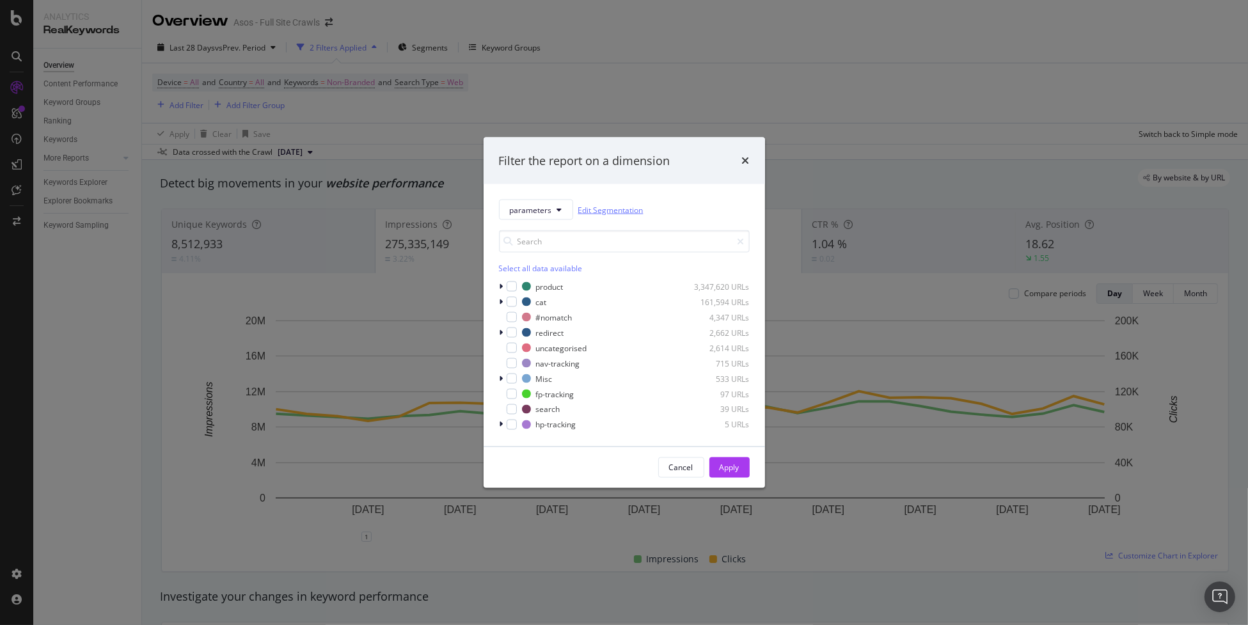
click at [606, 215] on link "Edit Segmentation" at bounding box center [610, 209] width 65 height 13
click at [742, 155] on icon "times" at bounding box center [746, 160] width 8 height 10
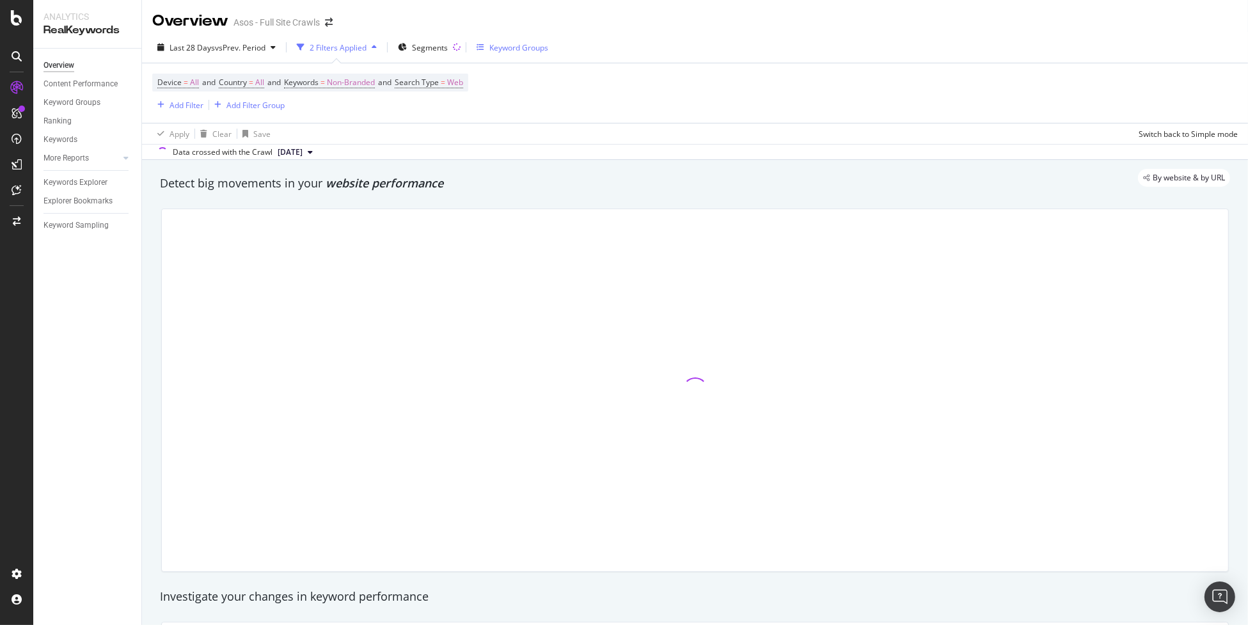
click at [508, 49] on div "Keyword Groups" at bounding box center [518, 47] width 59 height 11
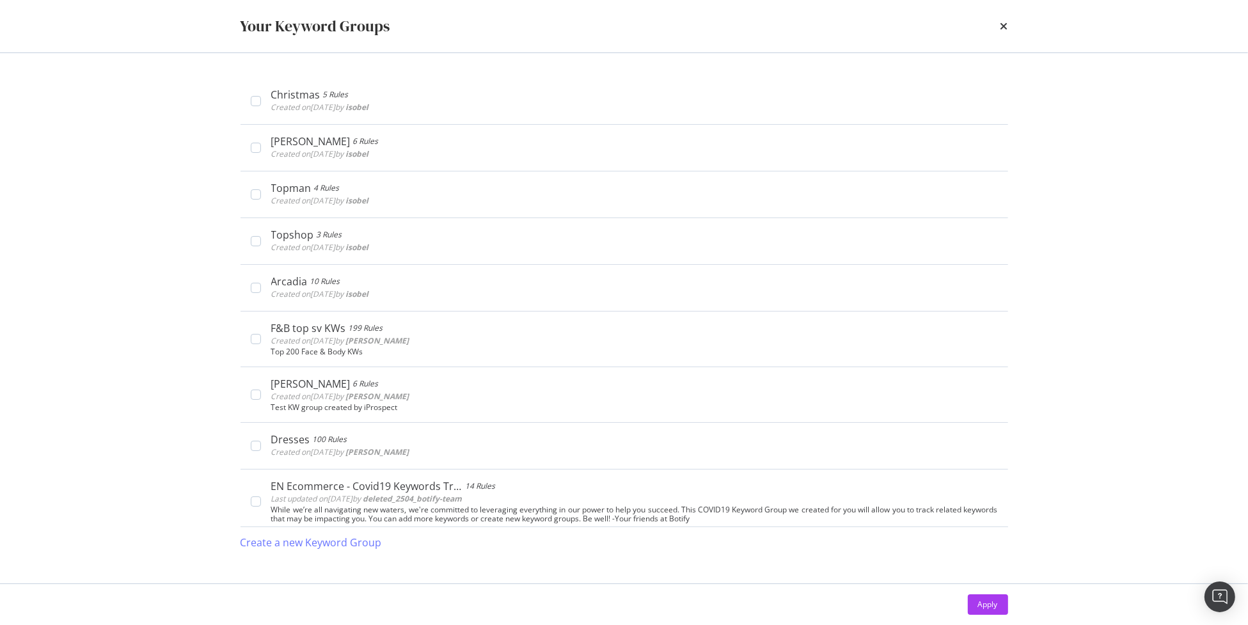
scroll to position [1038, 0]
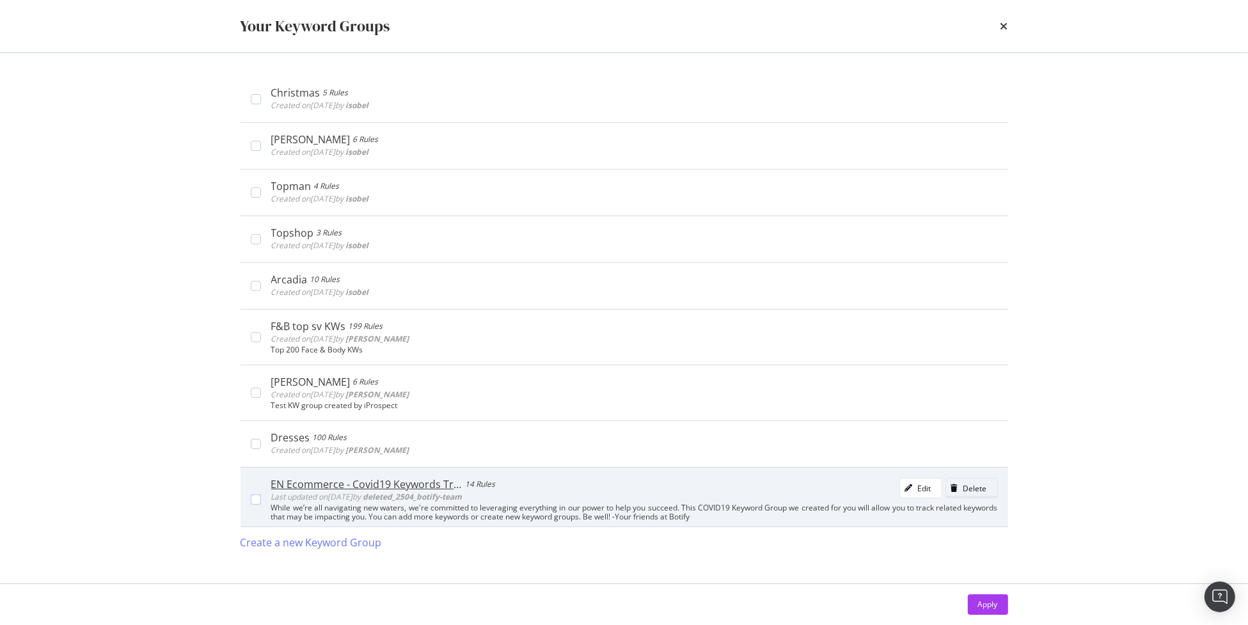
click at [972, 483] on div "Delete" at bounding box center [975, 488] width 24 height 11
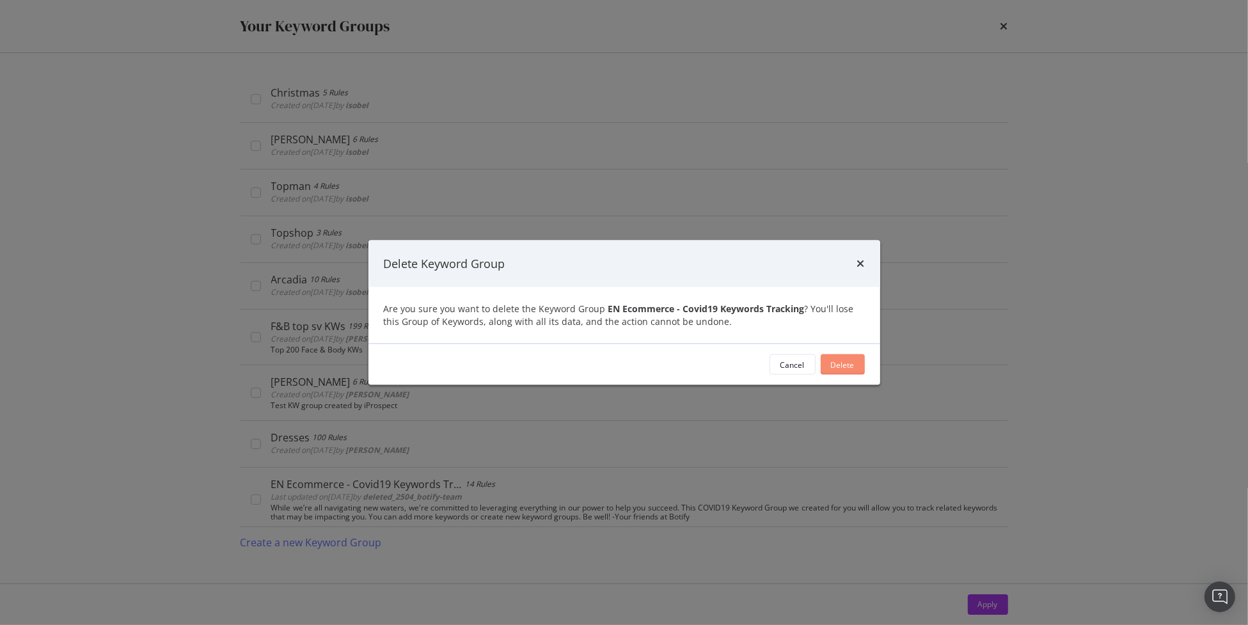
click at [841, 363] on div "Delete" at bounding box center [843, 364] width 24 height 11
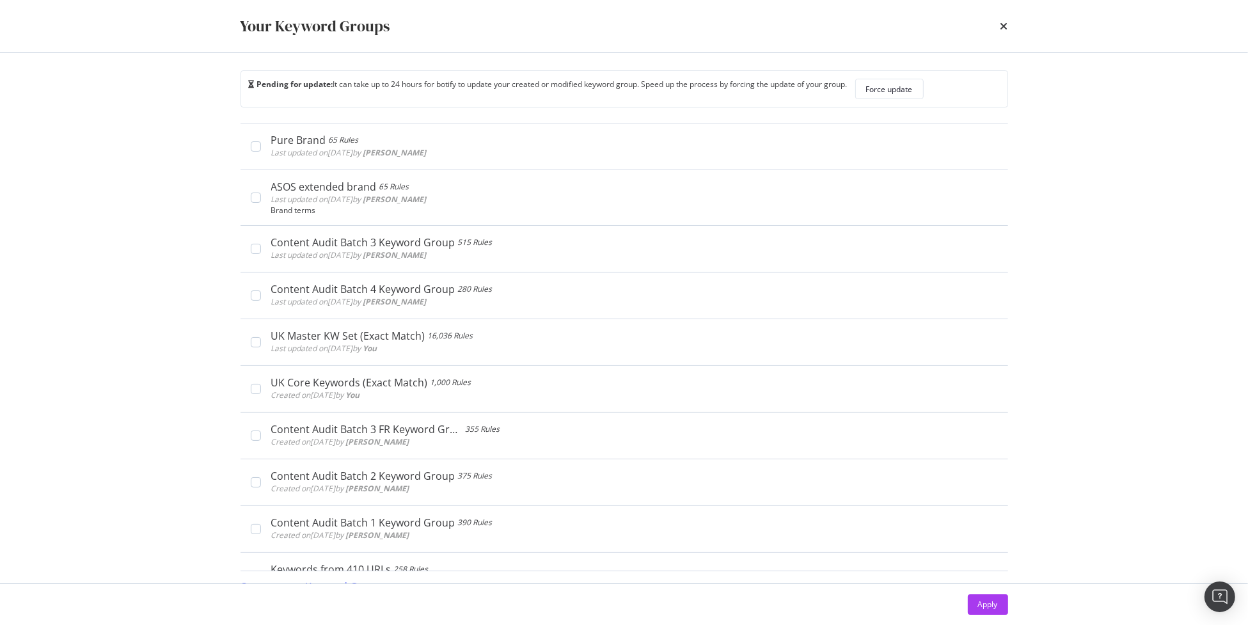
scroll to position [0, 0]
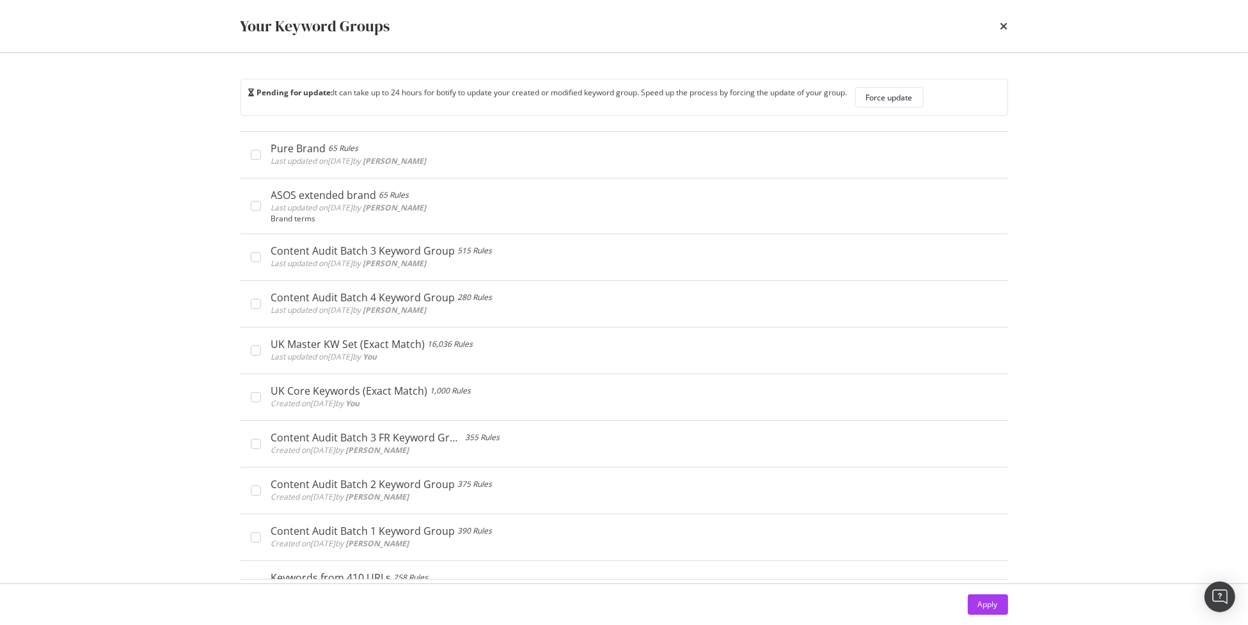
click at [1011, 22] on div "Your Keyword Groups" at bounding box center [624, 26] width 819 height 52
click at [1001, 29] on icon "times" at bounding box center [1005, 26] width 8 height 10
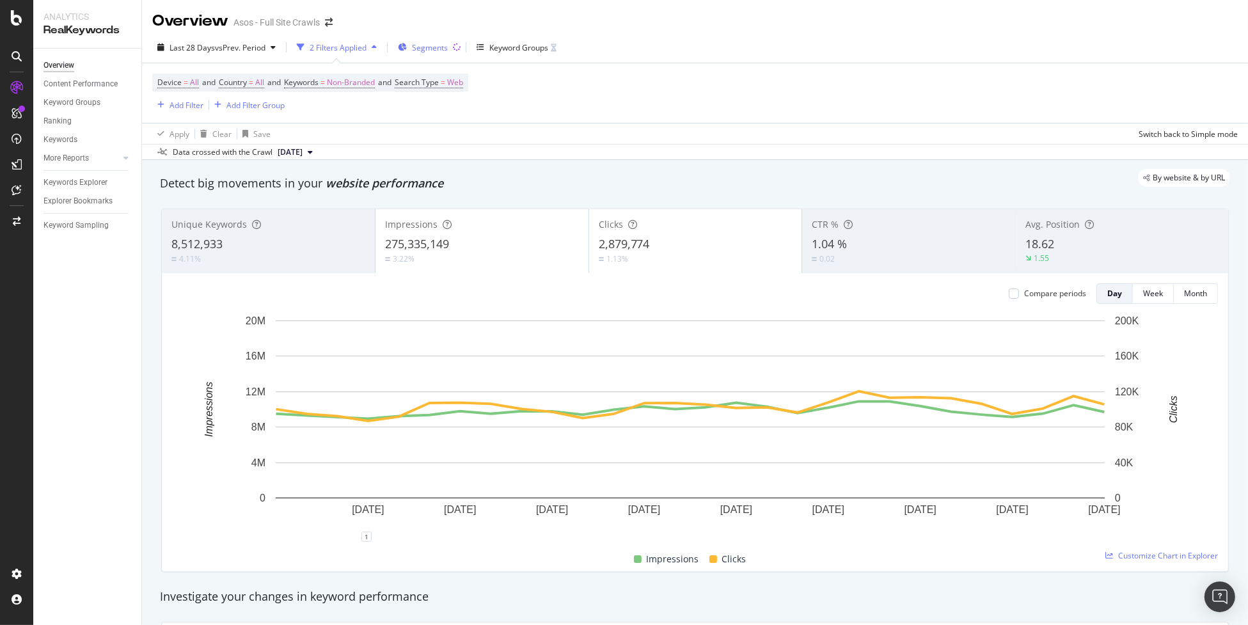
click at [438, 52] on span "Segments" at bounding box center [430, 47] width 36 height 11
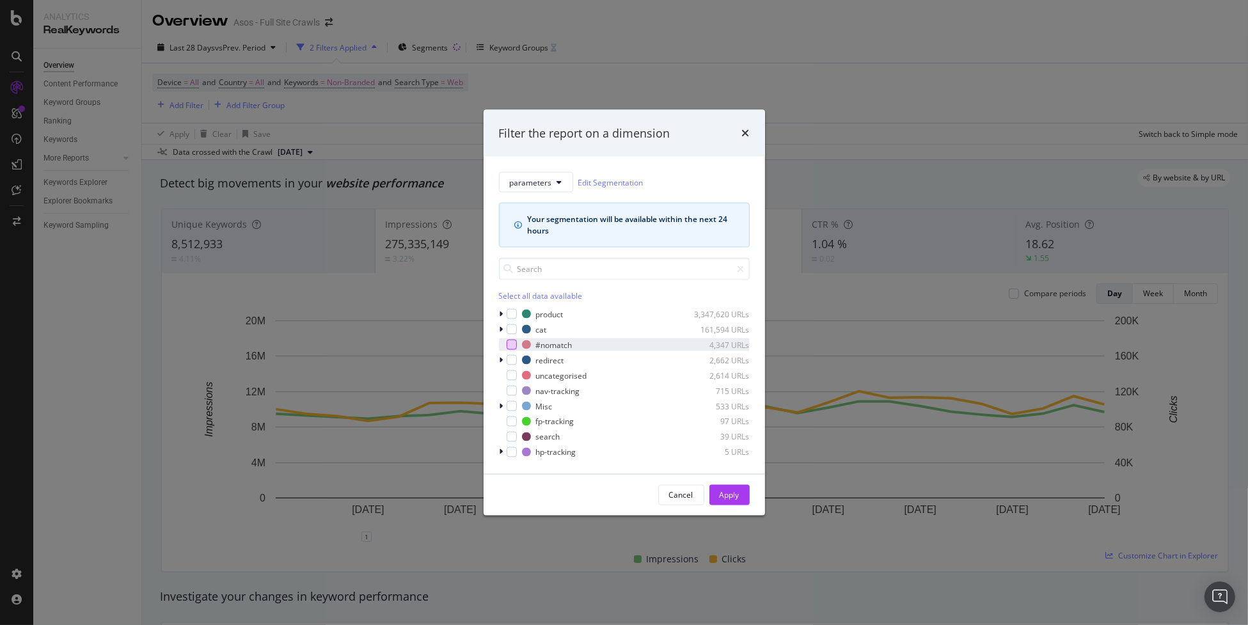
click at [509, 346] on div "modal" at bounding box center [512, 345] width 10 height 10
click at [724, 496] on div "Apply" at bounding box center [730, 494] width 20 height 11
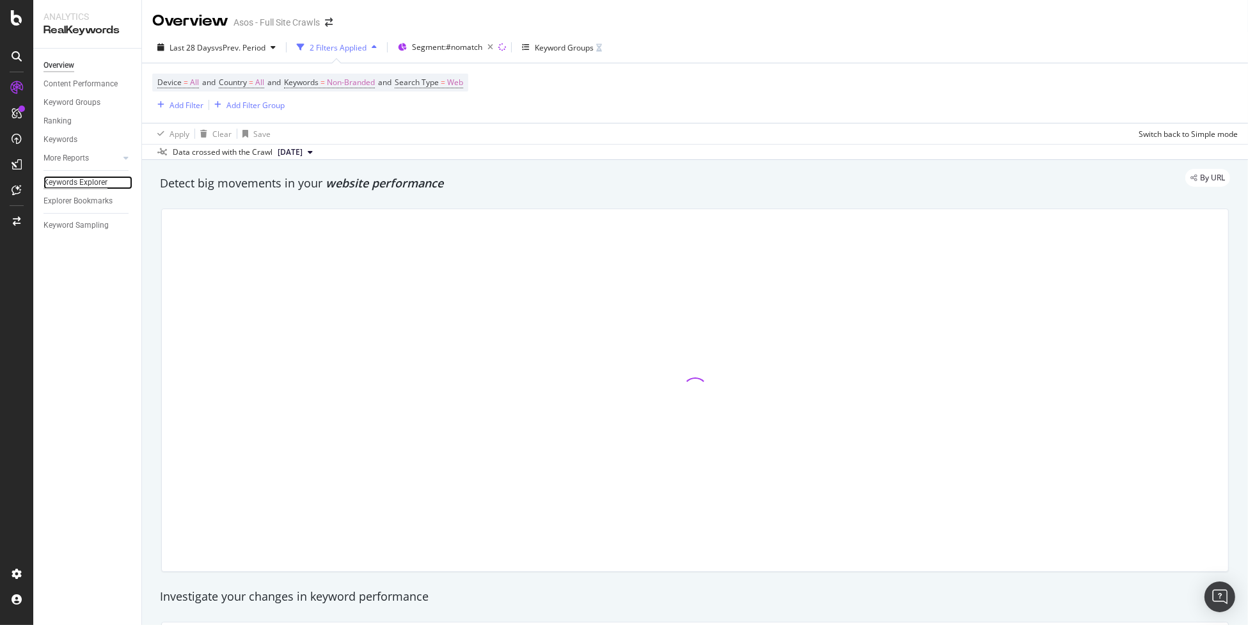
click at [81, 179] on div "Keywords Explorer" at bounding box center [76, 182] width 64 height 13
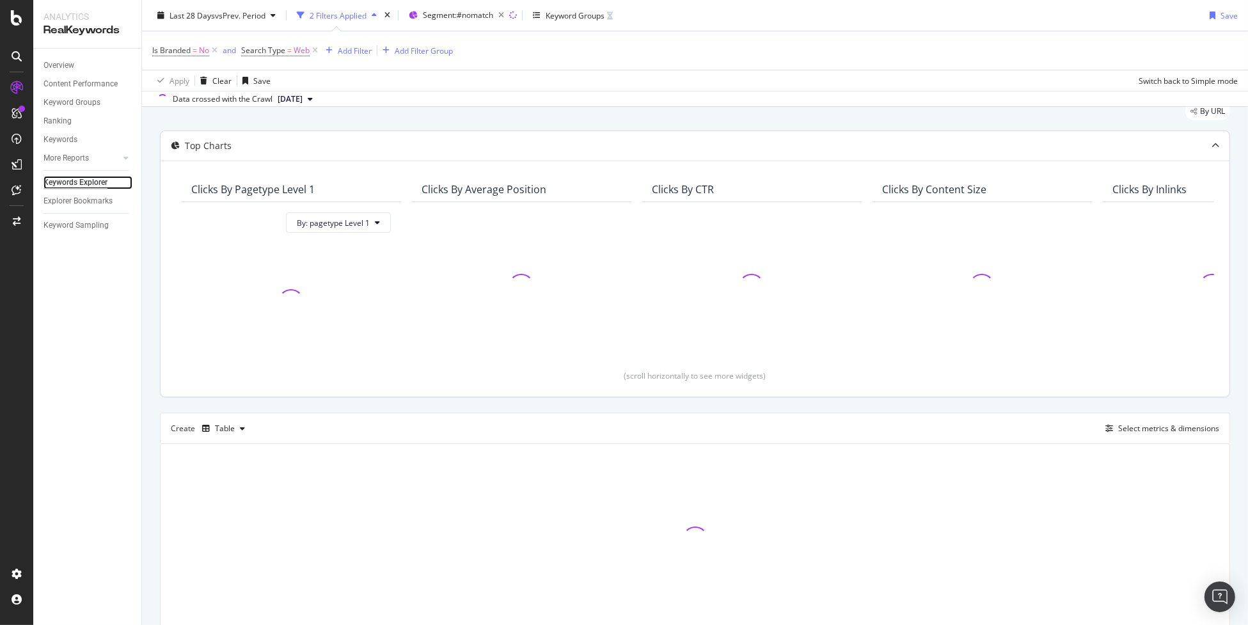
scroll to position [100, 0]
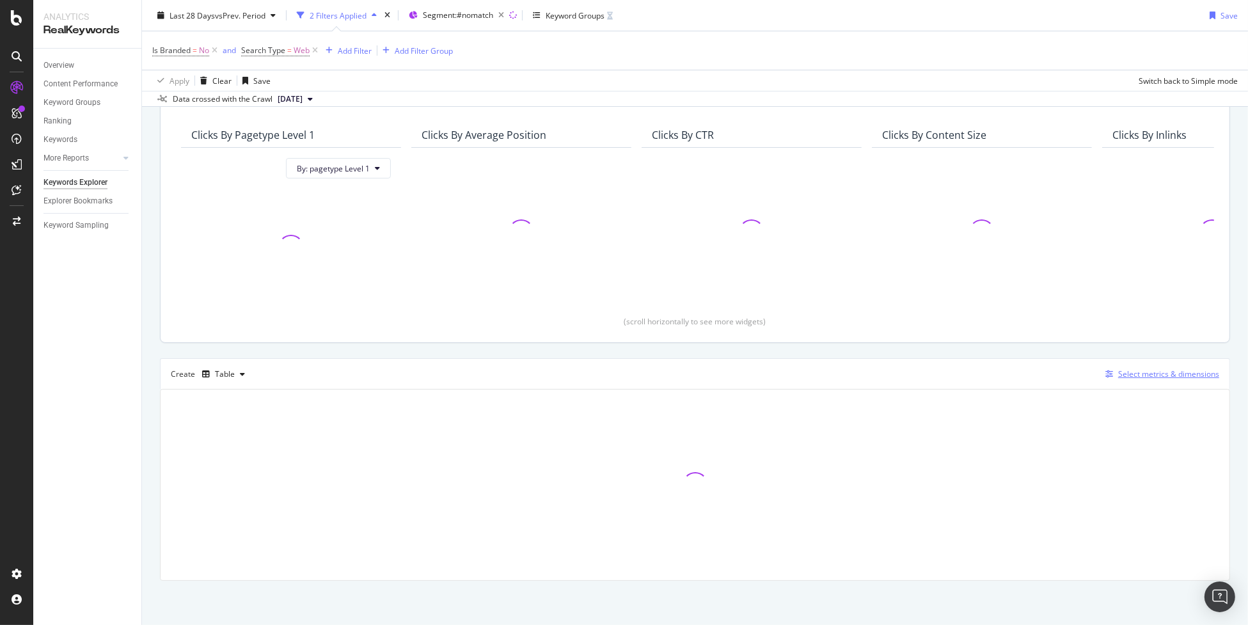
click at [1137, 369] on div "Select metrics & dimensions" at bounding box center [1168, 373] width 101 height 11
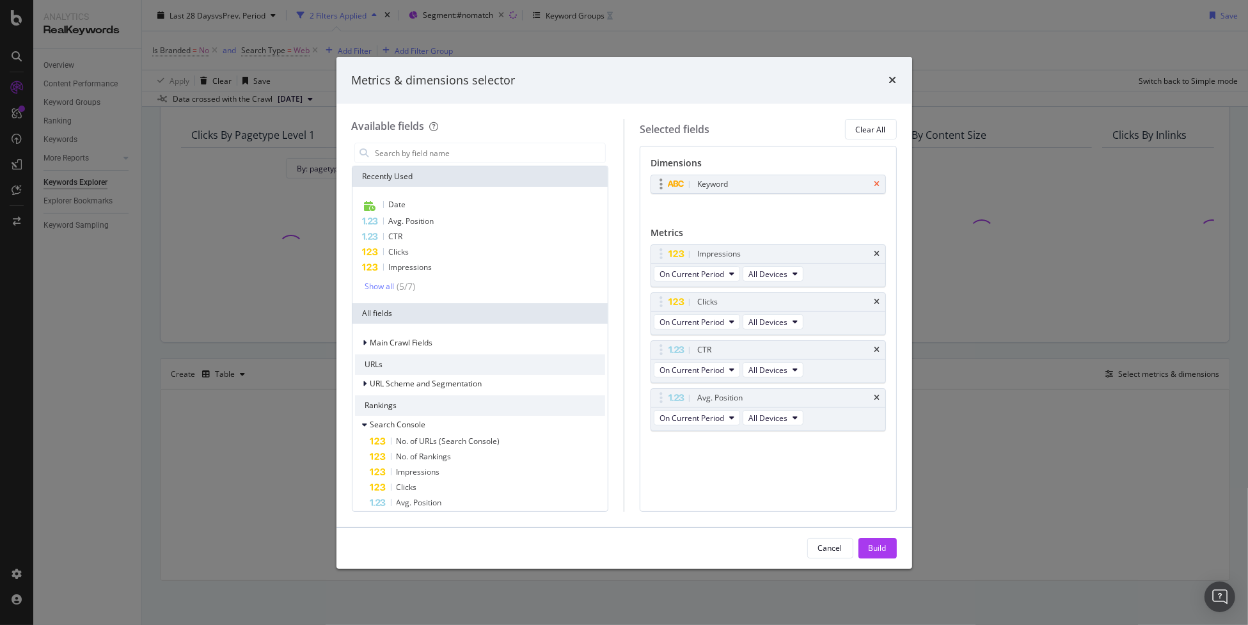
click at [877, 184] on icon "times" at bounding box center [878, 184] width 6 height 8
click at [498, 160] on input "modal" at bounding box center [490, 152] width 232 height 19
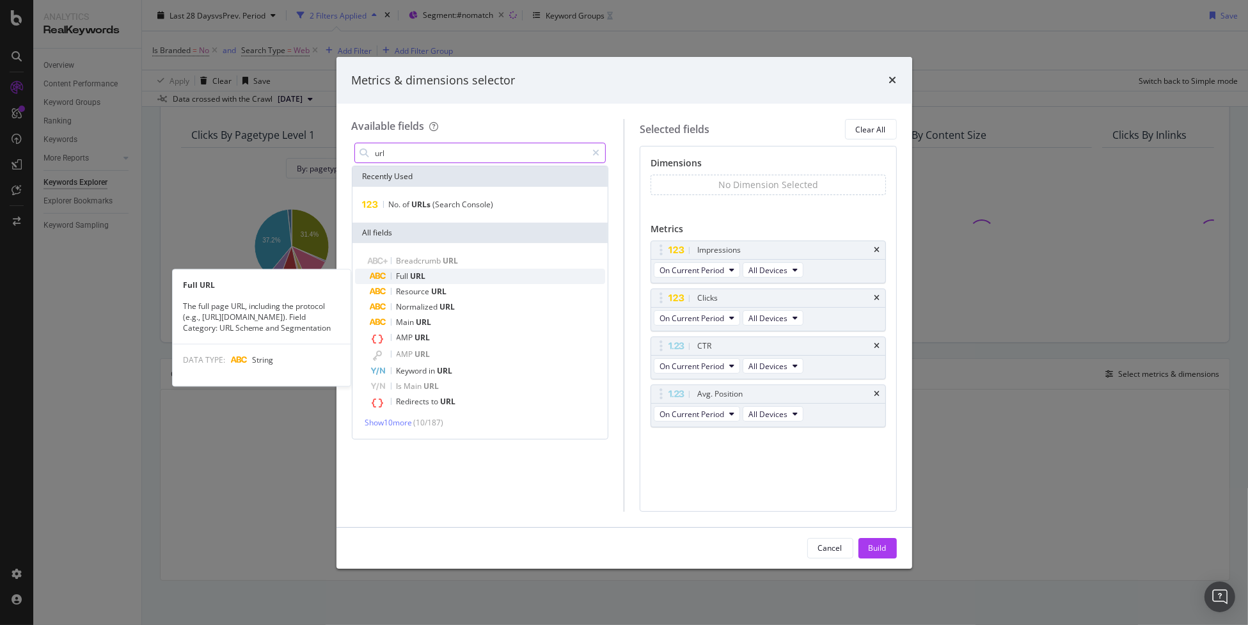
type input "url"
click at [467, 276] on div "Full URL" at bounding box center [487, 276] width 235 height 15
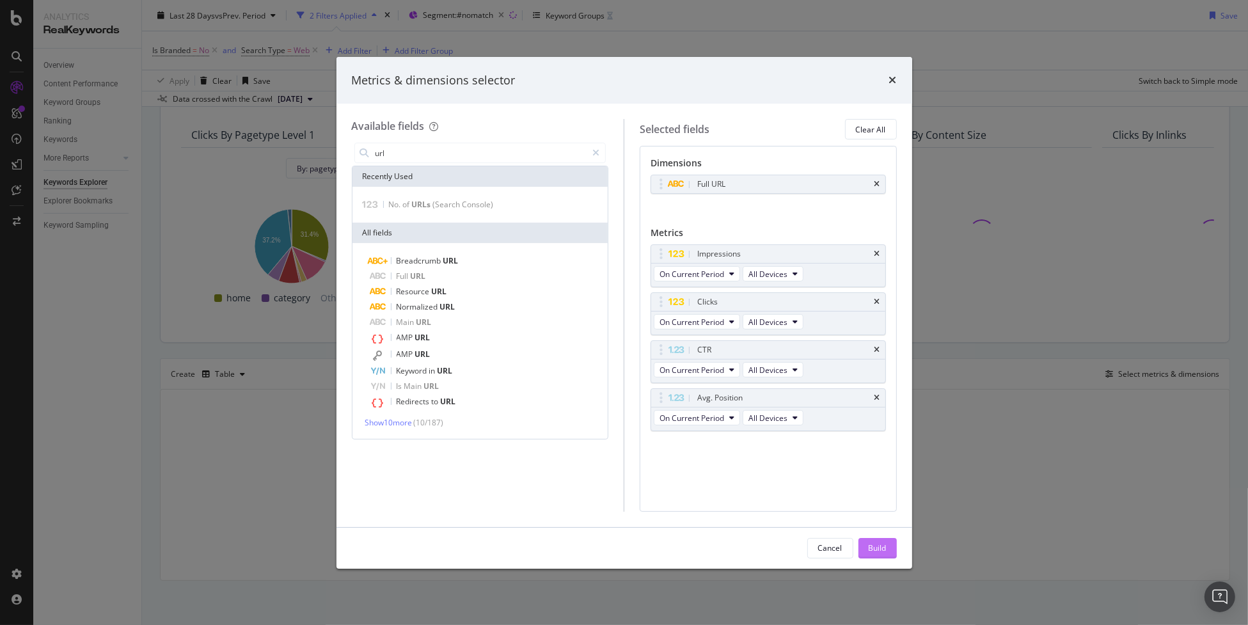
click at [876, 551] on div "Build" at bounding box center [878, 547] width 18 height 11
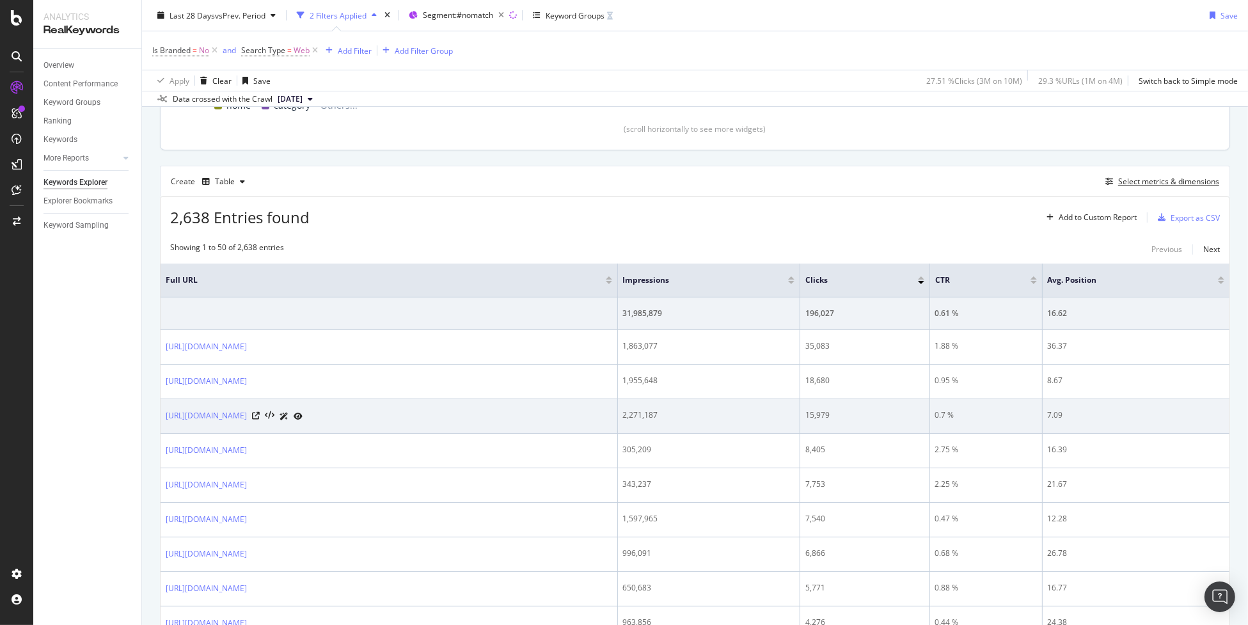
scroll to position [292, 0]
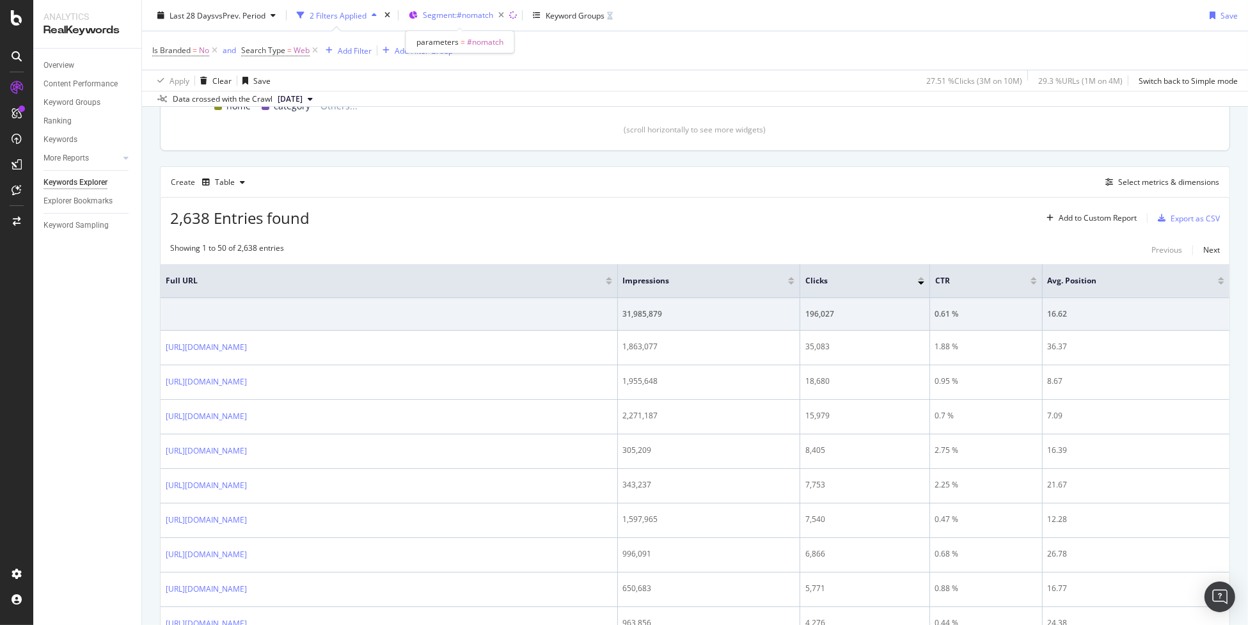
click at [464, 17] on span "Segment: #nomatch" at bounding box center [458, 15] width 70 height 11
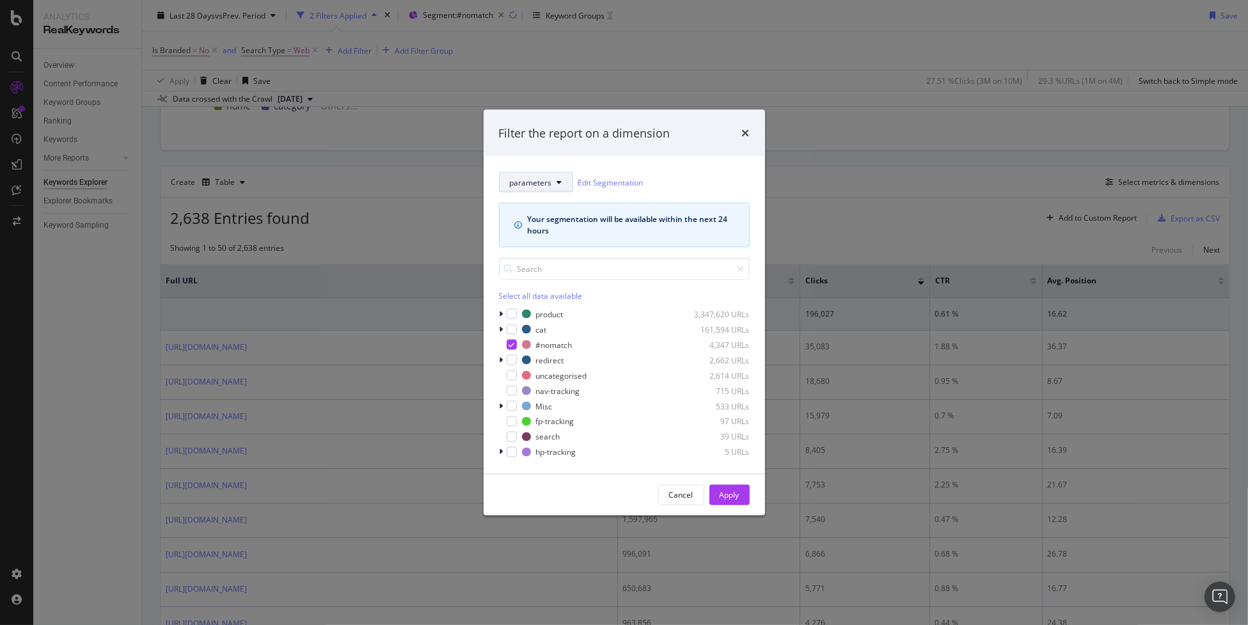
click at [534, 182] on span "parameters" at bounding box center [531, 182] width 42 height 11
click at [555, 235] on div "pagetype" at bounding box center [550, 228] width 103 height 19
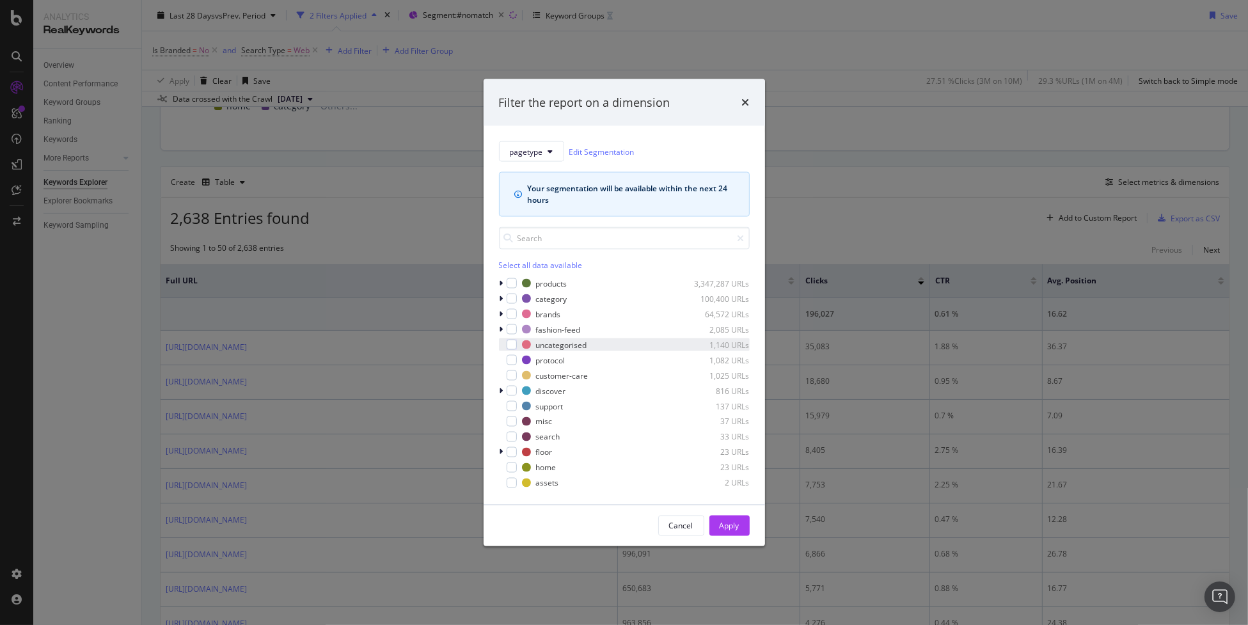
click at [516, 346] on div "uncategorised 1,140 URLs" at bounding box center [624, 344] width 251 height 13
click at [731, 524] on div "Apply" at bounding box center [730, 525] width 20 height 11
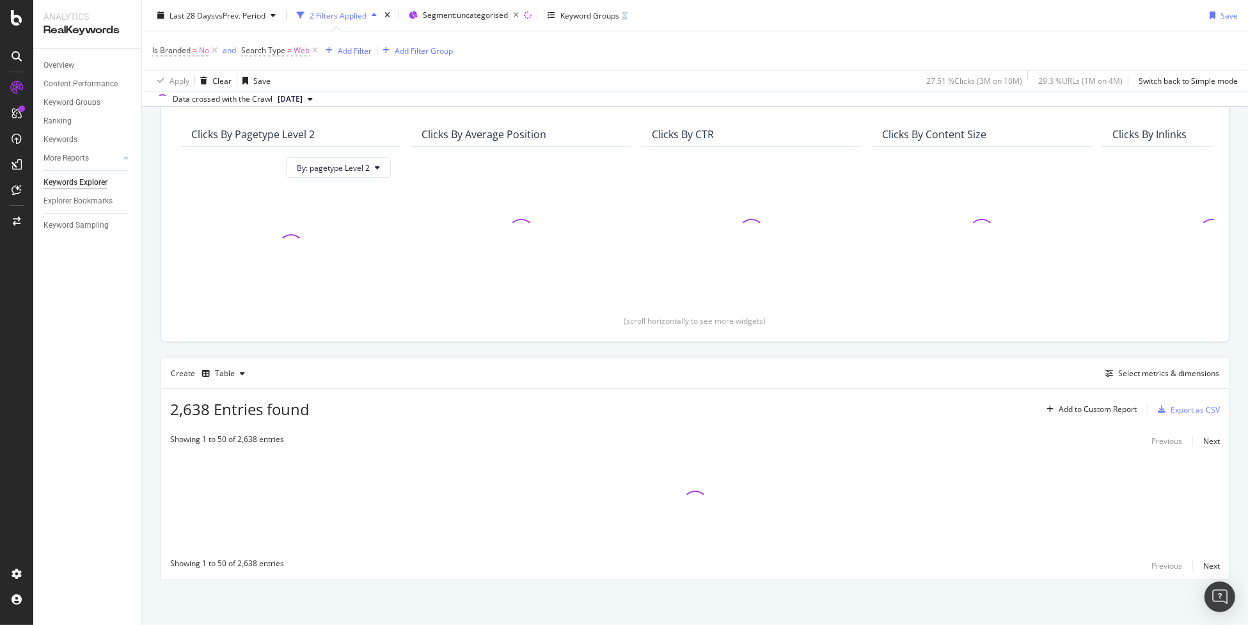
scroll to position [100, 0]
click at [476, 18] on span "Segment: uncategorised" at bounding box center [465, 15] width 85 height 11
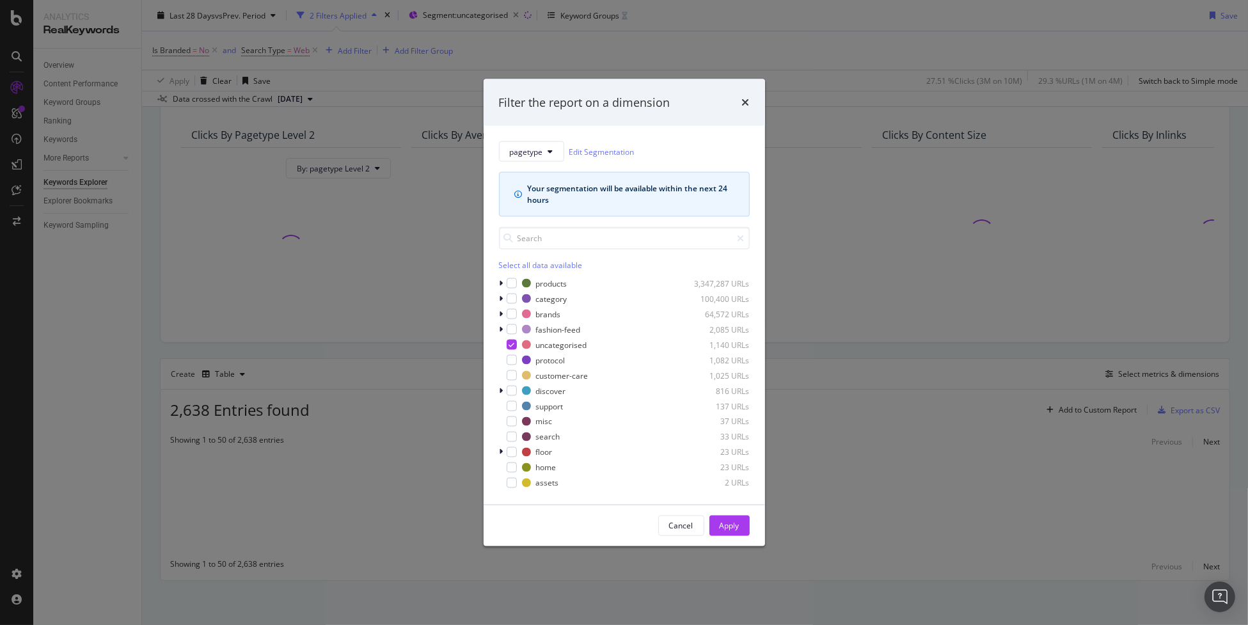
click at [757, 102] on div "Filter the report on a dimension" at bounding box center [624, 102] width 281 height 47
click at [746, 104] on icon "times" at bounding box center [746, 102] width 8 height 10
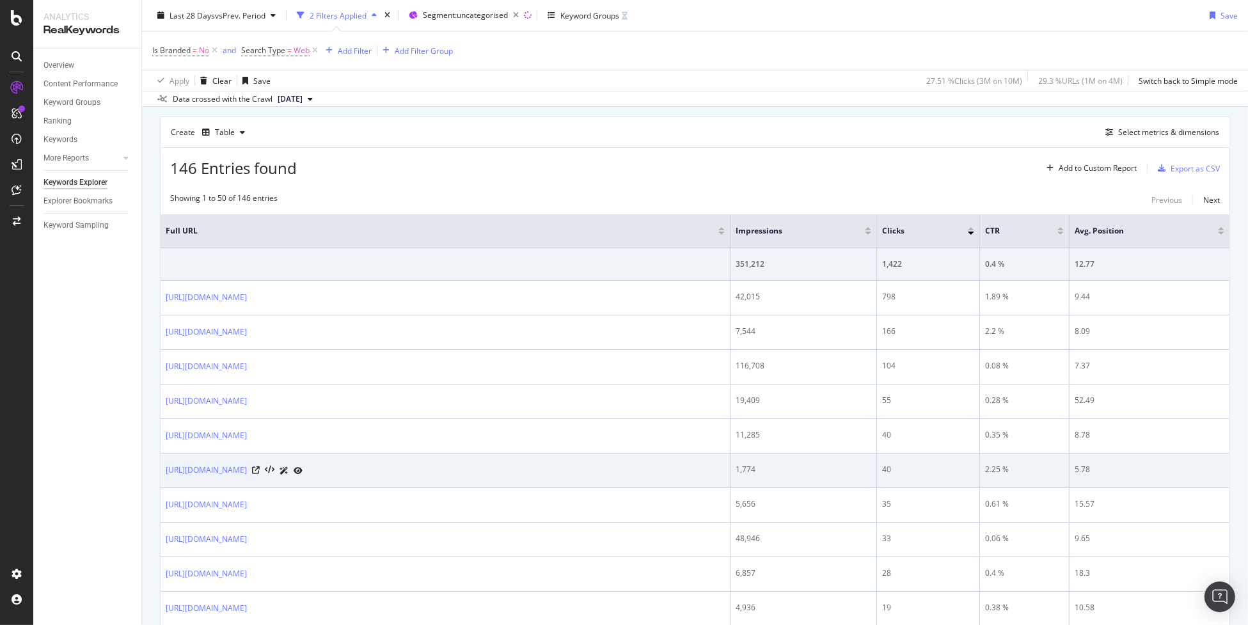
scroll to position [356, 0]
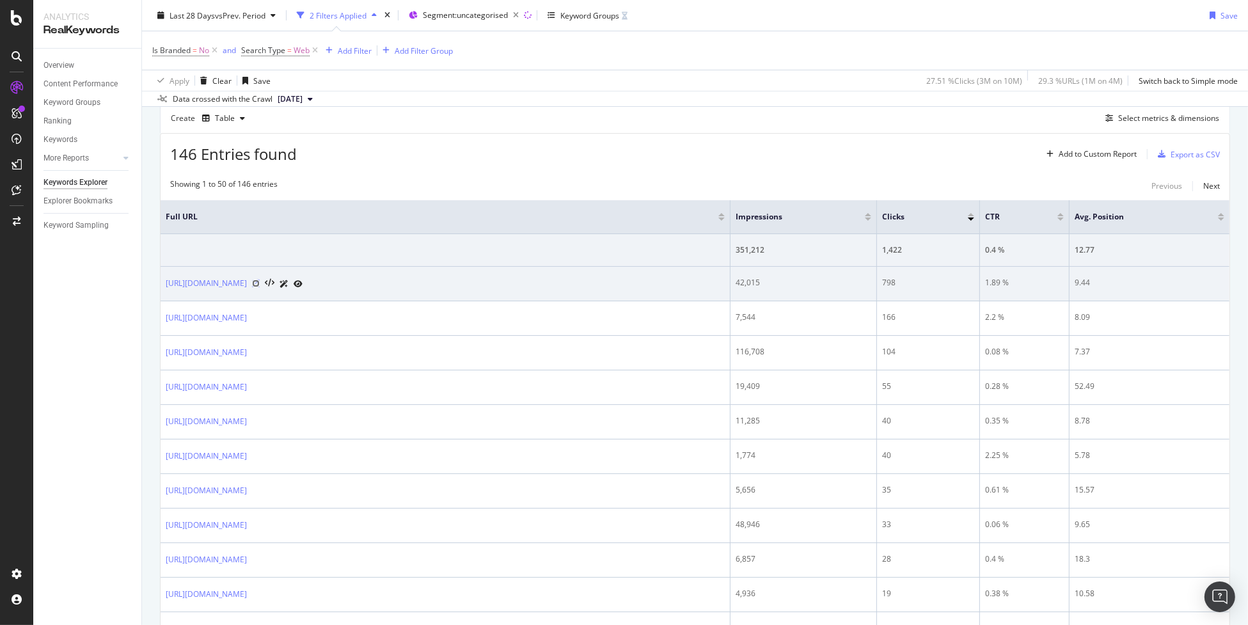
click at [260, 283] on icon at bounding box center [256, 284] width 8 height 8
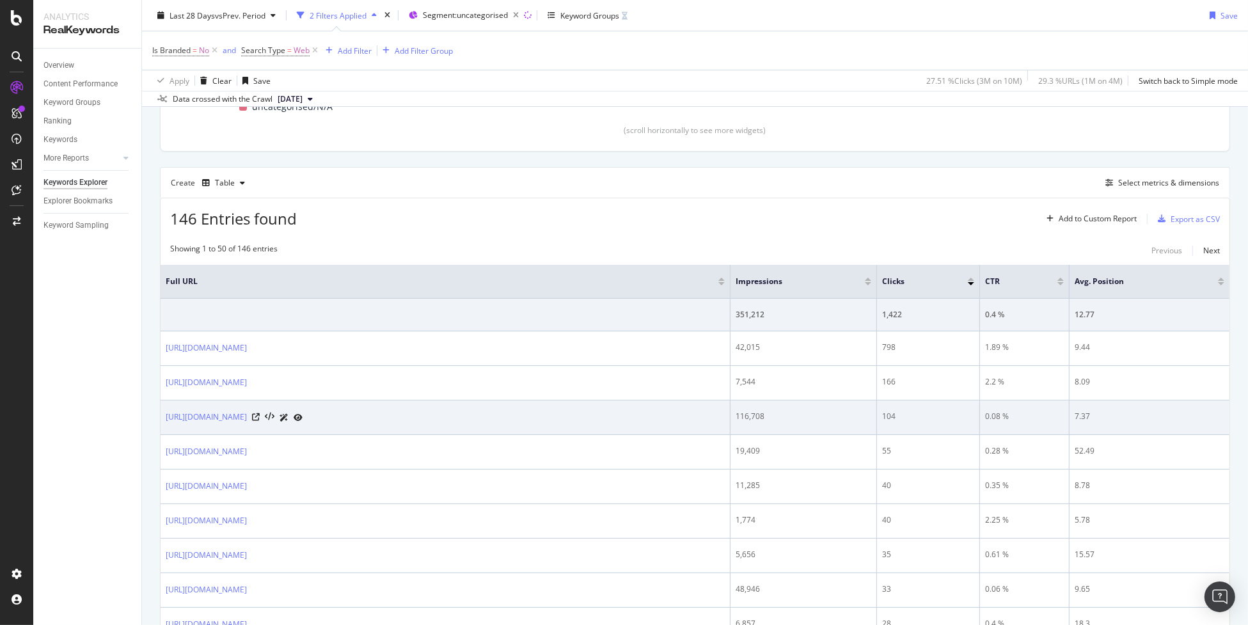
scroll to position [292, 0]
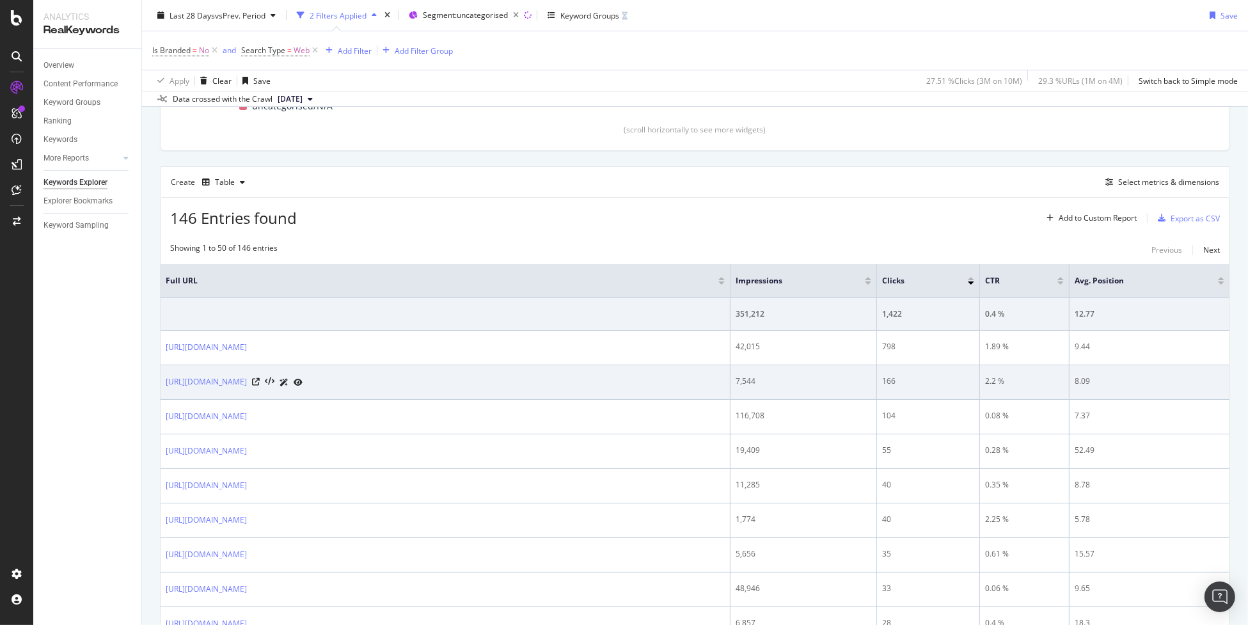
copy link "artnerships"
drag, startPoint x: 291, startPoint y: 387, endPoint x: 334, endPoint y: 387, distance: 42.9
click at [334, 387] on td "https://www.asos.com/us/women/partnerships/monki-brand/" at bounding box center [446, 382] width 570 height 35
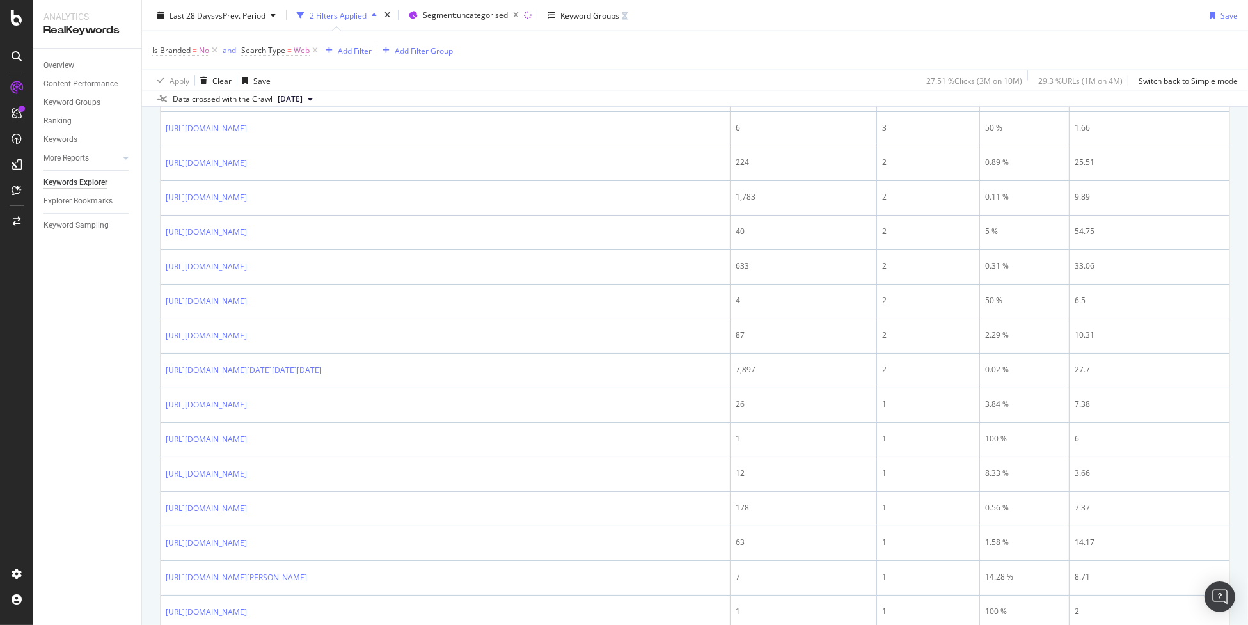
scroll to position [1251, 0]
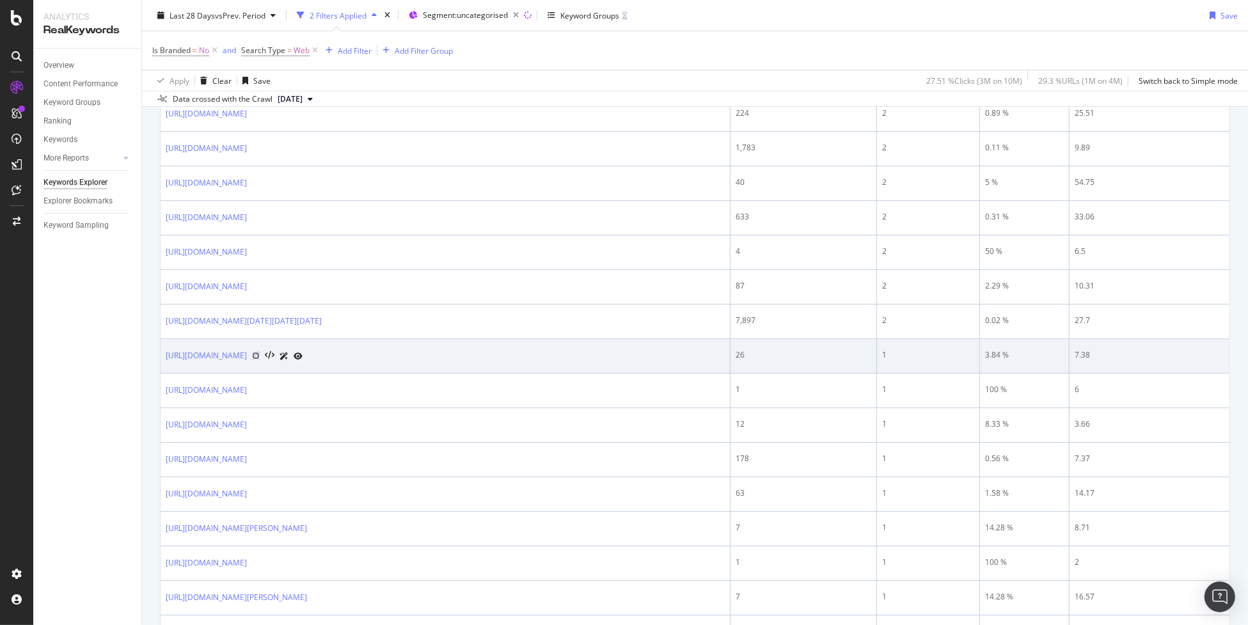
click at [260, 360] on icon at bounding box center [256, 356] width 8 height 8
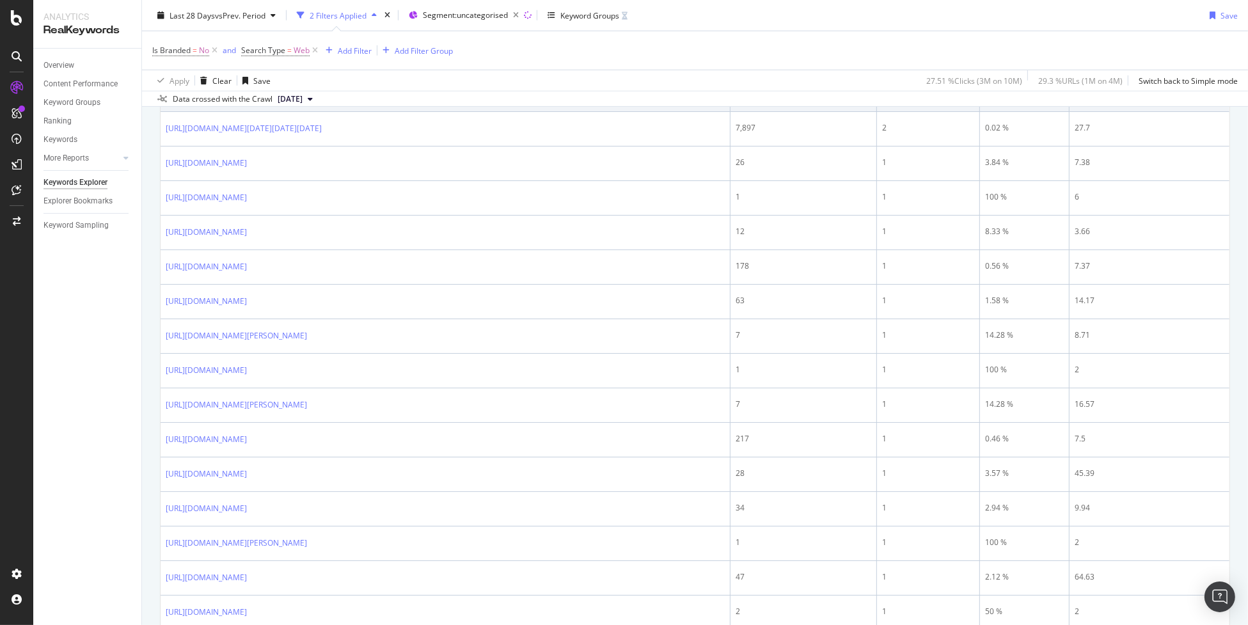
scroll to position [1571, 0]
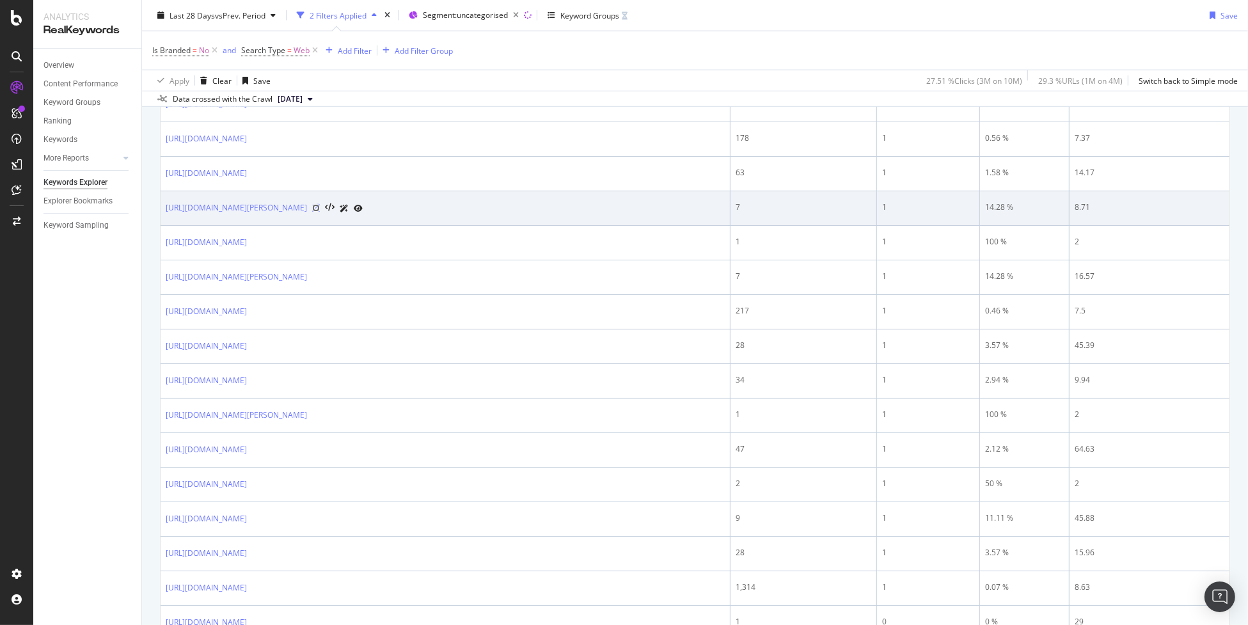
click at [320, 212] on icon at bounding box center [316, 208] width 8 height 8
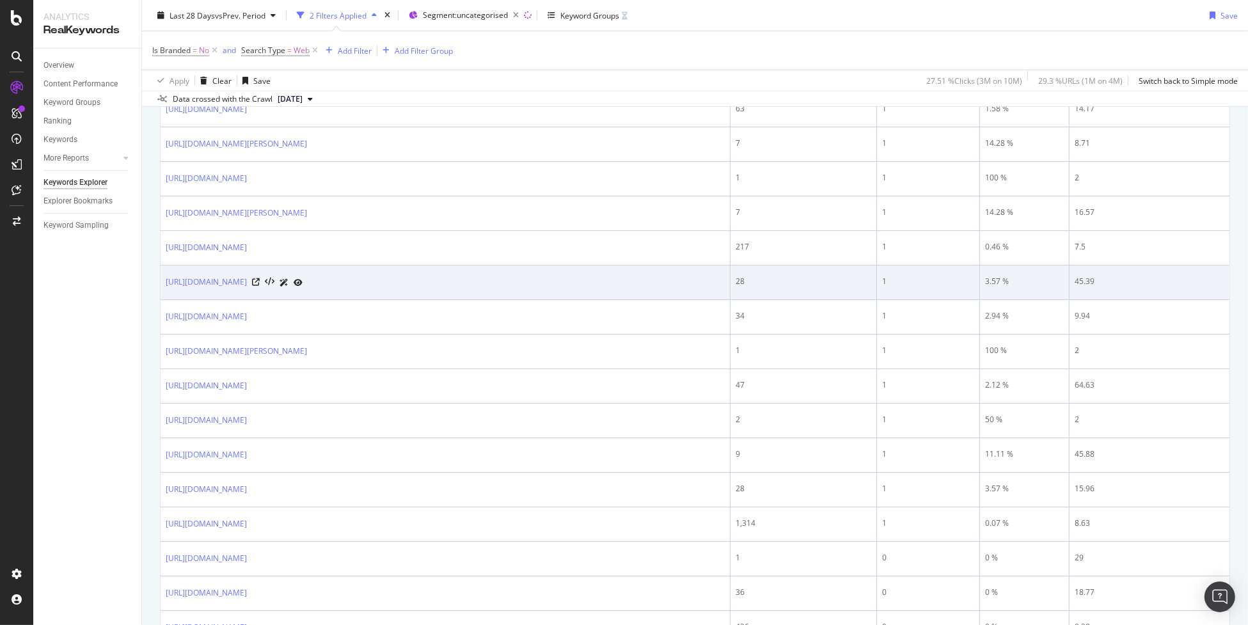
scroll to position [1849, 0]
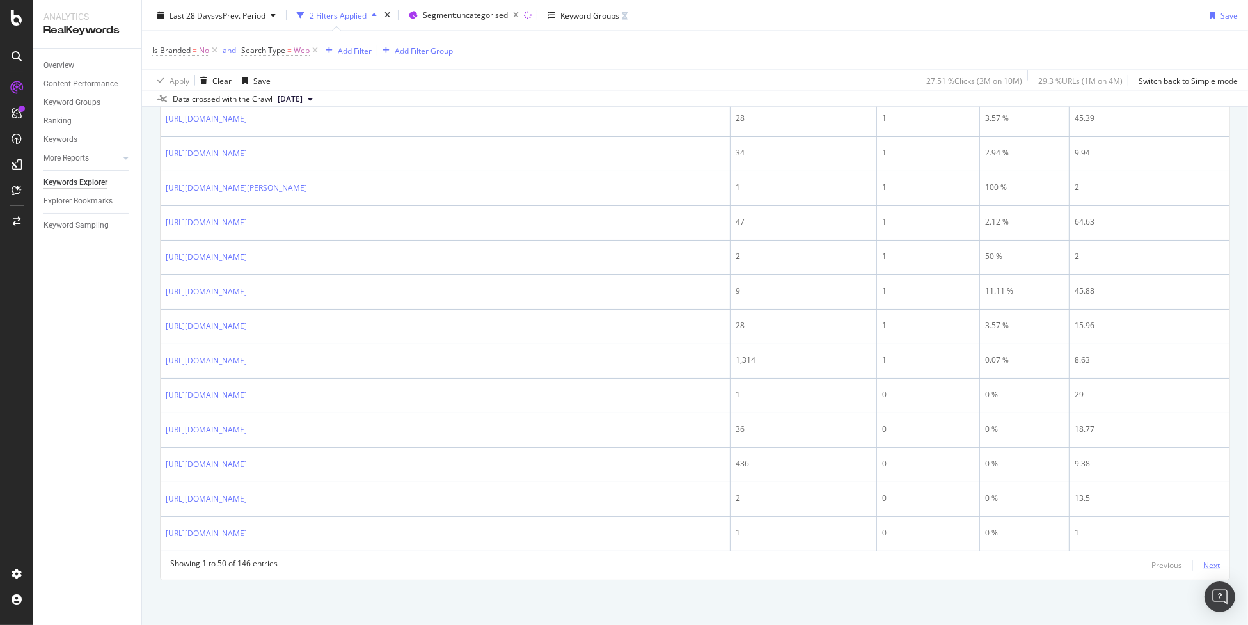
click at [1203, 563] on div "Next" at bounding box center [1211, 565] width 17 height 11
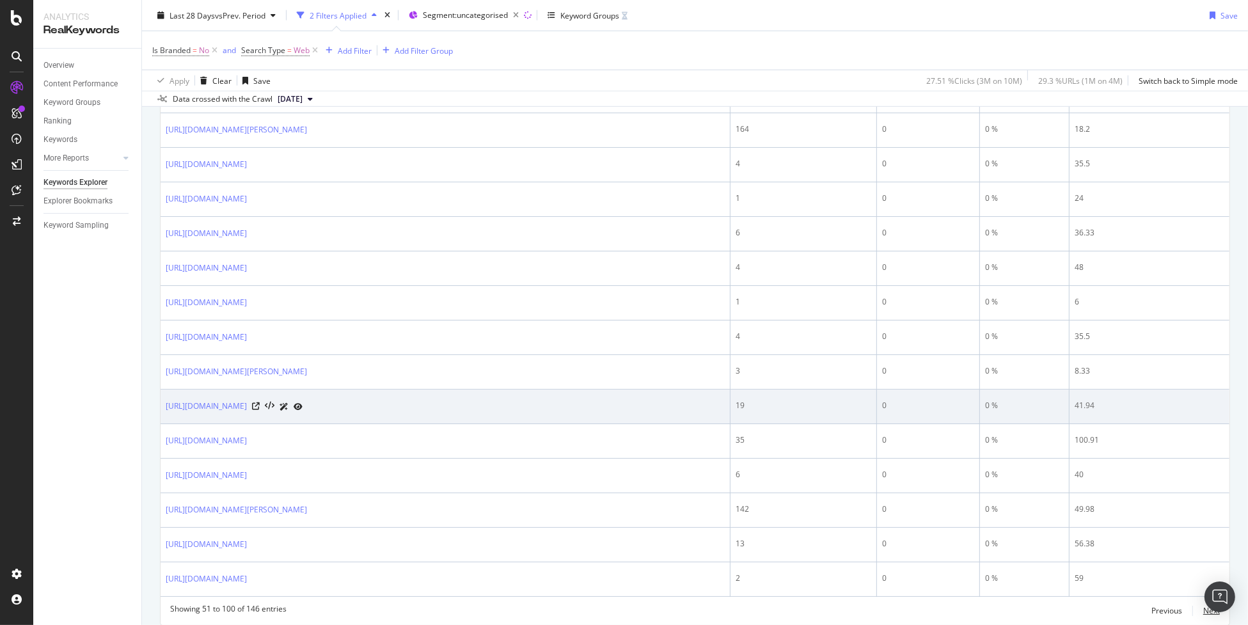
scroll to position [1734, 0]
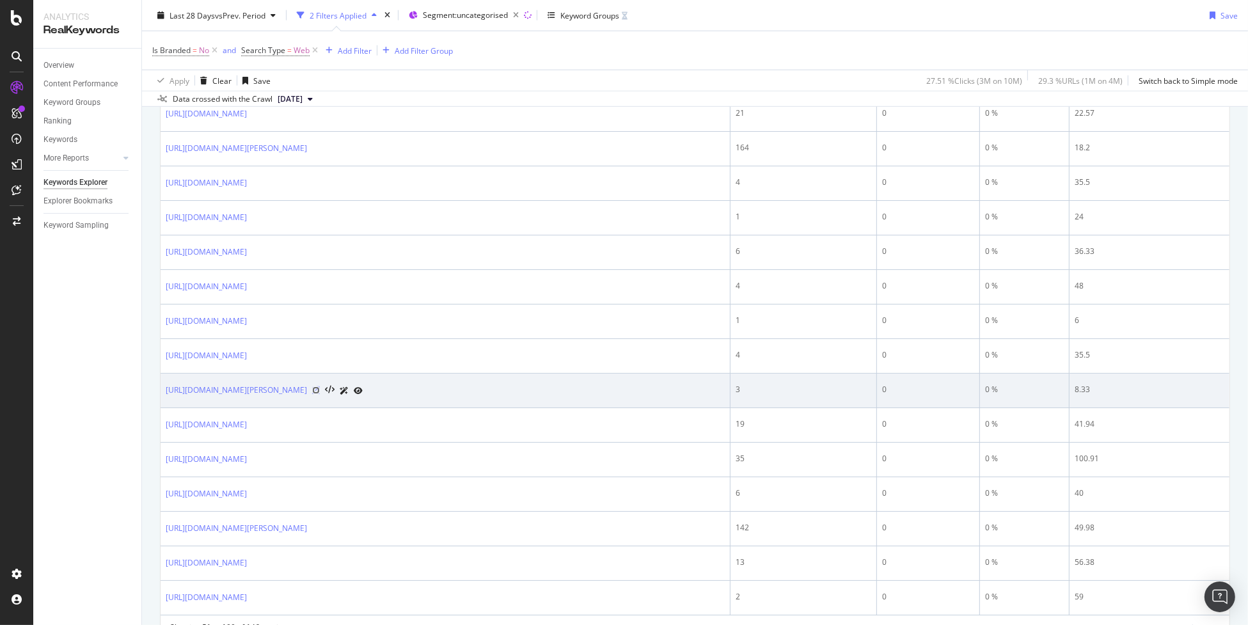
click at [320, 394] on icon at bounding box center [316, 390] width 8 height 8
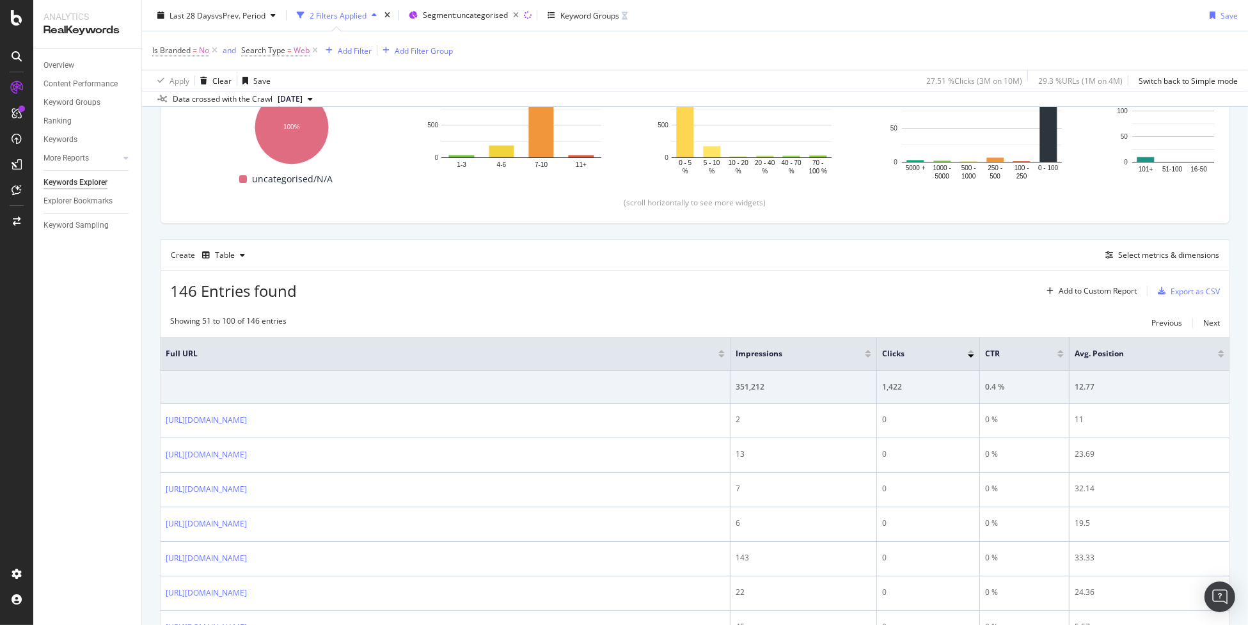
scroll to position [199, 0]
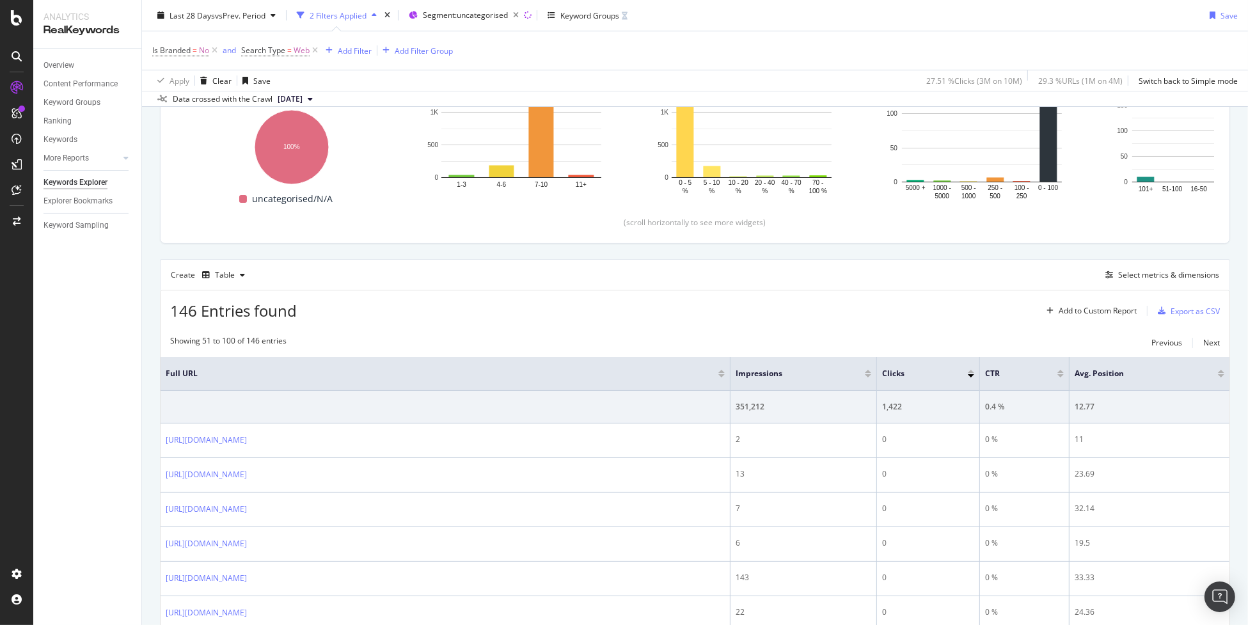
click at [867, 374] on div at bounding box center [868, 375] width 6 height 3
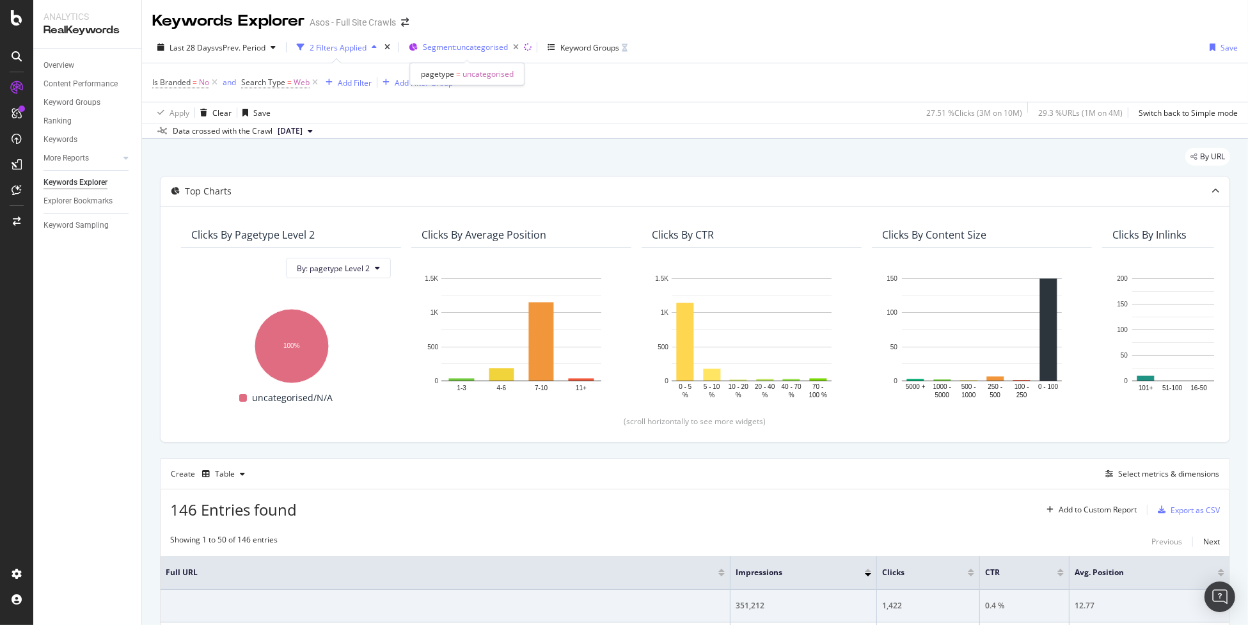
click at [473, 51] on span "Segment: uncategorised" at bounding box center [465, 47] width 85 height 11
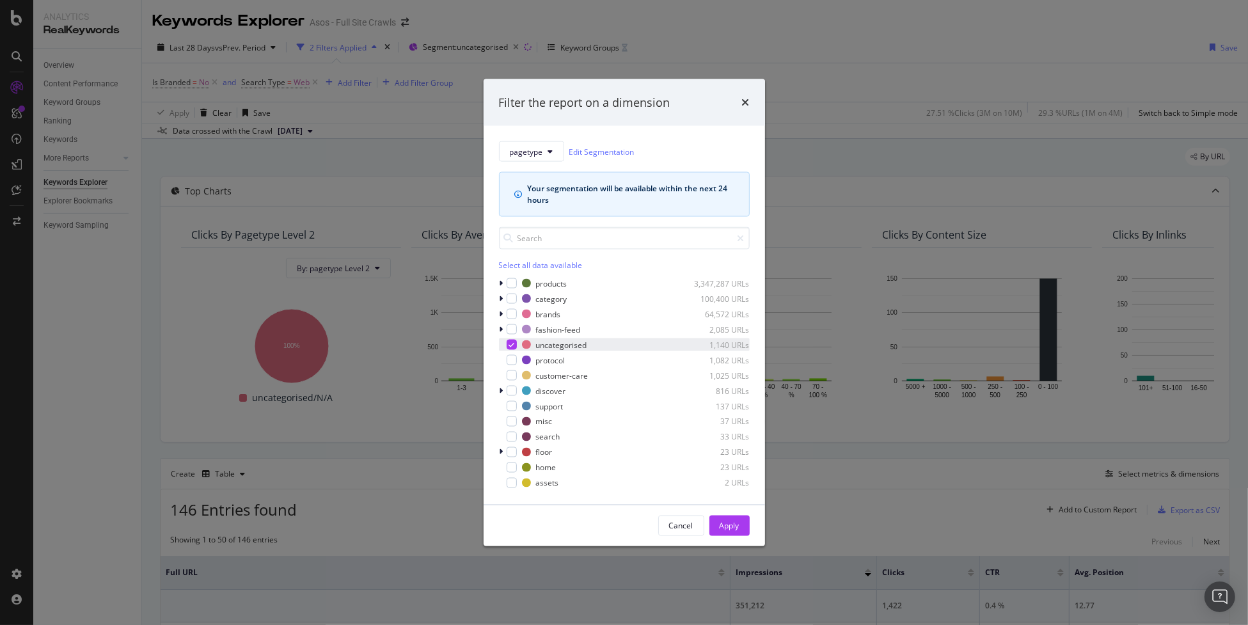
click at [502, 348] on div "modal" at bounding box center [503, 344] width 8 height 13
click at [497, 312] on div "pagetype Edit Segmentation Your segmentation will be available within the next …" at bounding box center [624, 315] width 281 height 379
click at [500, 312] on icon "modal" at bounding box center [502, 314] width 4 height 8
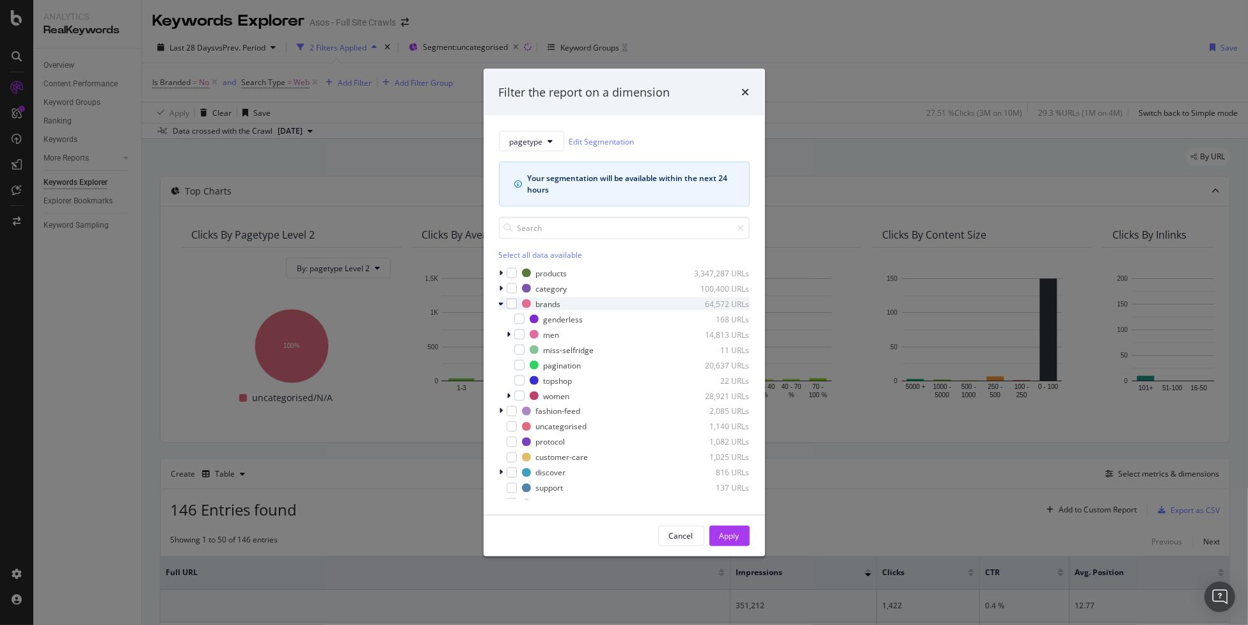
click at [502, 307] on div "modal" at bounding box center [503, 303] width 8 height 13
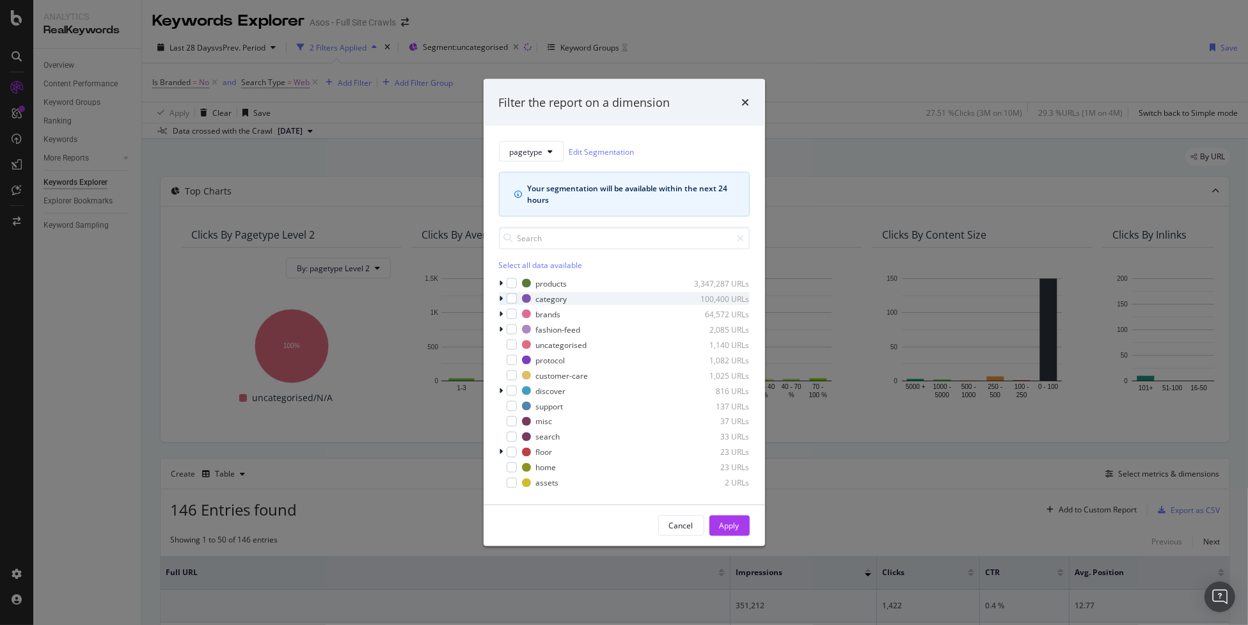
click at [502, 299] on icon "modal" at bounding box center [502, 299] width 4 height 8
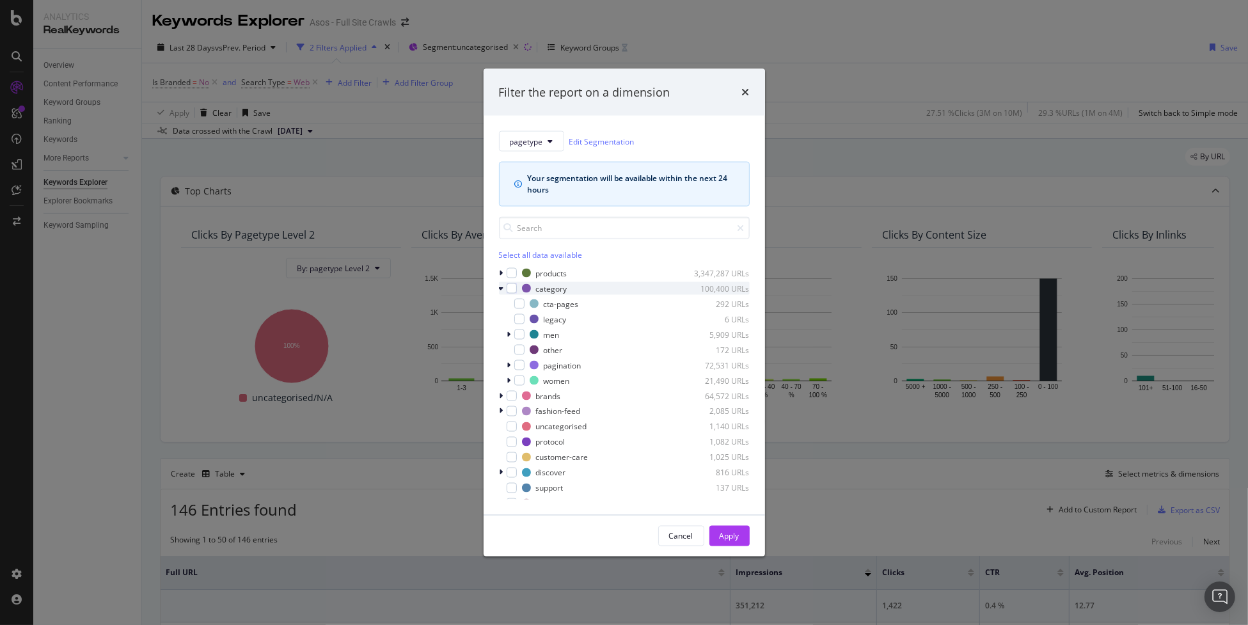
click at [502, 292] on icon "modal" at bounding box center [501, 289] width 5 height 8
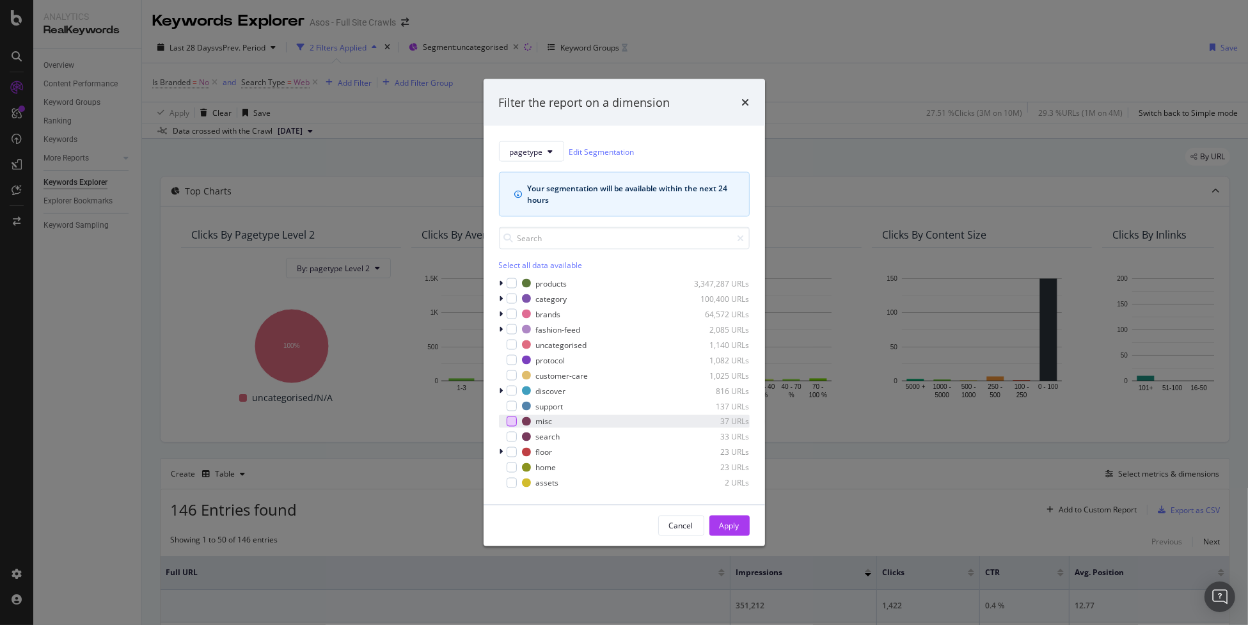
click at [512, 420] on div "modal" at bounding box center [512, 421] width 10 height 10
click at [512, 420] on icon "modal" at bounding box center [512, 421] width 6 height 6
click at [500, 448] on icon "modal" at bounding box center [502, 452] width 4 height 8
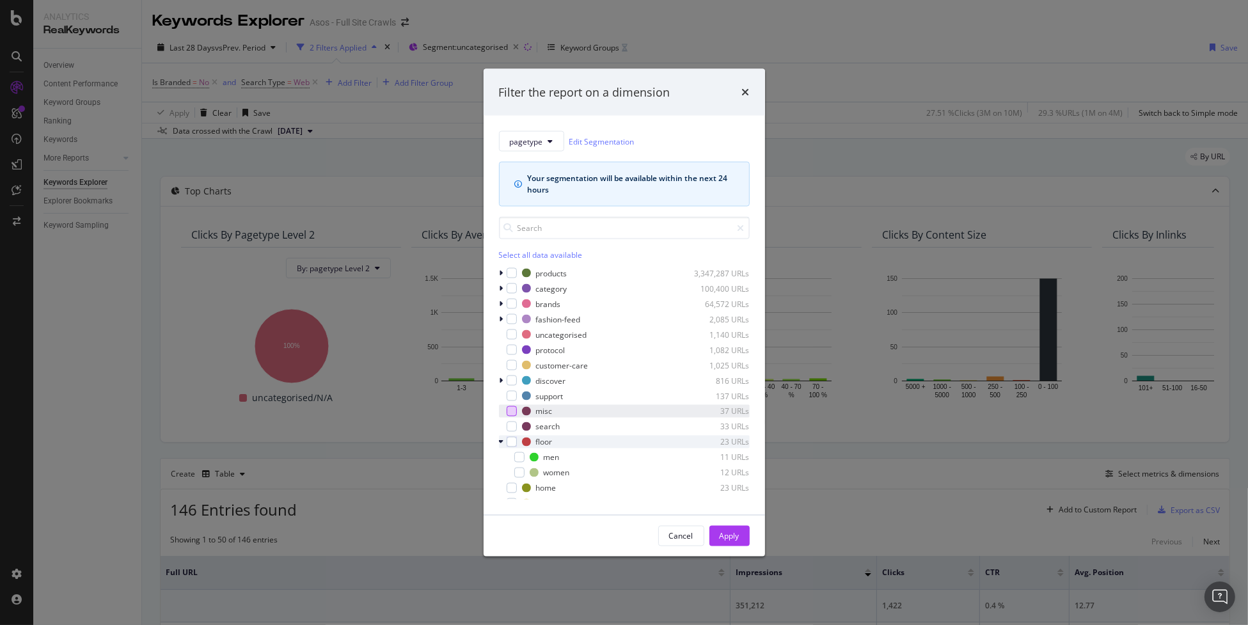
click at [499, 444] on icon "modal" at bounding box center [501, 442] width 5 height 8
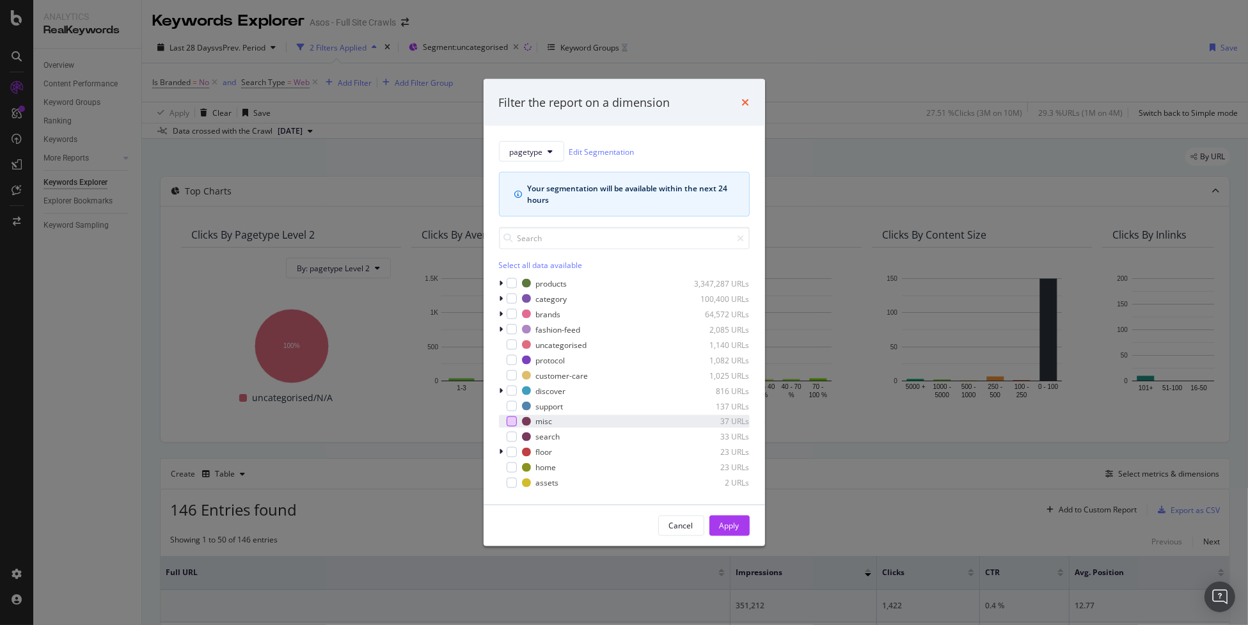
click at [747, 102] on icon "times" at bounding box center [746, 102] width 8 height 10
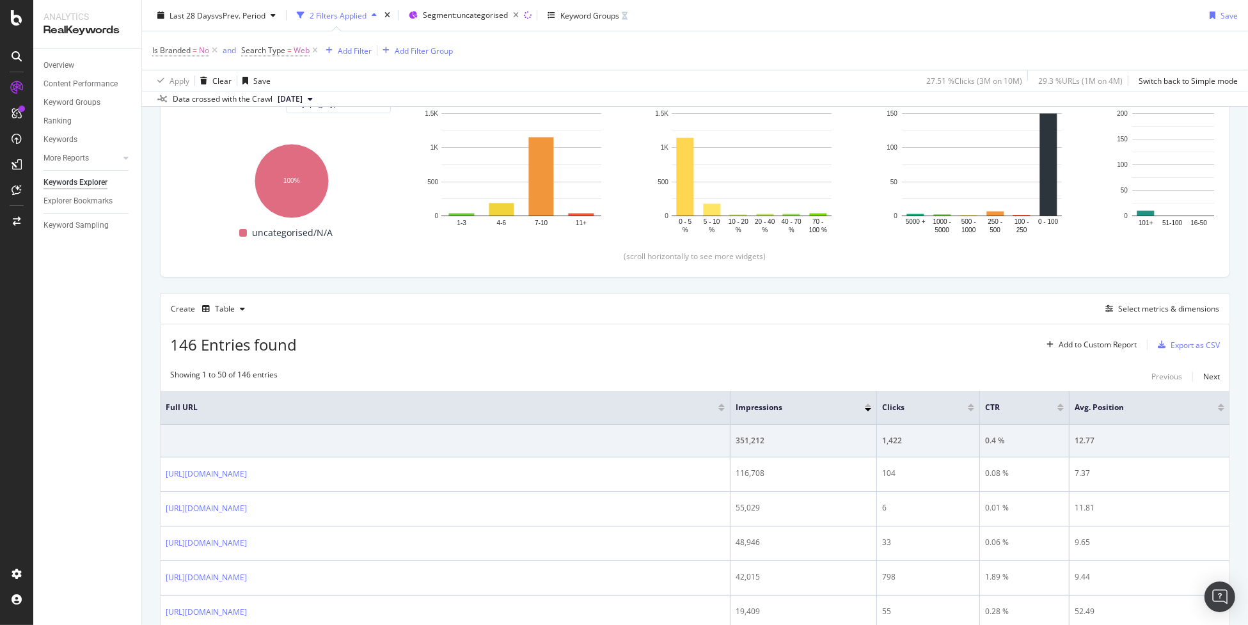
scroll to position [128, 0]
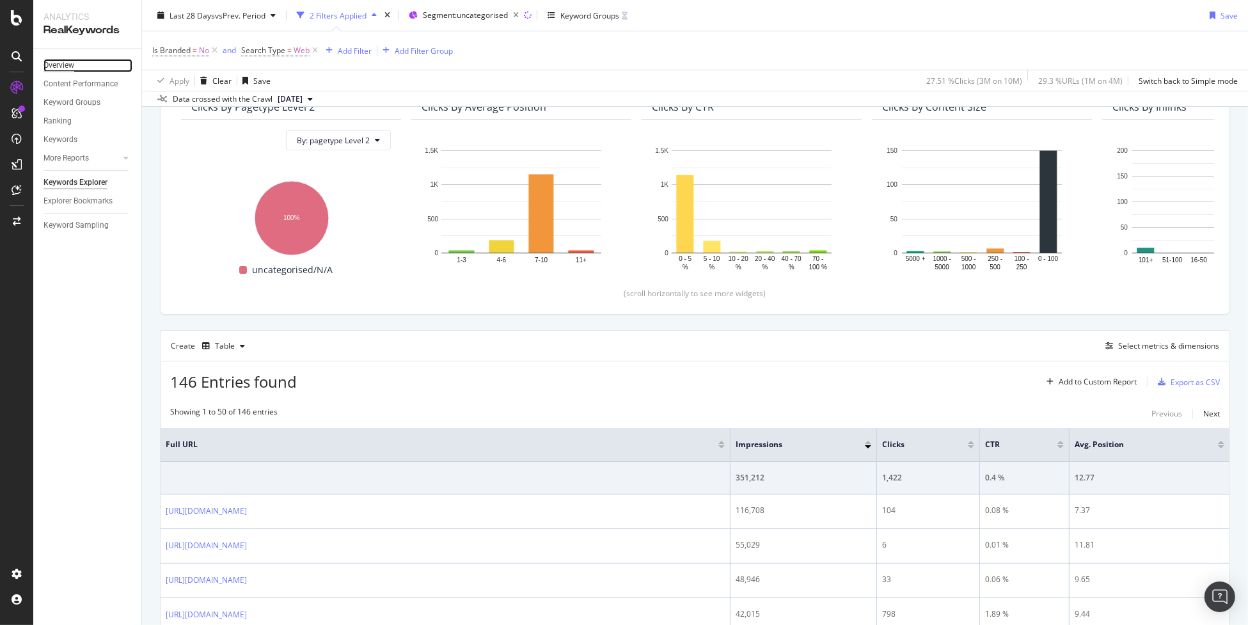
click at [63, 62] on div "Overview" at bounding box center [59, 65] width 31 height 13
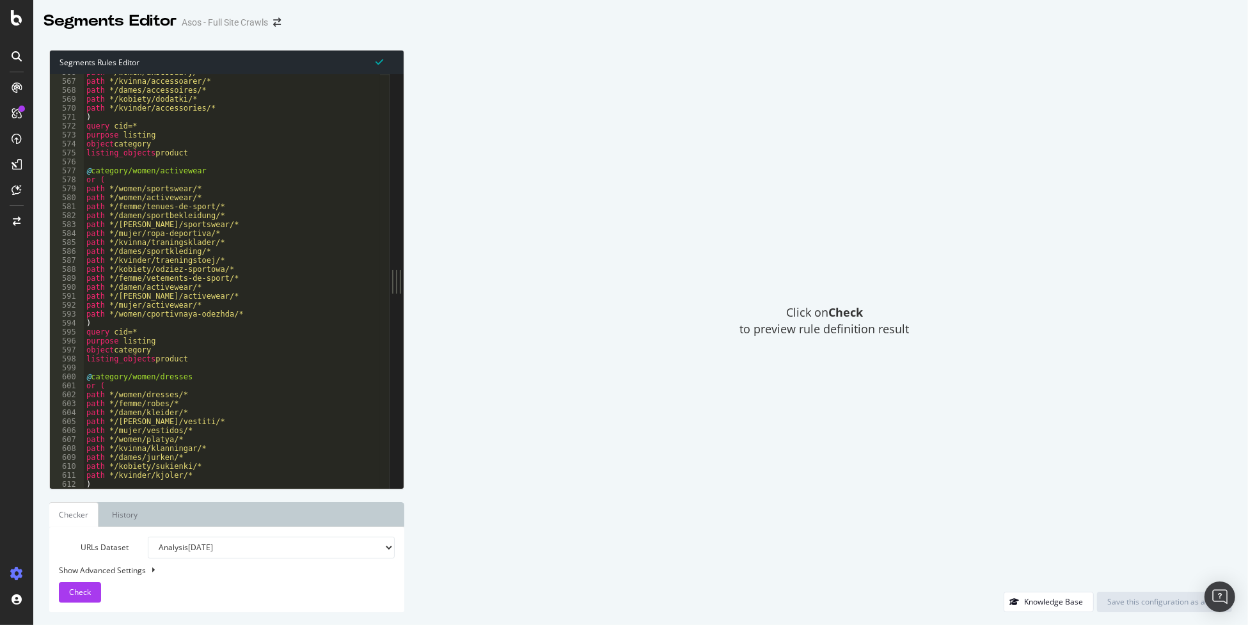
scroll to position [4260, 0]
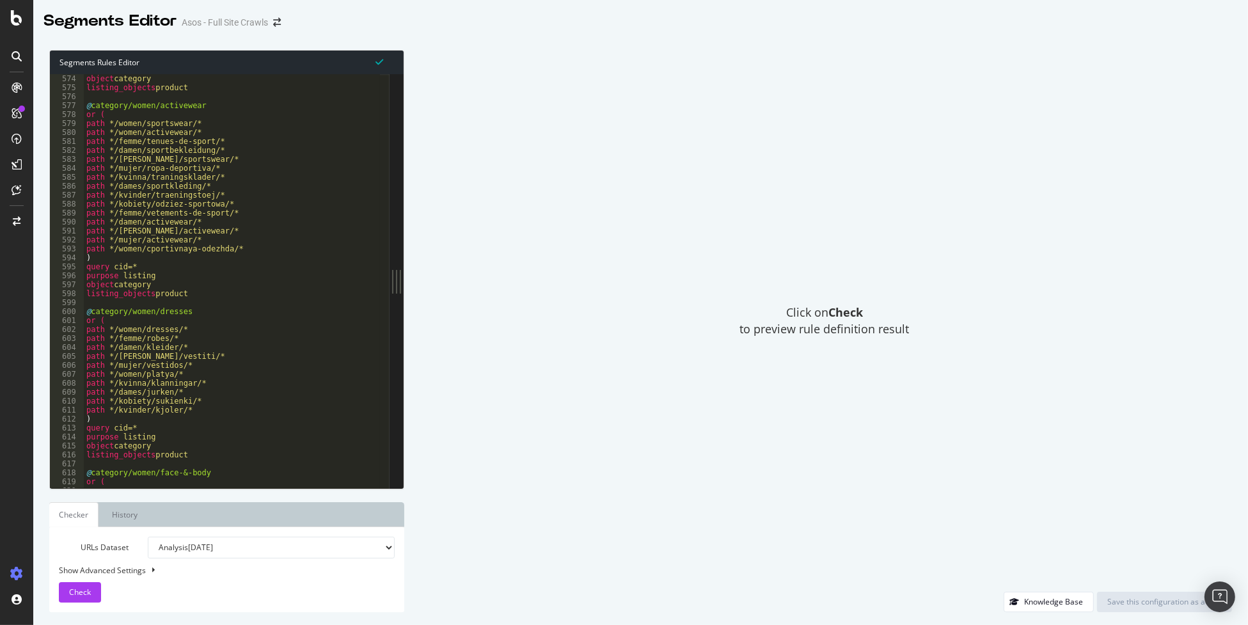
type textarea "path */kvinder/traeningstoej/*"
click at [314, 192] on div "purpose listing object category listing_objects product @ category/women/active…" at bounding box center [337, 277] width 507 height 424
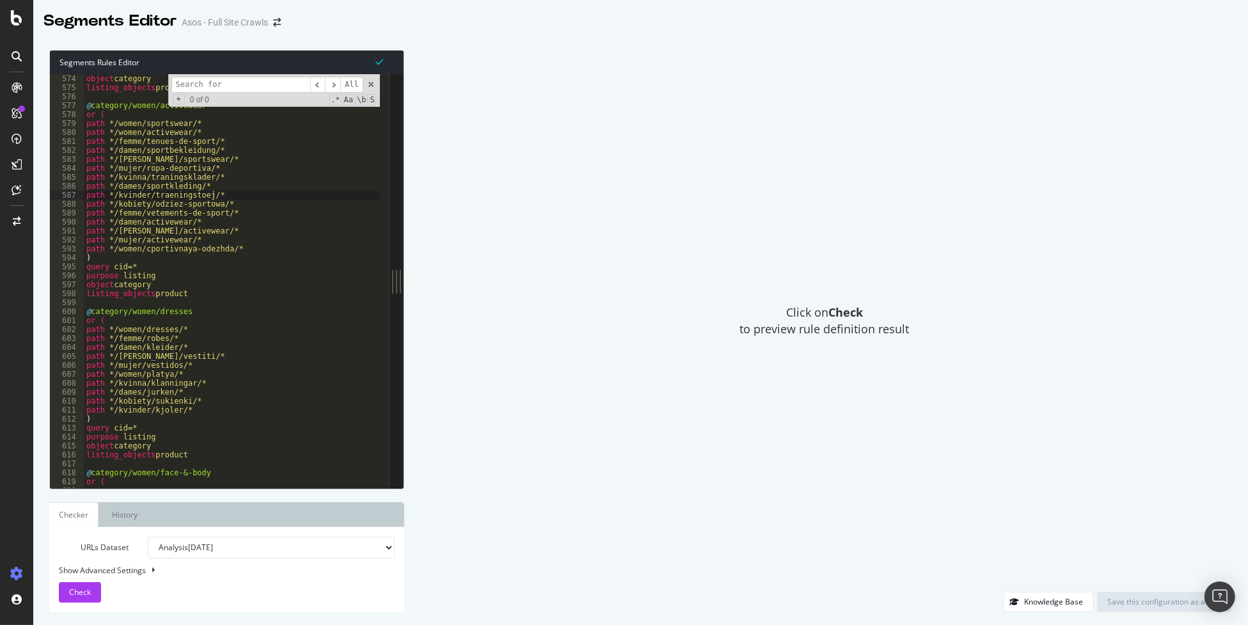
type input "d"
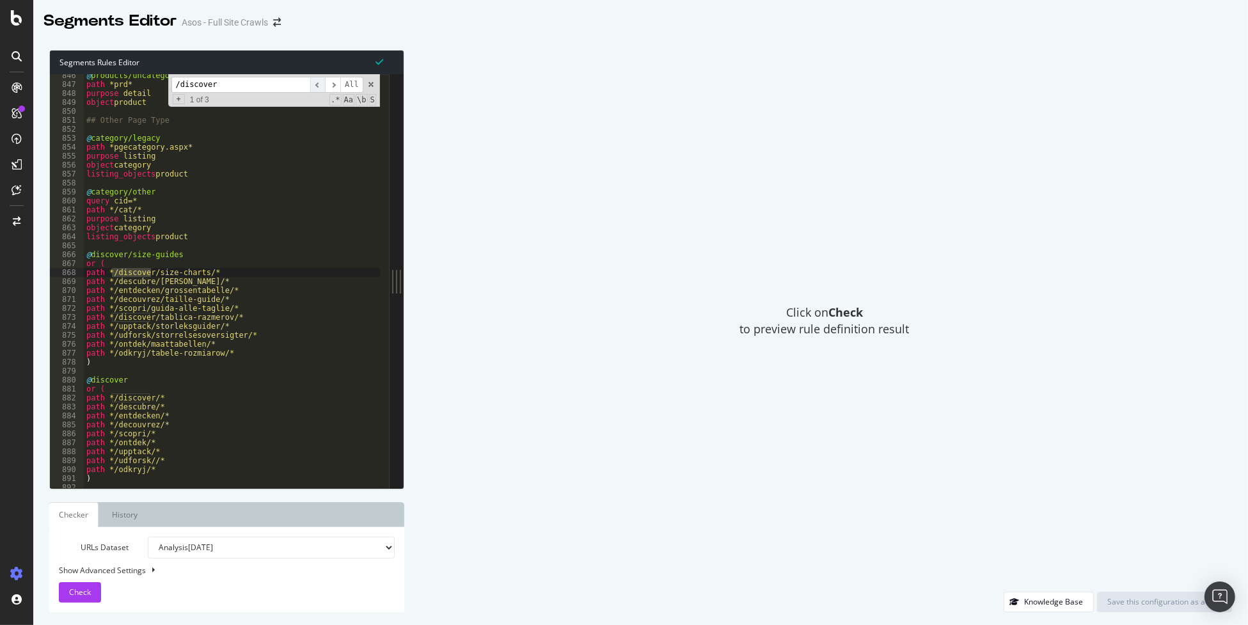
type input "/discover"
click at [322, 85] on span "​" at bounding box center [317, 85] width 15 height 16
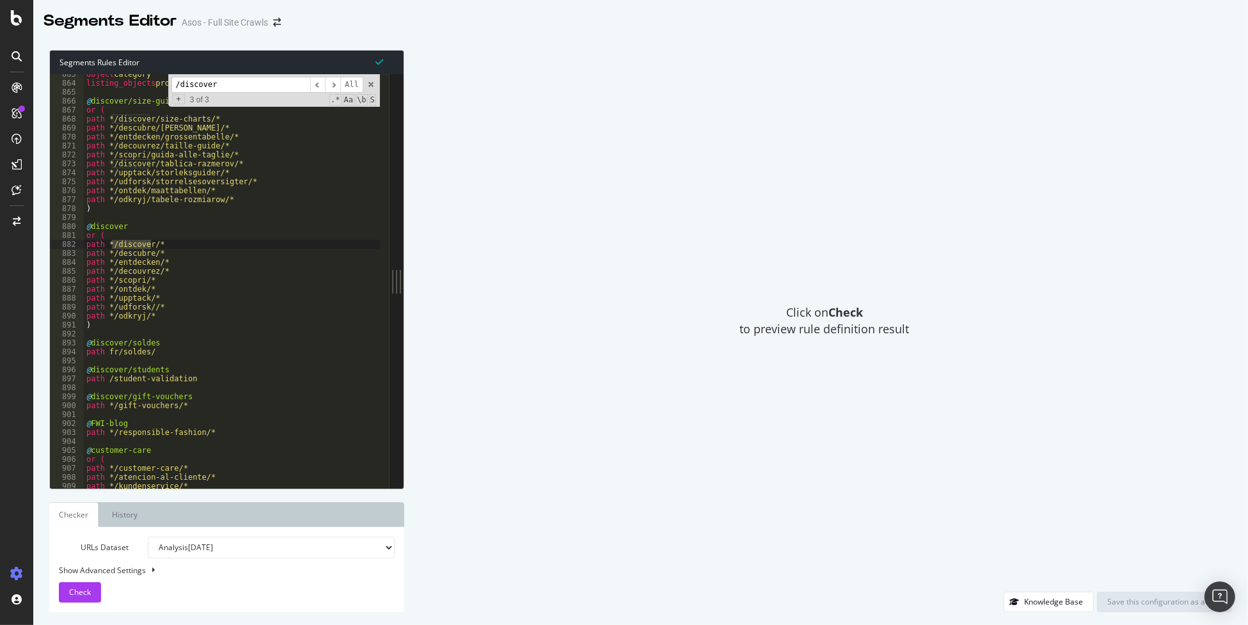
scroll to position [6466, 0]
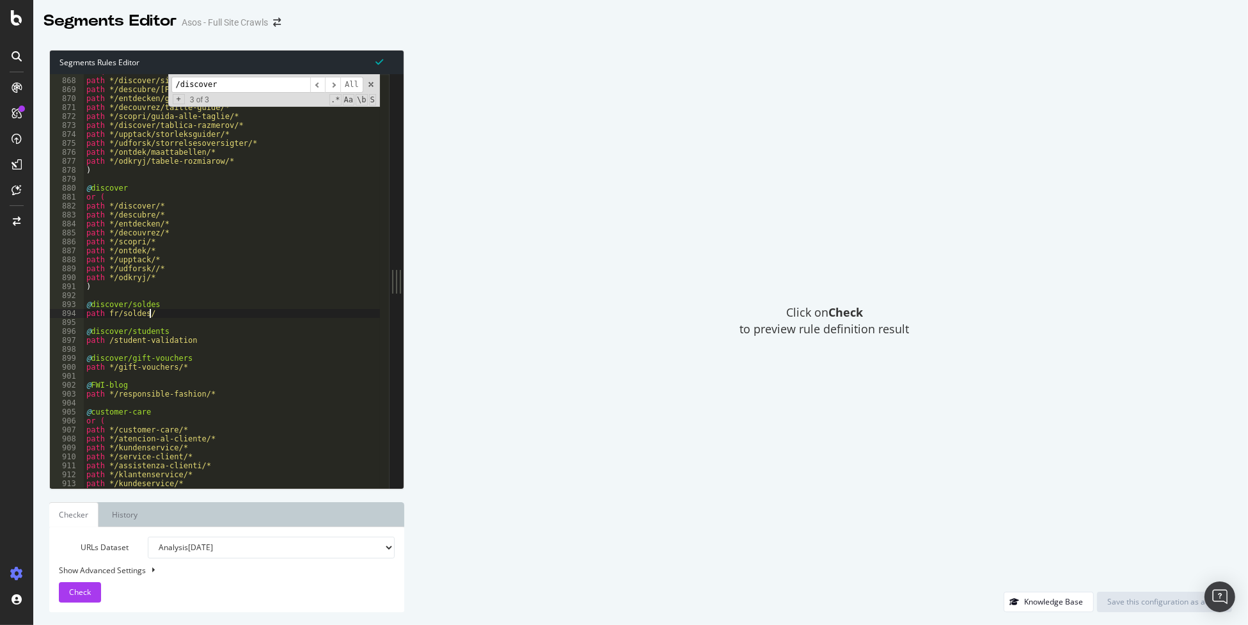
click at [195, 313] on div "or ( path */discover/size-charts/* path */descubre/[PERSON_NAME]/* path */entde…" at bounding box center [337, 279] width 507 height 424
click at [200, 339] on div "or ( path */discover/size-charts/* path */descubre/[PERSON_NAME]/* path */entde…" at bounding box center [337, 279] width 507 height 424
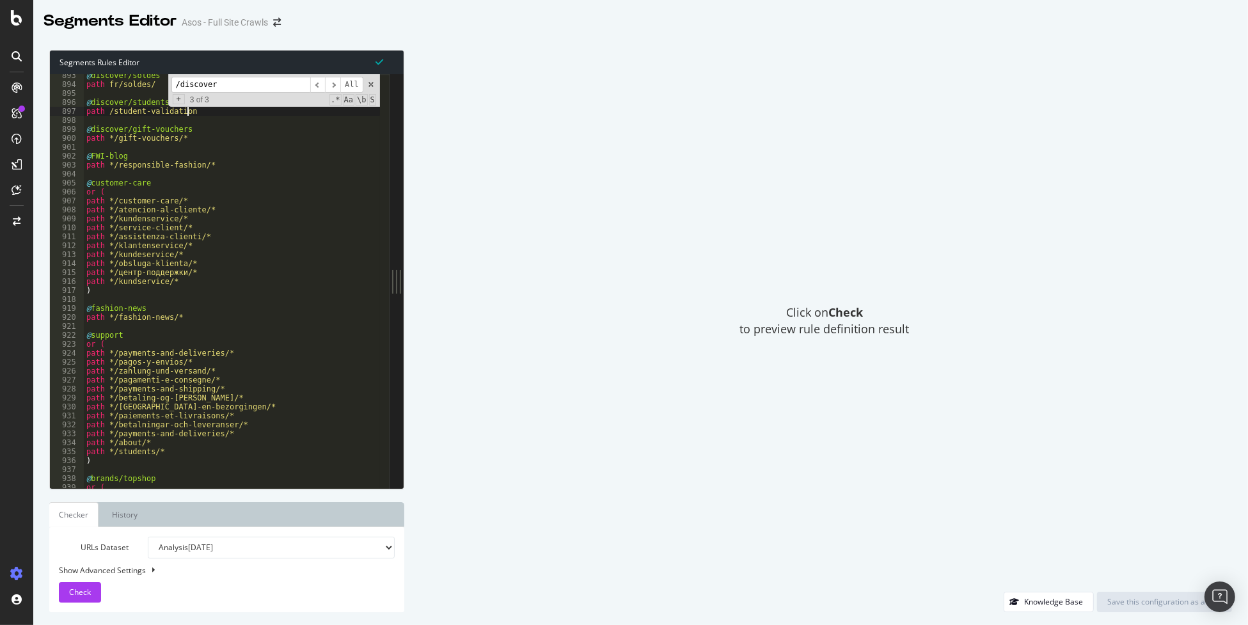
scroll to position [6473, 0]
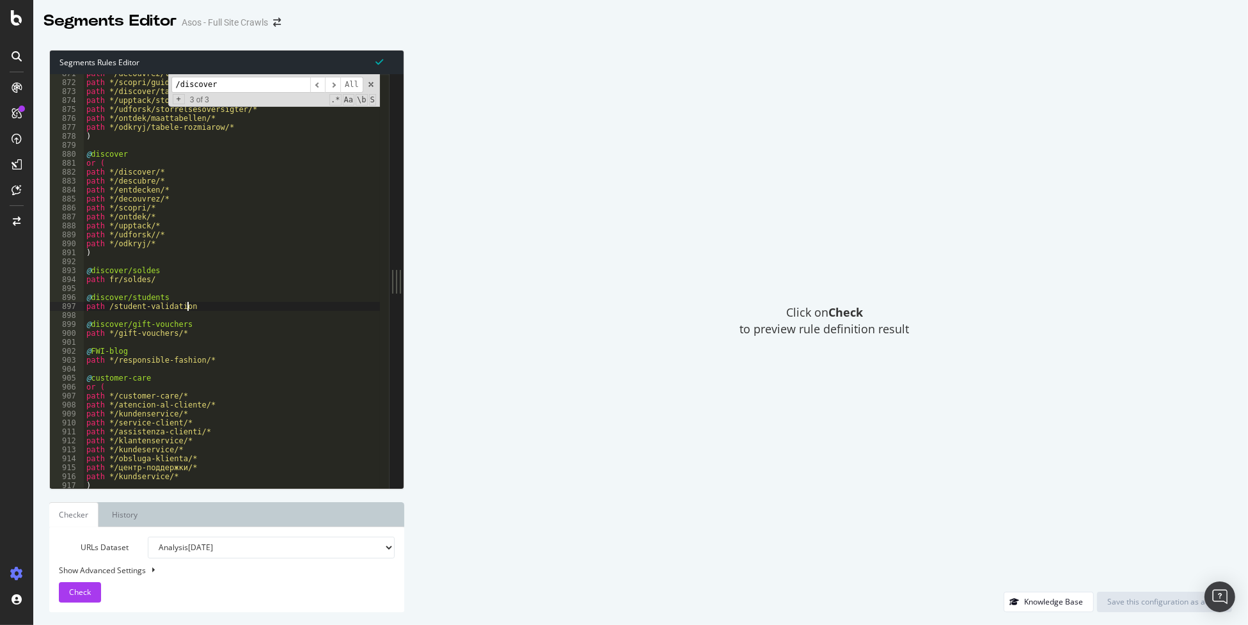
click at [228, 329] on div "path */decouvrez/taille-guide/* path */scopri/guida-alle-taglie/* path */discov…" at bounding box center [337, 281] width 507 height 424
type textarea "path */gift-vouchers/*"
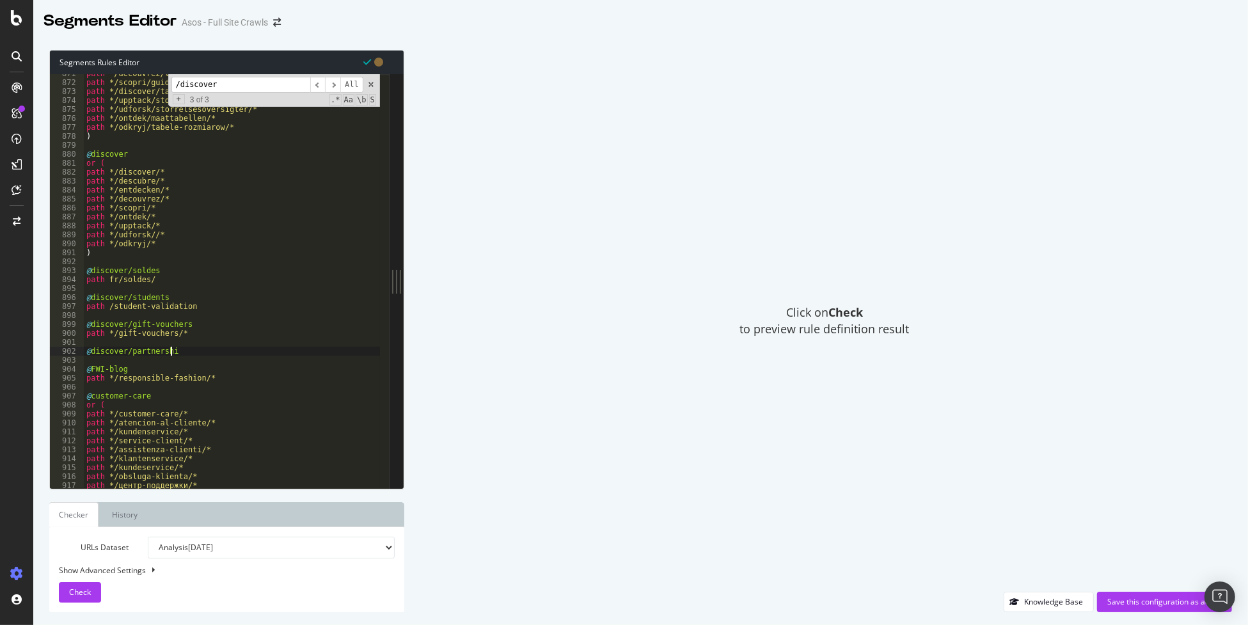
type textarea "@discover/partnerships"
paste textarea "artnerships"
click at [113, 360] on div "path */decouvrez/taille-guide/* path */scopri/guida-alle-taglie/* path */discov…" at bounding box center [337, 281] width 507 height 424
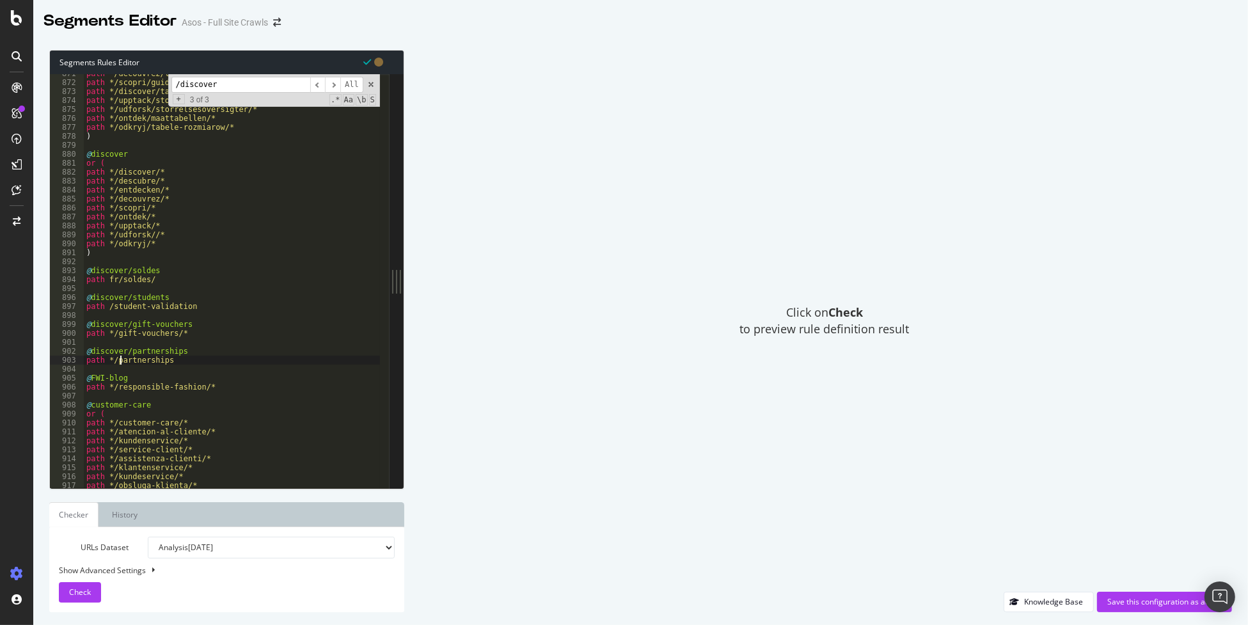
click at [207, 361] on div "path */decouvrez/taille-guide/* path */scopri/guida-alle-taglie/* path */discov…" at bounding box center [337, 281] width 507 height 424
click at [221, 310] on div "path */decouvrez/taille-guide/* path */scopri/guida-alle-taglie/* path */discov…" at bounding box center [337, 281] width 507 height 424
click at [108, 306] on div "path */decouvrez/taille-guide/* path */scopri/guida-alle-taglie/* path */discov…" at bounding box center [337, 281] width 507 height 424
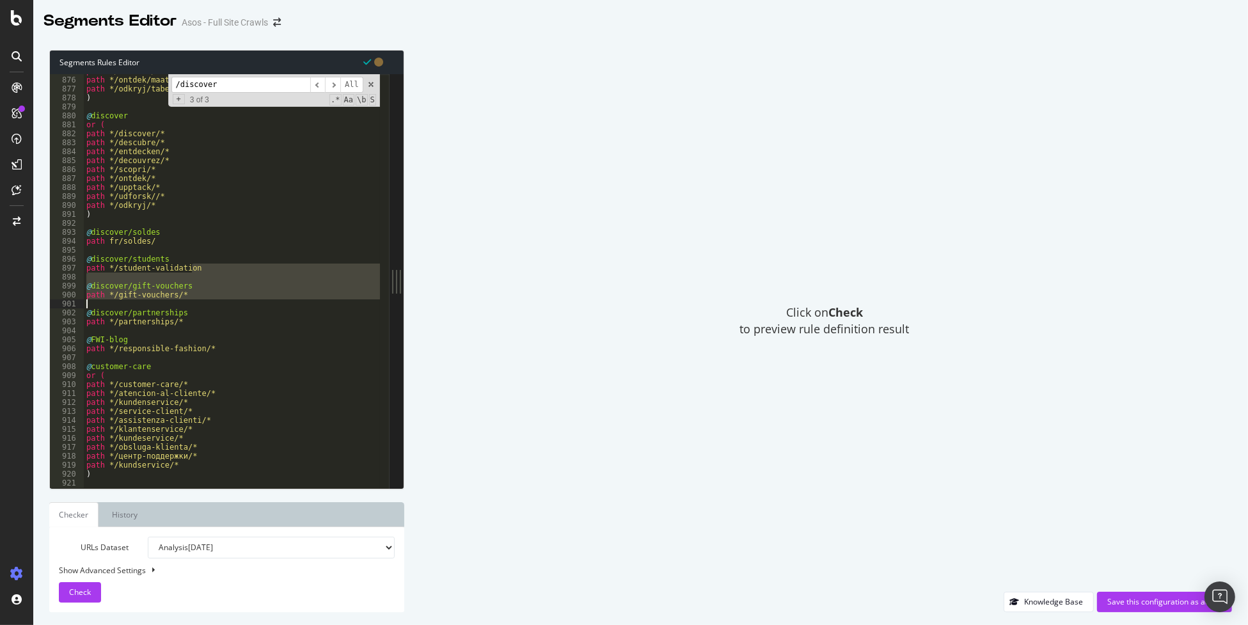
scroll to position [6519, 0]
click at [219, 306] on div "path */udforsk/storrelsesoversigter/* path */ontdek/maattabellen/* path */odkry…" at bounding box center [337, 279] width 507 height 424
click at [224, 269] on div "path */udforsk/storrelsesoversigter/* path */ontdek/maattabellen/* path */odkry…" at bounding box center [232, 281] width 296 height 414
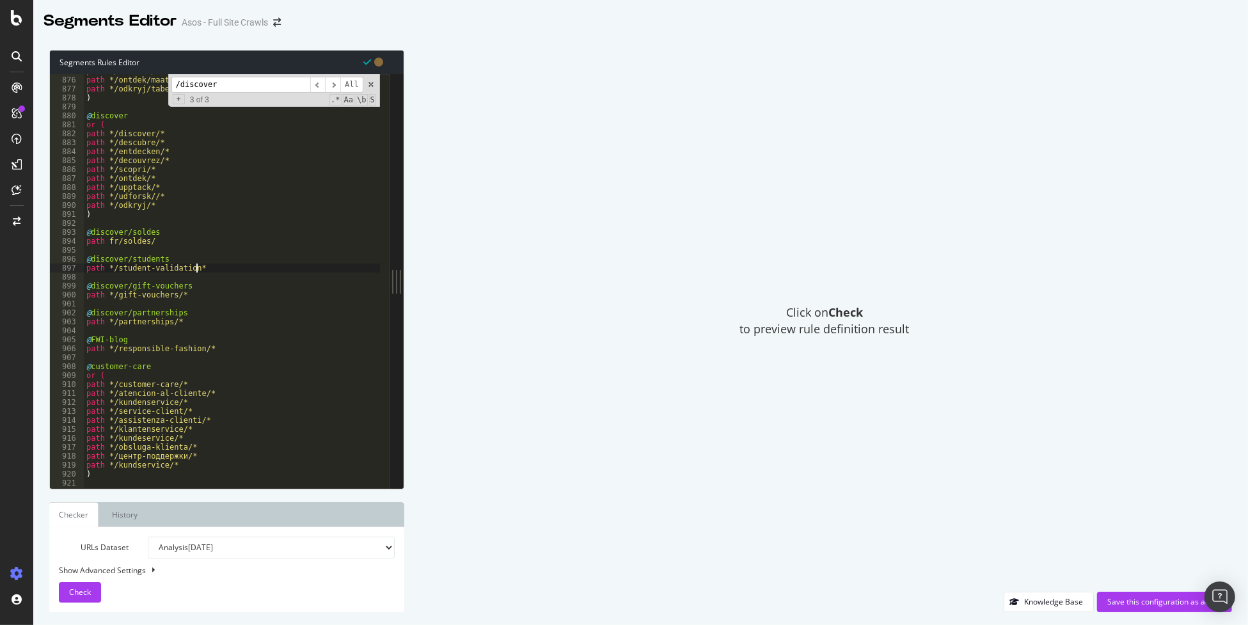
scroll to position [0, 8]
click at [171, 242] on div "path */udforsk/storrelsesoversigter/* path */ontdek/maattabellen/* path */odkry…" at bounding box center [337, 279] width 507 height 424
click at [106, 241] on div "path */udforsk/storrelsesoversigter/* path */ontdek/maattabellen/* path */odkry…" at bounding box center [337, 279] width 507 height 424
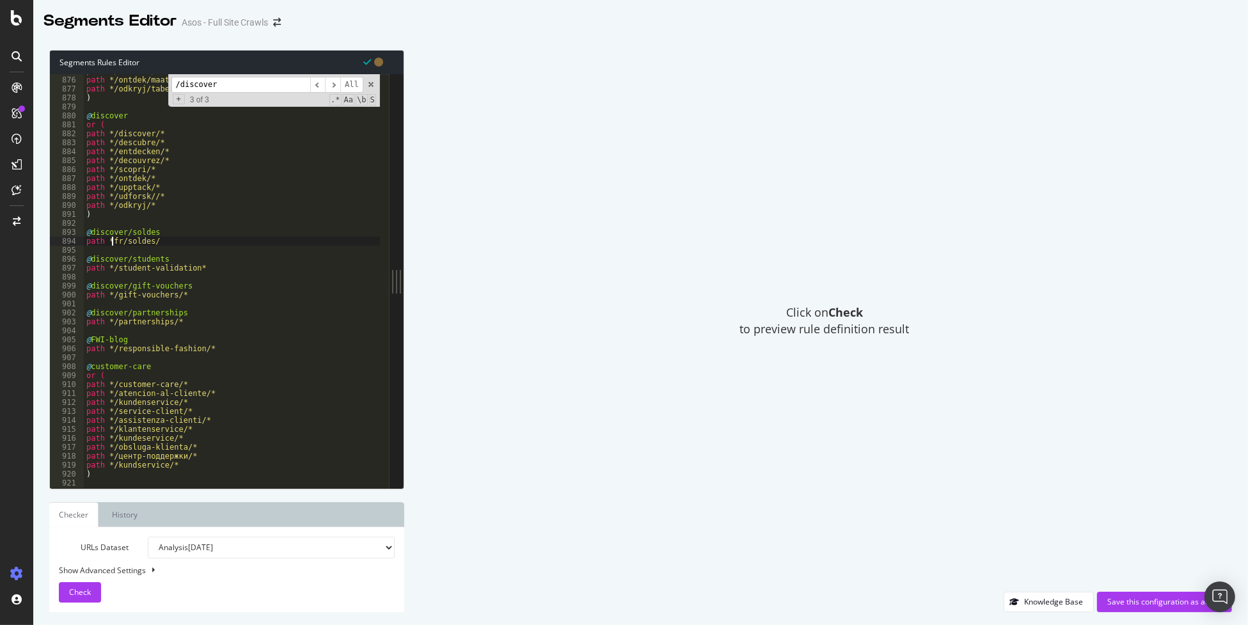
click at [188, 242] on div "path */udforsk/storrelsesoversigter/* path */ontdek/maattabellen/* path */odkry…" at bounding box center [337, 279] width 507 height 424
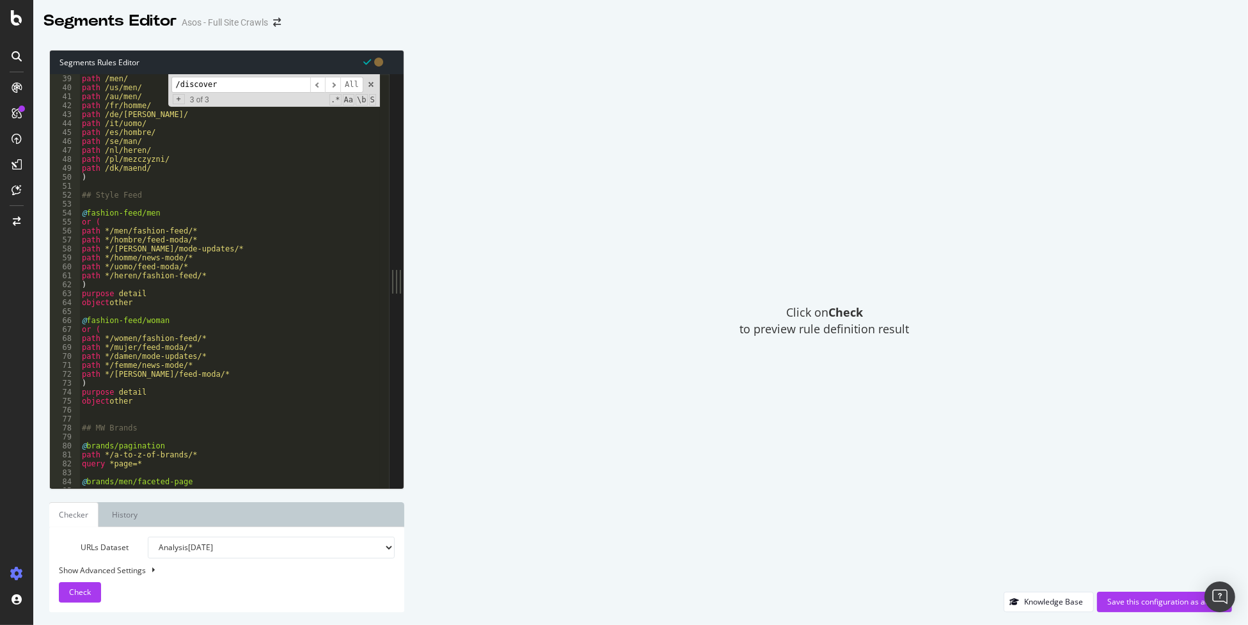
scroll to position [309, 0]
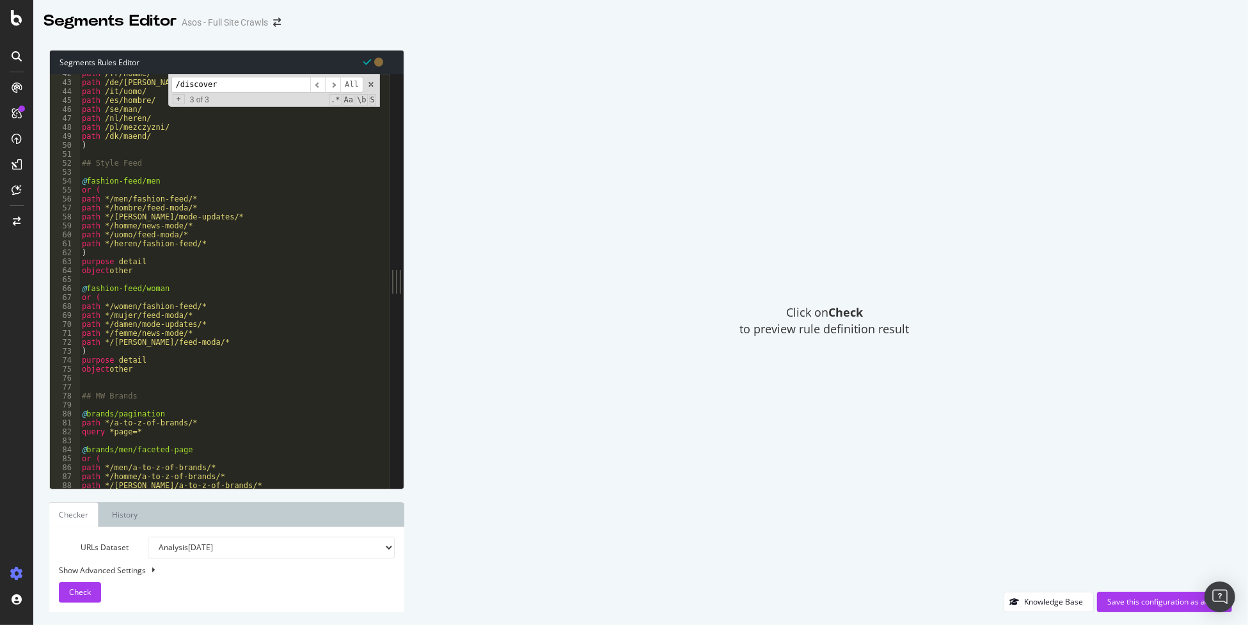
click at [159, 271] on div "path /fr/homme/ path /de/[PERSON_NAME]/ path /it/uomo/ path /es/hombre/ path /s…" at bounding box center [332, 281] width 507 height 424
type textarea "object other"
click at [173, 370] on div "path /fr/homme/ path /de/[PERSON_NAME]/ path /it/uomo/ path /es/hombre/ path /s…" at bounding box center [332, 281] width 507 height 424
click at [164, 383] on div "path /fr/homme/ path /de/[PERSON_NAME]/ path /it/uomo/ path /es/hombre/ path /s…" at bounding box center [332, 281] width 507 height 424
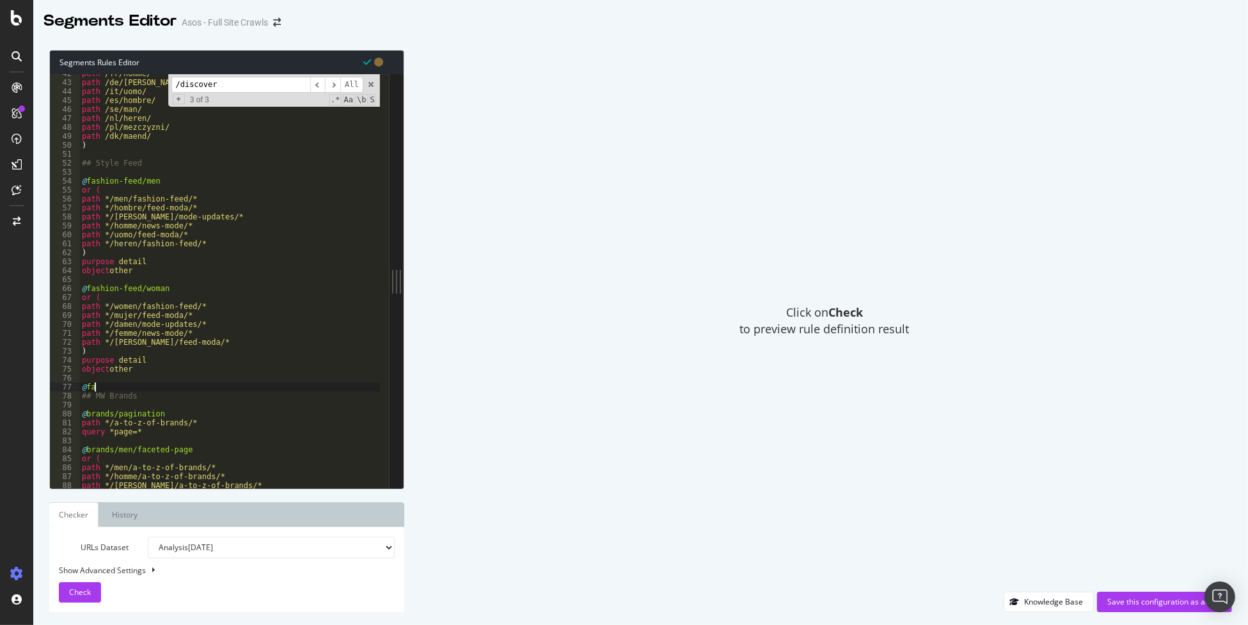
scroll to position [0, 0]
type textarea "@fashion-feed/legacy"
paste textarea "/fashion-discovery/"
click at [207, 395] on div "path /fr/homme/ path /de/[PERSON_NAME]/ path /it/uomo/ path /es/hombre/ path /s…" at bounding box center [332, 281] width 507 height 424
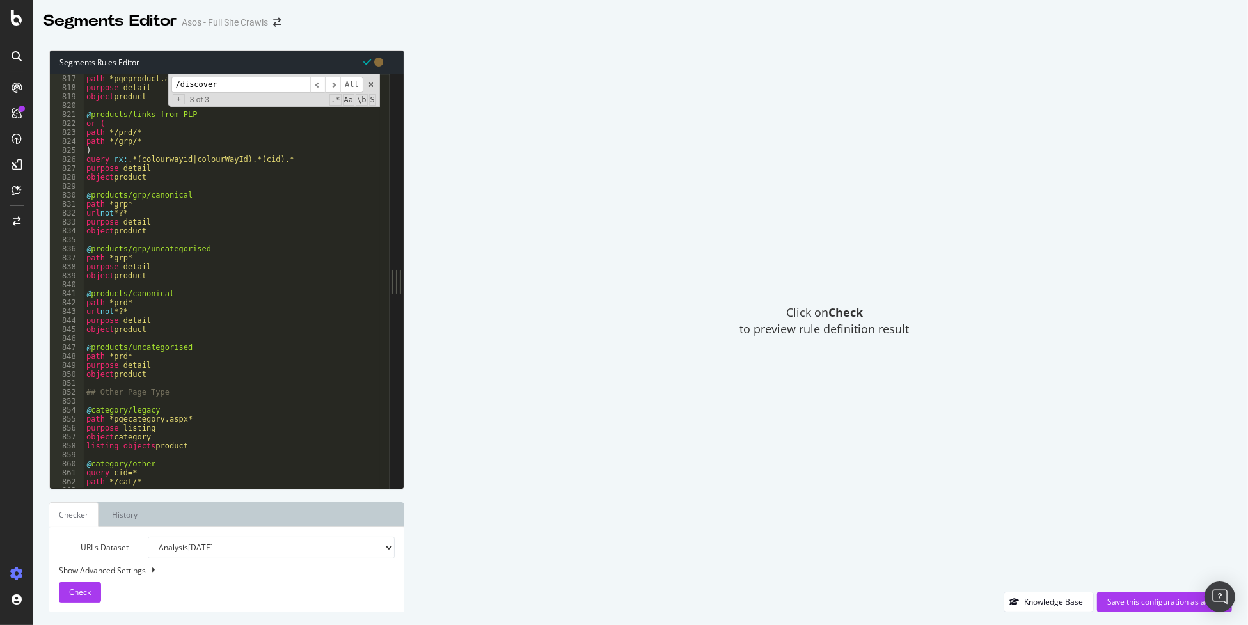
scroll to position [6058, 0]
click at [191, 373] on div "@ products/legacy path *pgeproduct.aspx* purpose detail object product @ produc…" at bounding box center [337, 277] width 507 height 424
type textarea "object product"
type textarea "@legal-concern"
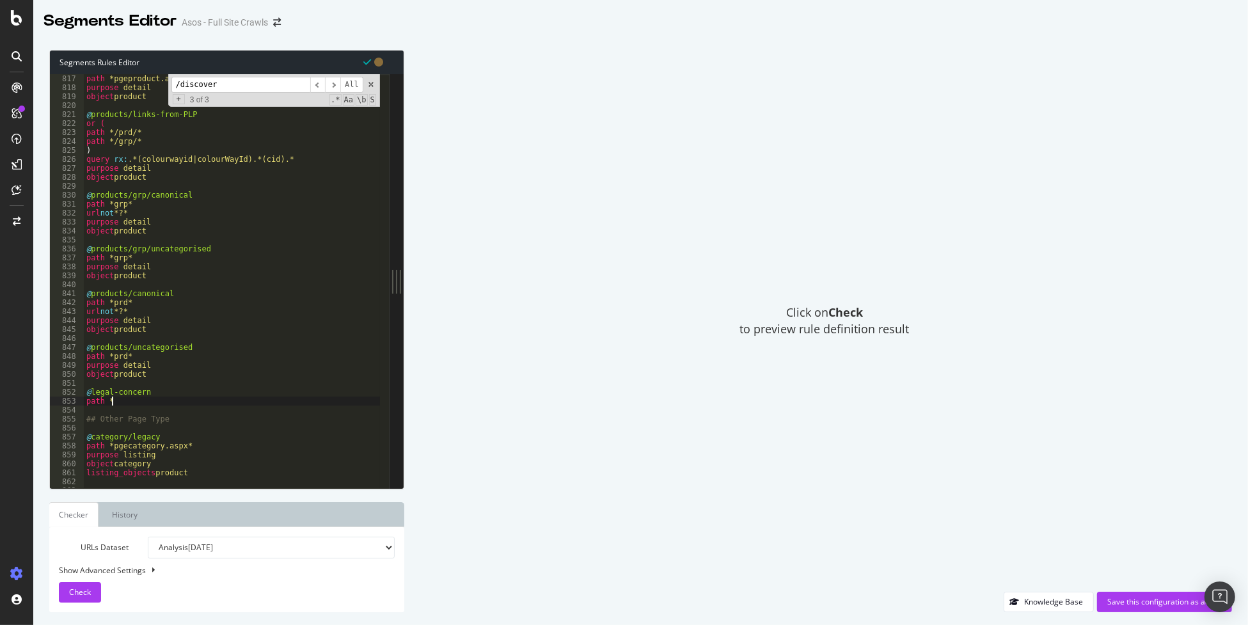
scroll to position [0, 1]
paste textarea "/report-a-legal-concern"
click at [92, 390] on div "@ products/legacy path *pgeproduct.aspx* purpose detail object product @ produc…" at bounding box center [337, 277] width 507 height 424
click at [200, 394] on div "@ products/legacy path *pgeproduct.aspx* purpose detail object product @ produc…" at bounding box center [337, 277] width 507 height 424
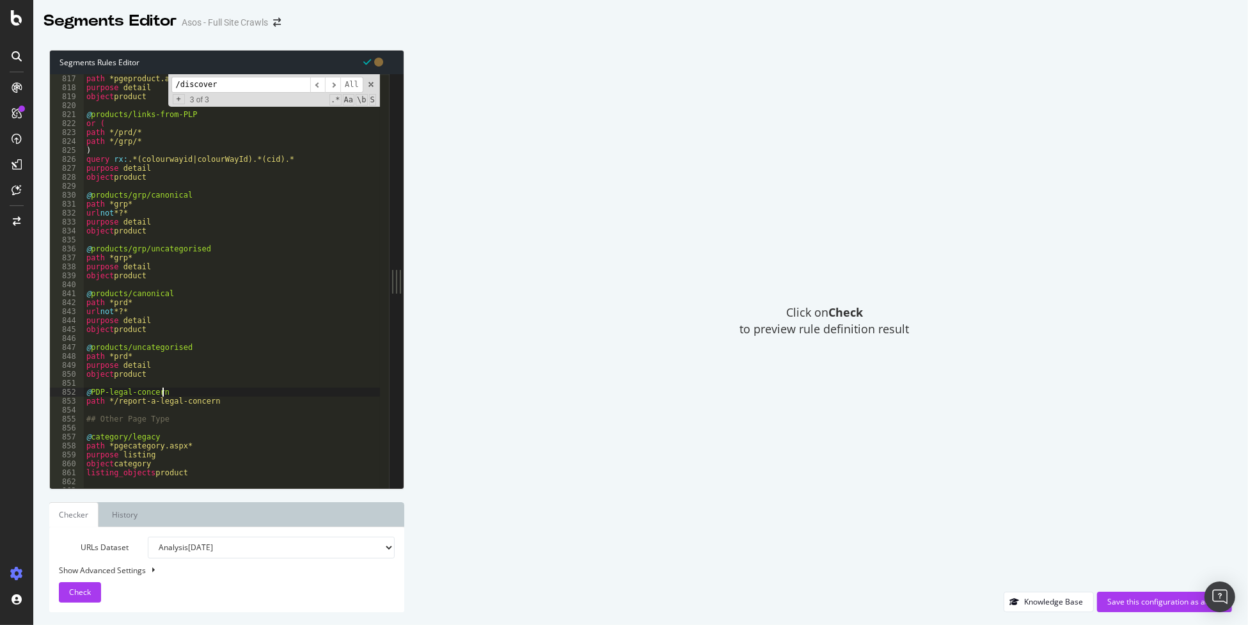
click at [243, 404] on div "@ products/legacy path *pgeproduct.aspx* purpose detail object product @ produc…" at bounding box center [337, 277] width 507 height 424
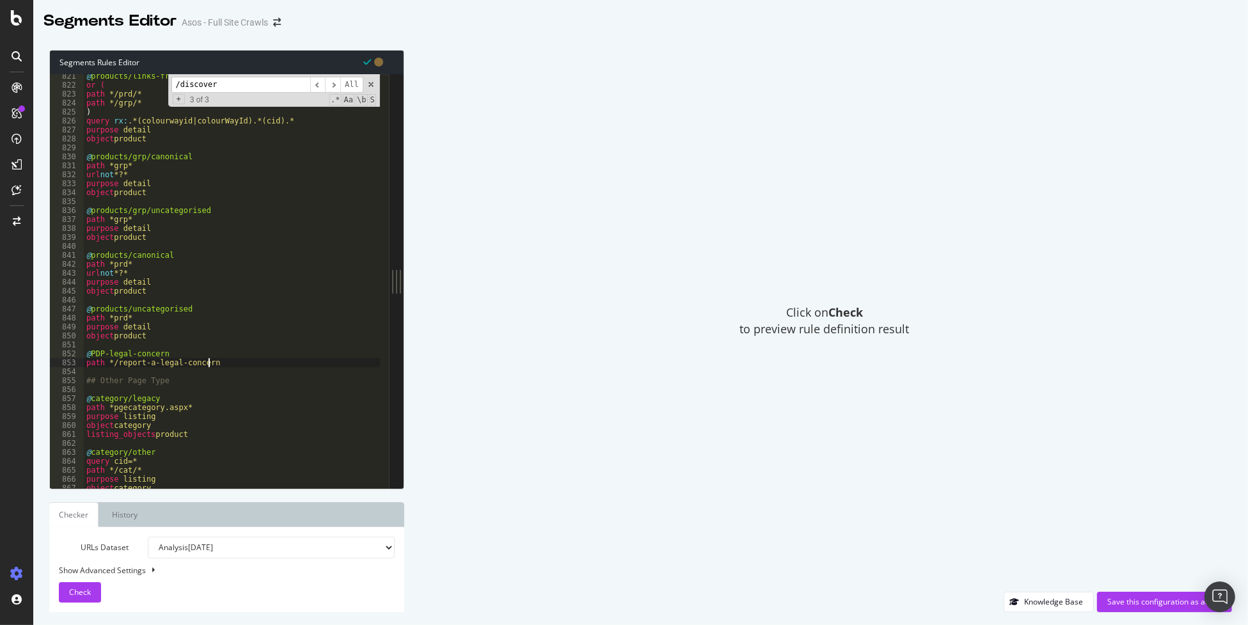
type textarea "path */report-a-legal-concern*"
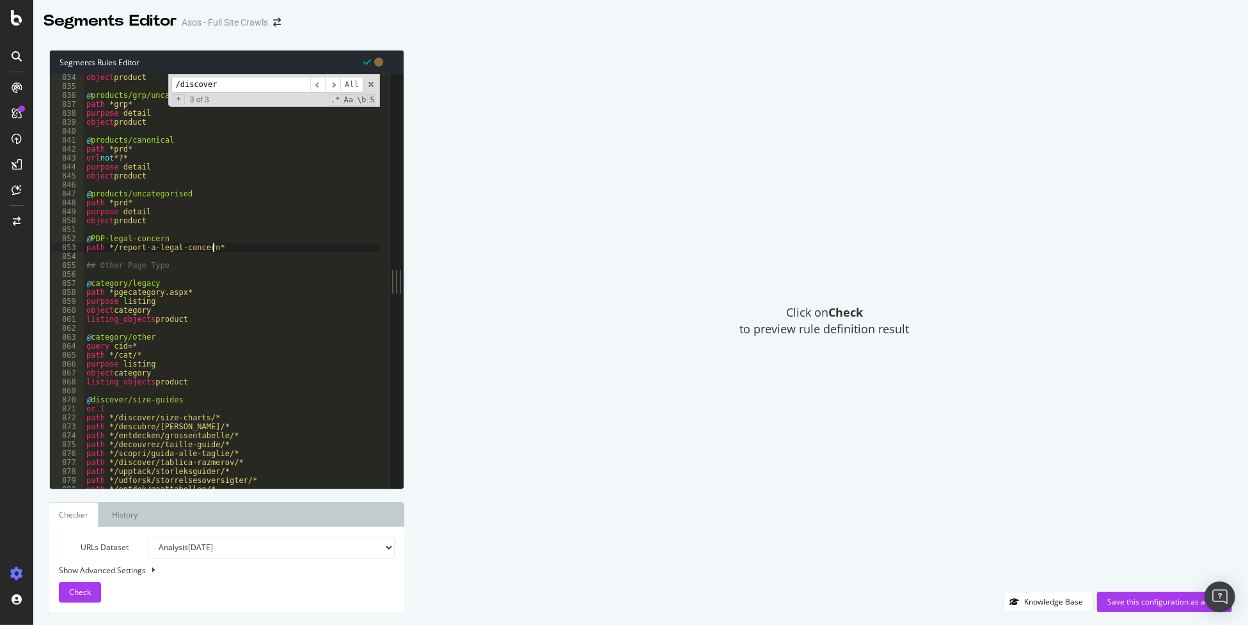
scroll to position [6200, 0]
drag, startPoint x: 244, startPoint y: 248, endPoint x: 80, endPoint y: 248, distance: 164.4
click at [80, 248] on div "path */report-a-legal-concern* 834 835 836 837 838 839 840 841 842 843 844 845 …" at bounding box center [220, 281] width 340 height 414
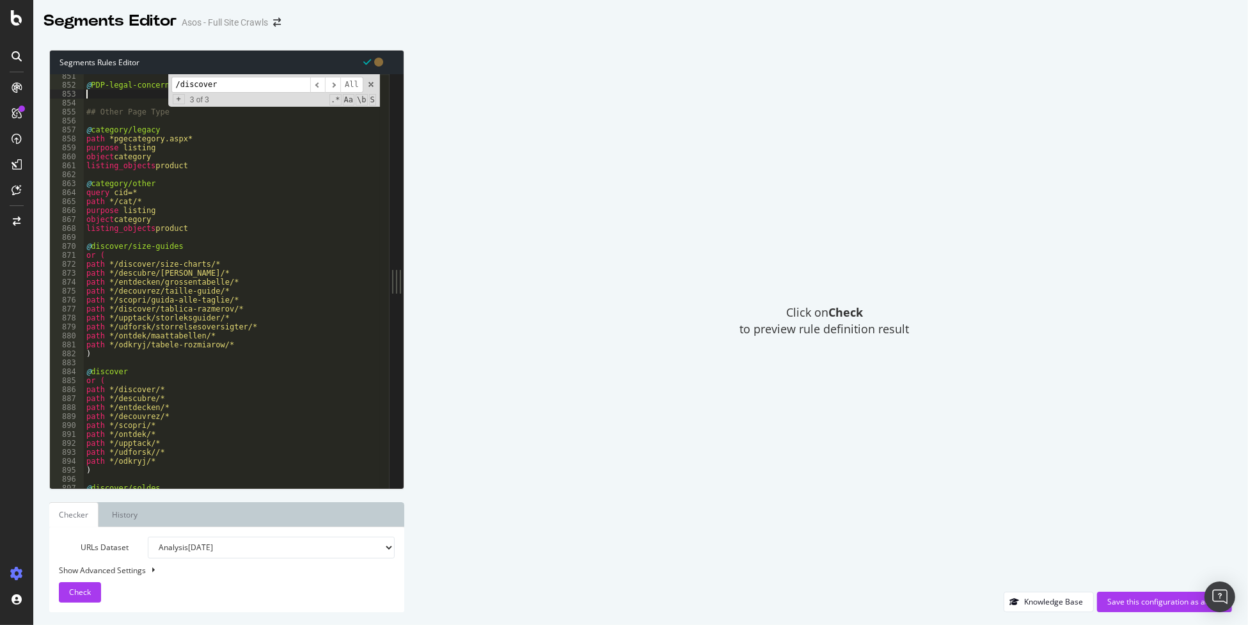
scroll to position [6264, 0]
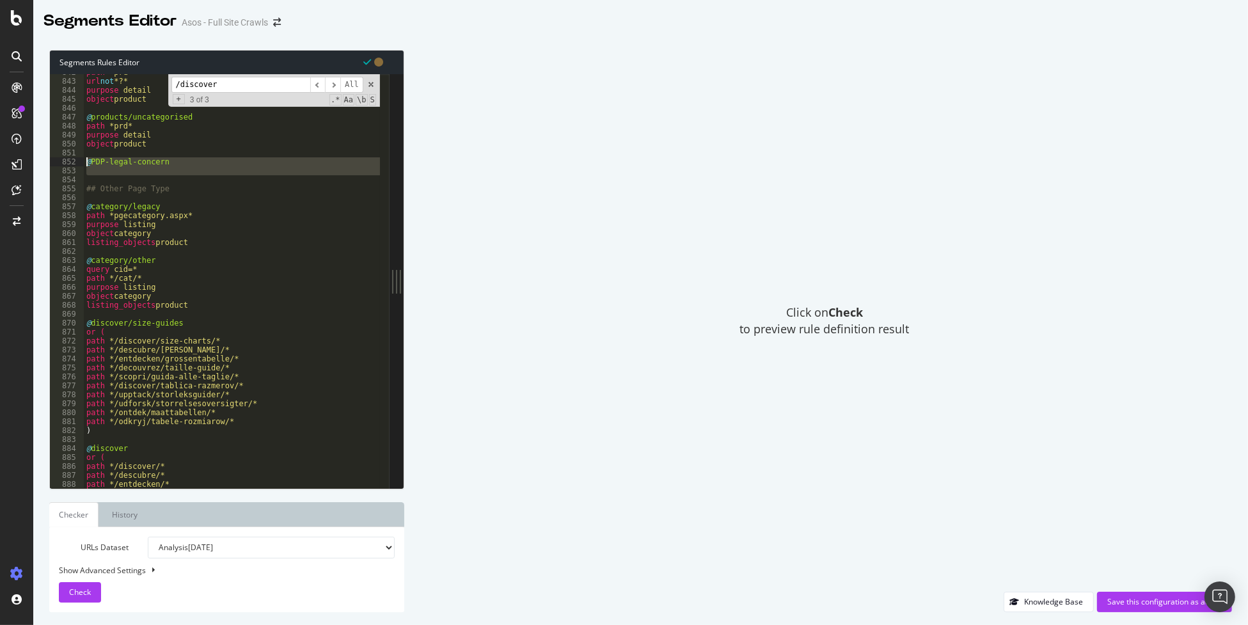
drag, startPoint x: 95, startPoint y: 178, endPoint x: 87, endPoint y: 161, distance: 18.9
click at [87, 161] on div "path *prd* url not *?* purpose detail object product @ products/uncategorised p…" at bounding box center [337, 280] width 507 height 424
type textarea "@PDP-legal-concern"
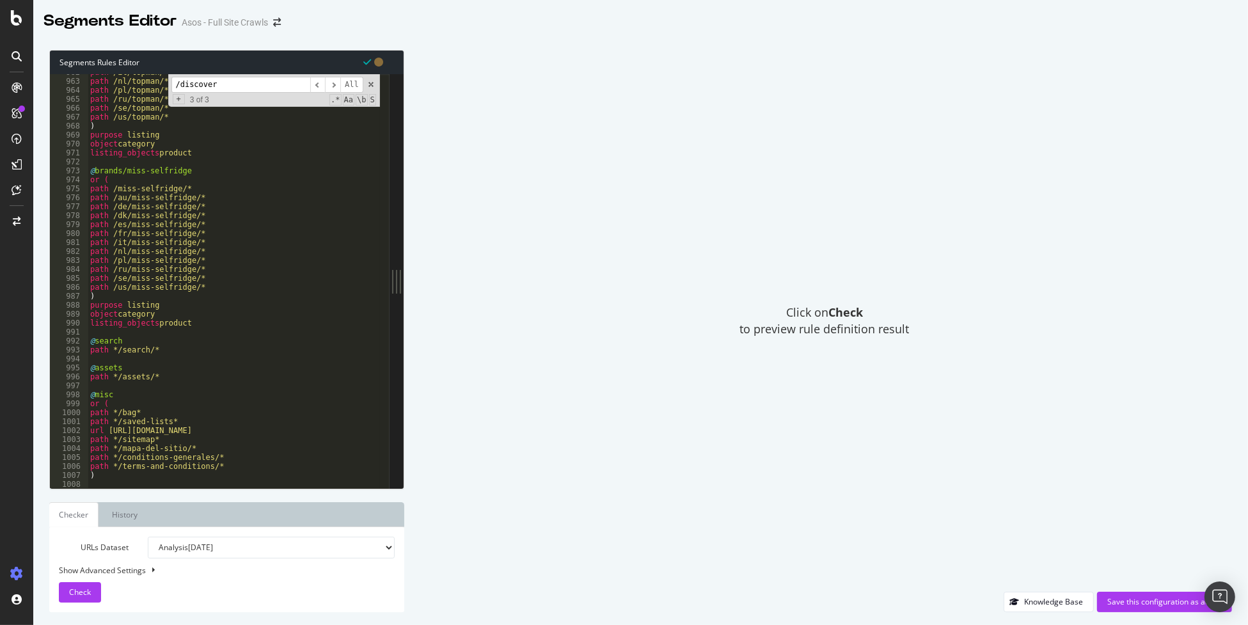
scroll to position [7228, 0]
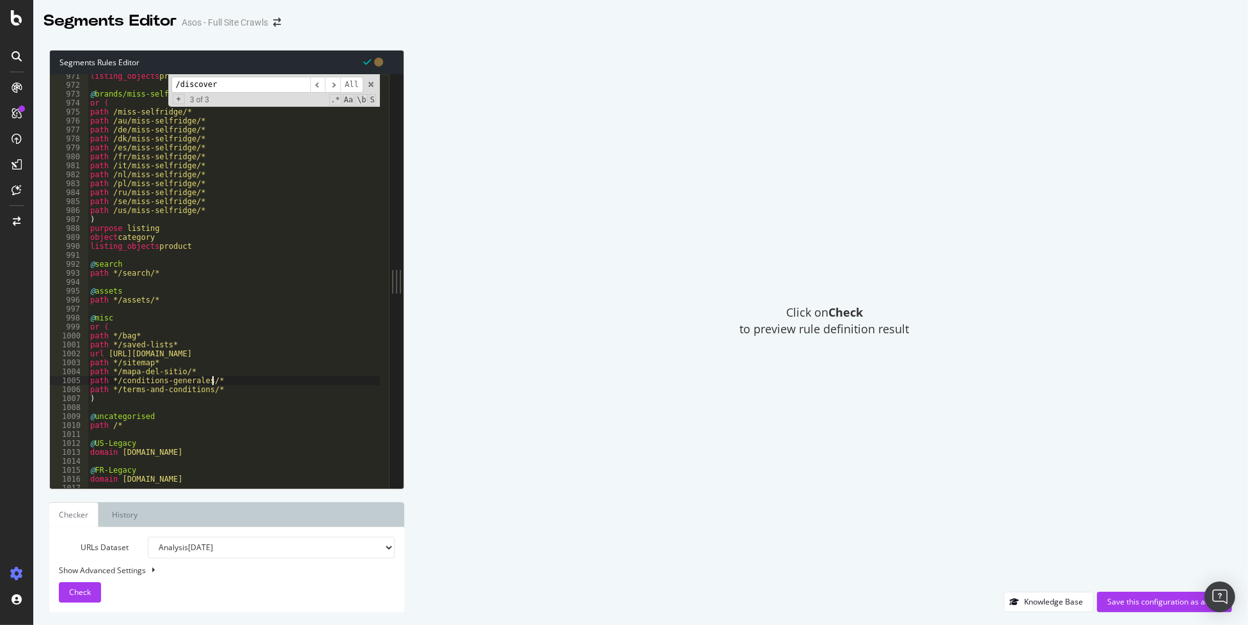
click at [227, 383] on div "listing_objects product @ brands/miss-selfridge or ( path /miss-selfridge/* pat…" at bounding box center [341, 284] width 507 height 424
click at [228, 390] on div "listing_objects product @ brands/miss-selfridge or ( path /miss-selfridge/* pat…" at bounding box center [341, 284] width 507 height 424
type textarea "path */terms-and-conditions/*"
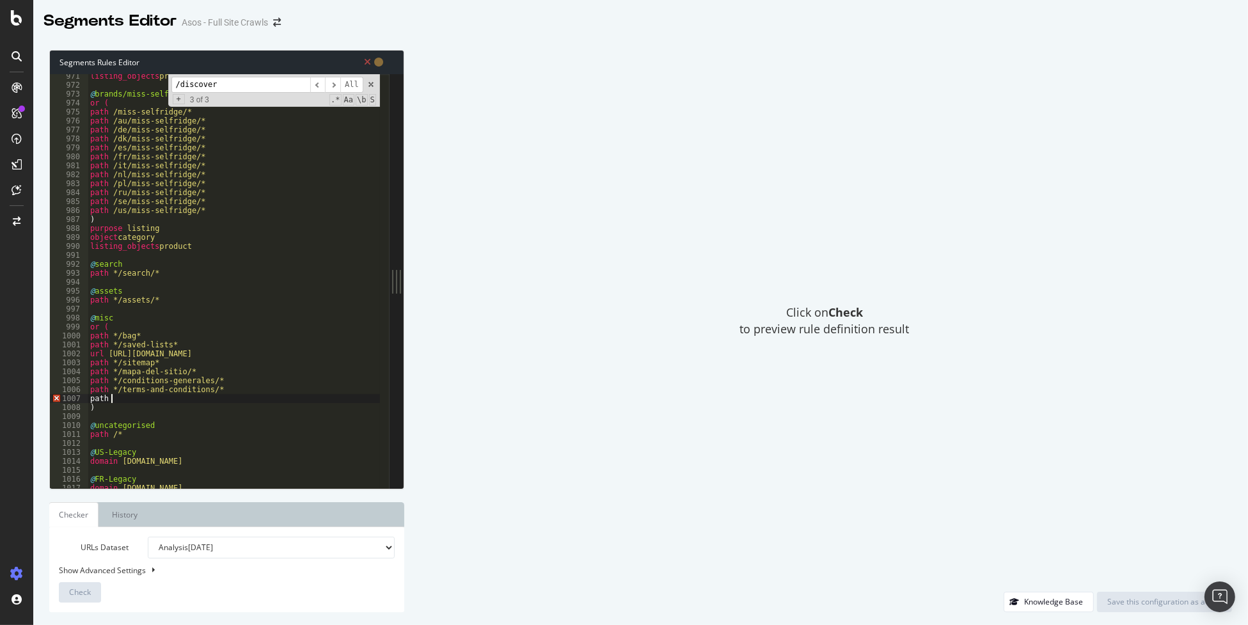
scroll to position [0, 1]
paste textarea "path */report-a-legal-concern*"
drag, startPoint x: 108, startPoint y: 398, endPoint x: 84, endPoint y: 397, distance: 24.3
click at [84, 397] on div "path path */report-a-legal-concern* 971 972 973 974 975 976 977 978 979 980 981…" at bounding box center [220, 281] width 340 height 414
click at [271, 408] on div "listing_objects product @ brands/miss-selfridge or ( path /miss-selfridge/* pat…" at bounding box center [341, 284] width 507 height 424
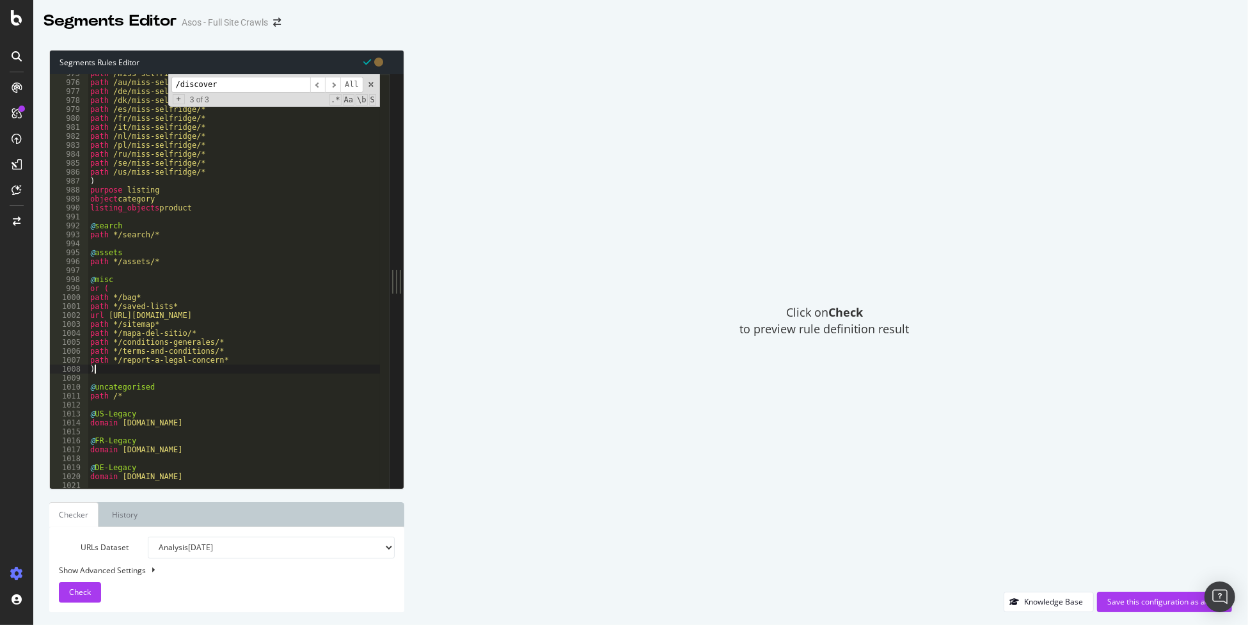
scroll to position [7289, 0]
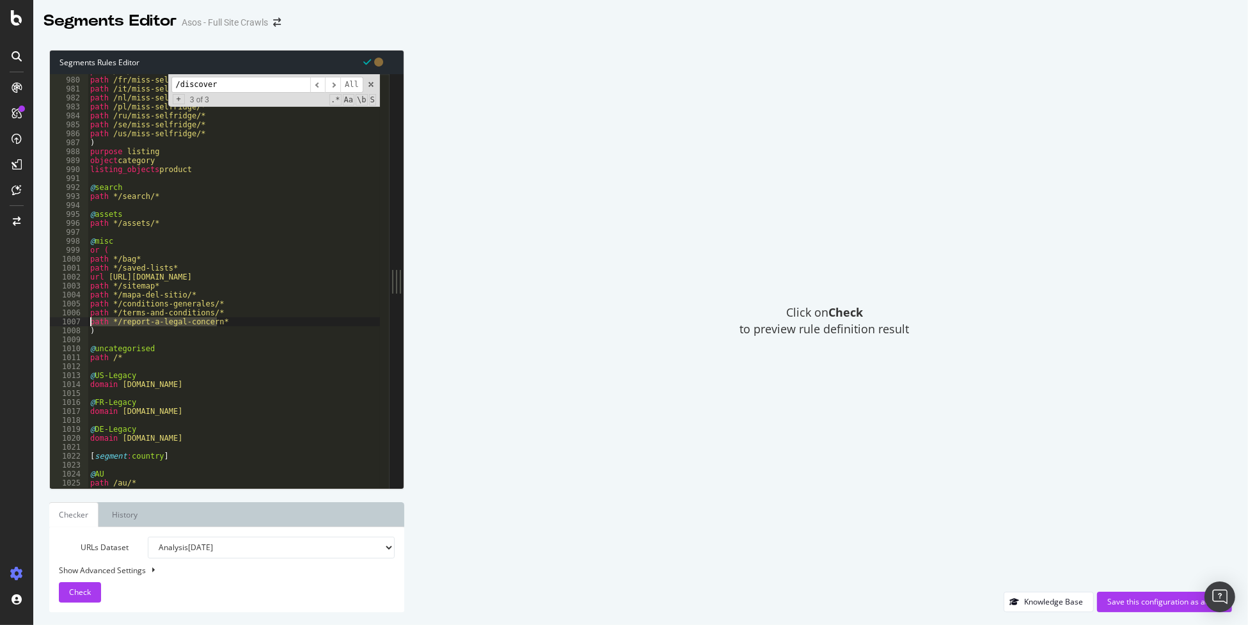
drag, startPoint x: 219, startPoint y: 319, endPoint x: 83, endPoint y: 324, distance: 137.0
click at [83, 324] on div ") 979 980 981 982 983 984 985 986 987 988 989 990 991 992 993 994 995 996 997 9…" at bounding box center [220, 281] width 340 height 414
type textarea "path */report-a-legal-concern*"
click at [198, 319] on div "path /es/miss-selfridge/* path /fr/miss-selfridge/* path /it/miss-selfridge/* p…" at bounding box center [341, 279] width 507 height 424
type textarea ")"
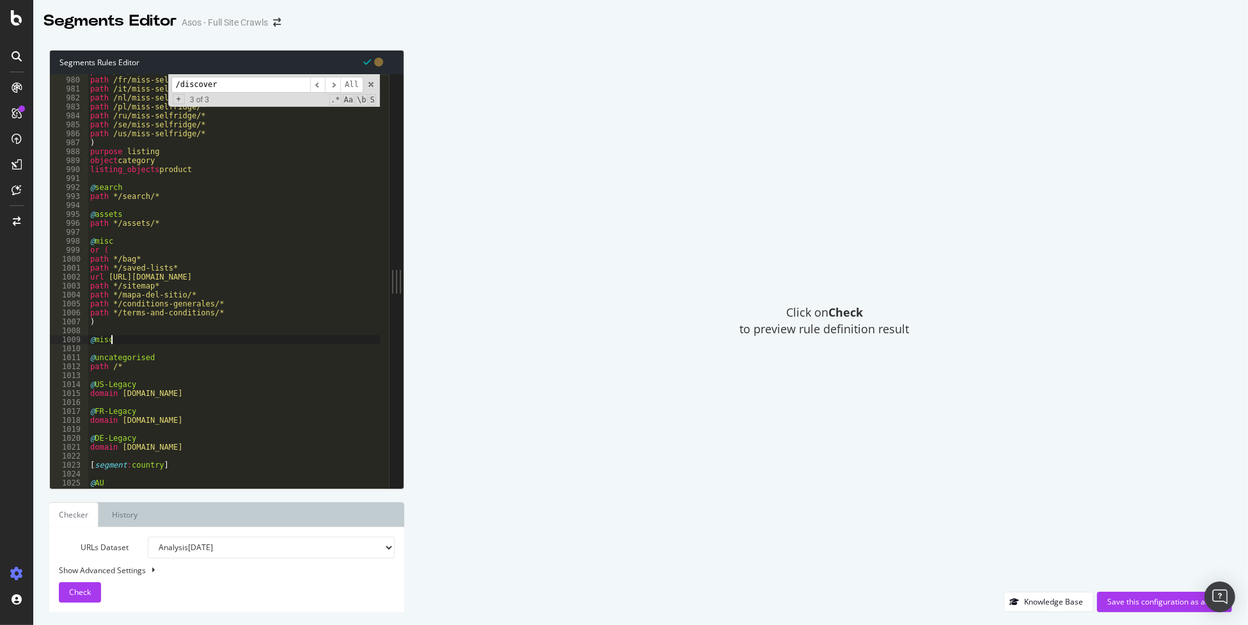
scroll to position [0, 1]
type textarea "@misc/legal-concern"
paste textarea "path */report-a-legal-concern*"
type textarea "path */report-a-legal-concern*"
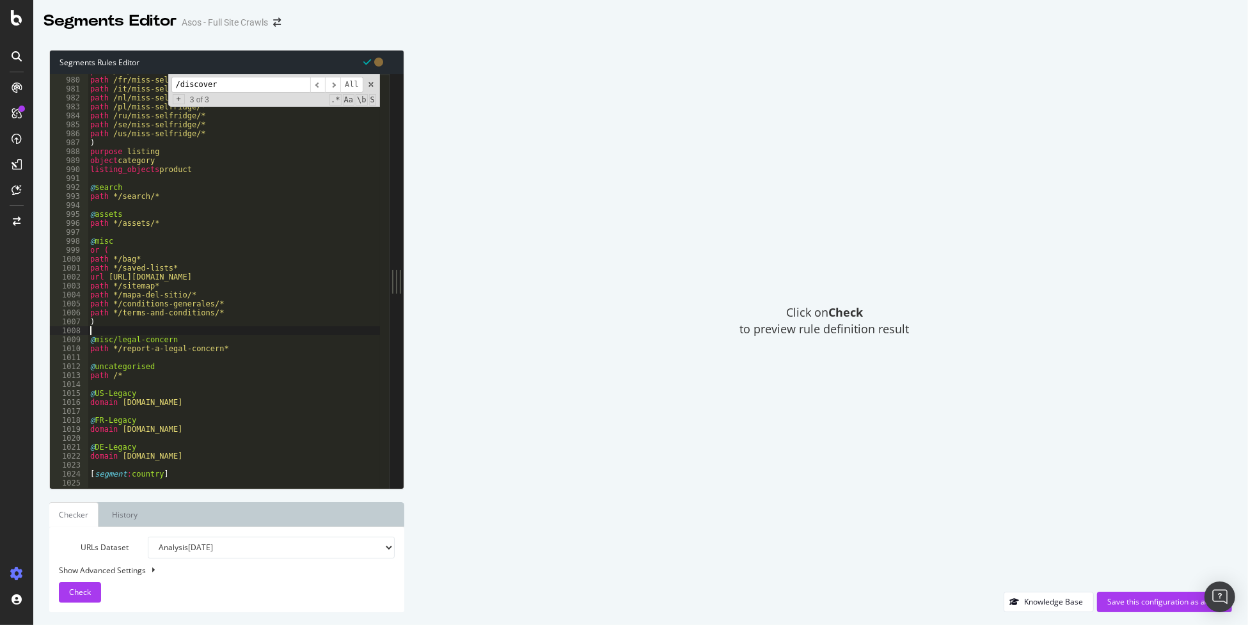
click at [139, 329] on div "path /es/miss-selfridge/* path /fr/miss-selfridge/* path /it/miss-selfridge/* p…" at bounding box center [341, 279] width 507 height 424
click at [116, 339] on div "path /es/miss-selfridge/* path /fr/miss-selfridge/* path /it/miss-selfridge/* p…" at bounding box center [341, 279] width 507 height 424
click at [273, 346] on div "path /es/miss-selfridge/* path /fr/miss-selfridge/* path /it/miss-selfridge/* p…" at bounding box center [341, 279] width 507 height 424
type textarea "path */report-a-legal-concern*"
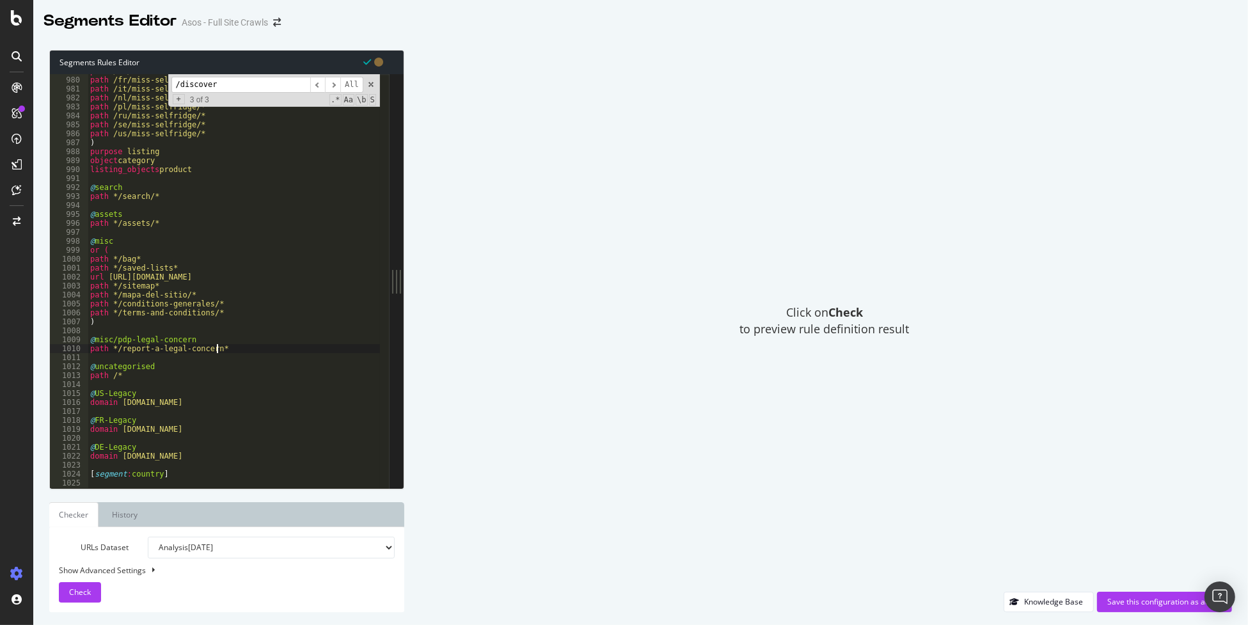
click at [231, 333] on div "path /es/miss-selfridge/* path /fr/miss-selfridge/* path /it/miss-selfridge/* p…" at bounding box center [341, 279] width 507 height 424
click at [215, 341] on div "path /es/miss-selfridge/* path /fr/miss-selfridge/* path /it/miss-selfridge/* p…" at bounding box center [341, 279] width 507 height 424
type textarea "@misc/pdp-legal-concern"
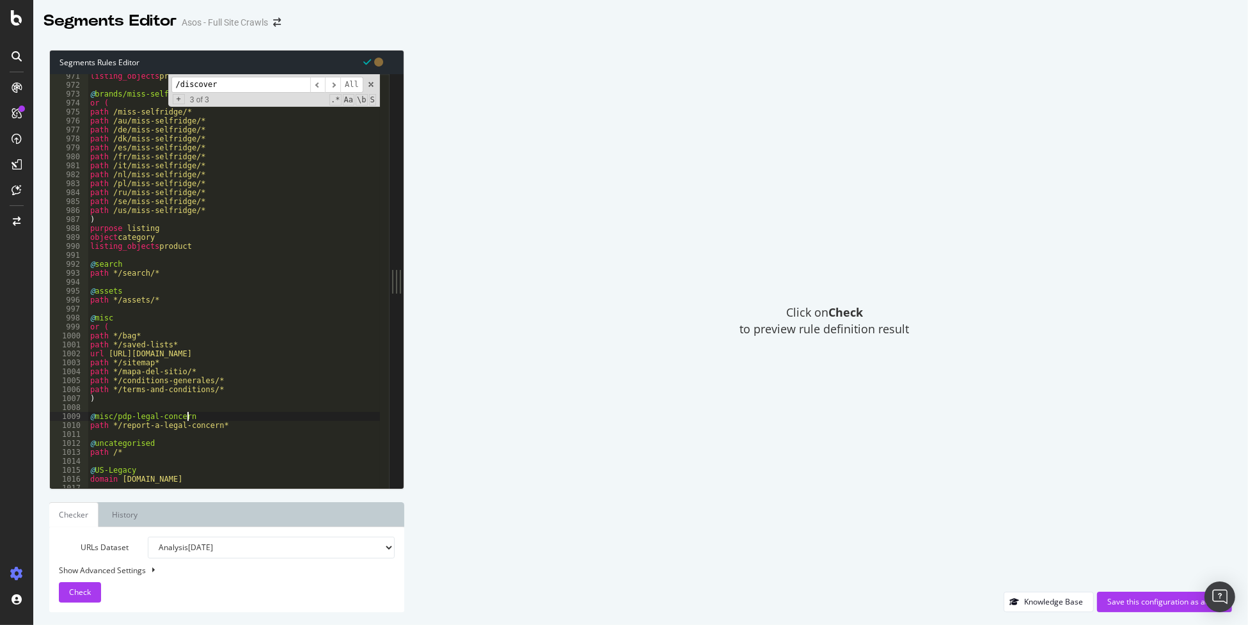
scroll to position [7220, 0]
click at [89, 591] on span "Check" at bounding box center [80, 592] width 22 height 11
click at [372, 84] on span at bounding box center [371, 84] width 9 height 9
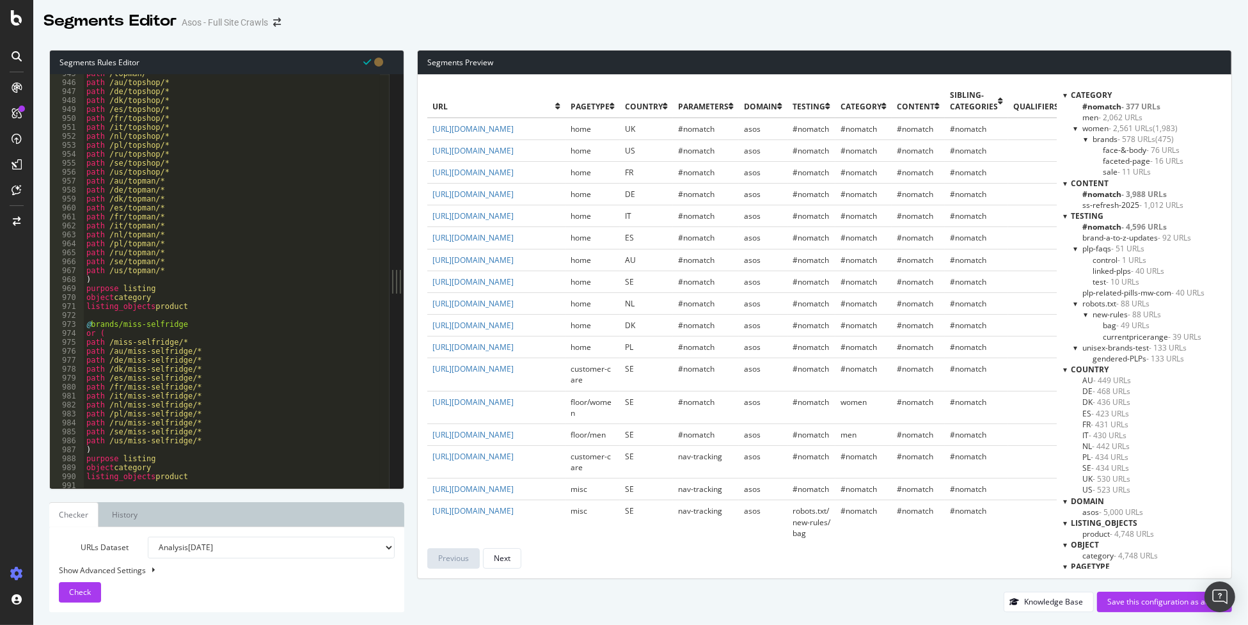
scroll to position [6901, 0]
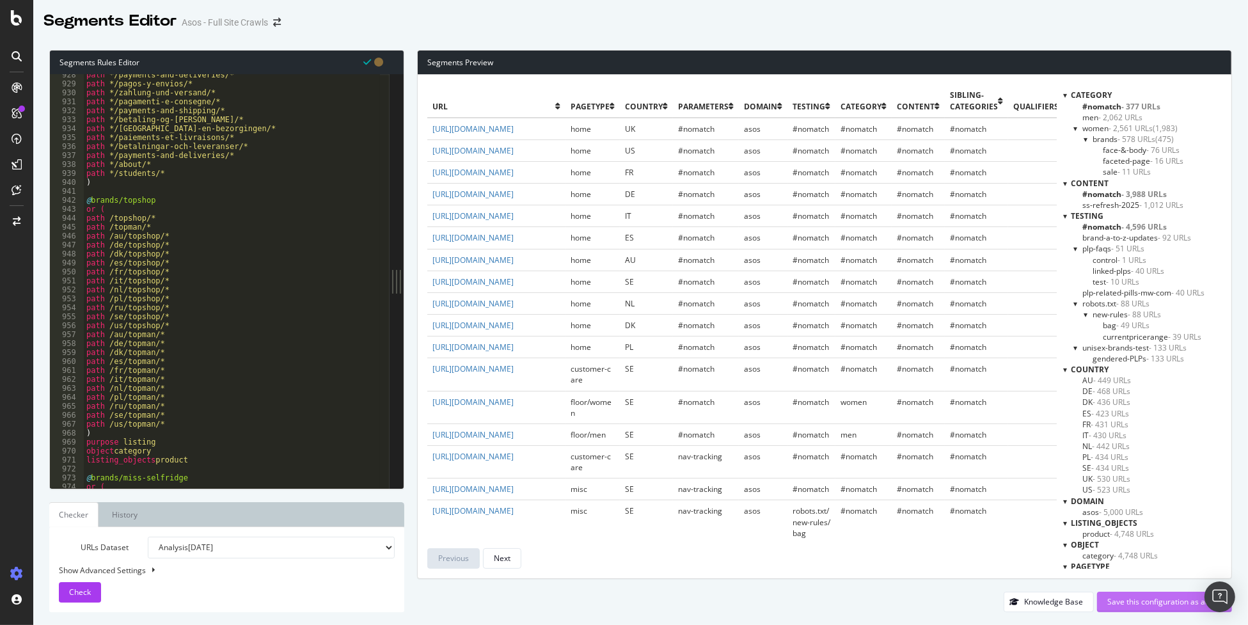
click at [1146, 605] on div "Save this configuration as active" at bounding box center [1164, 601] width 115 height 11
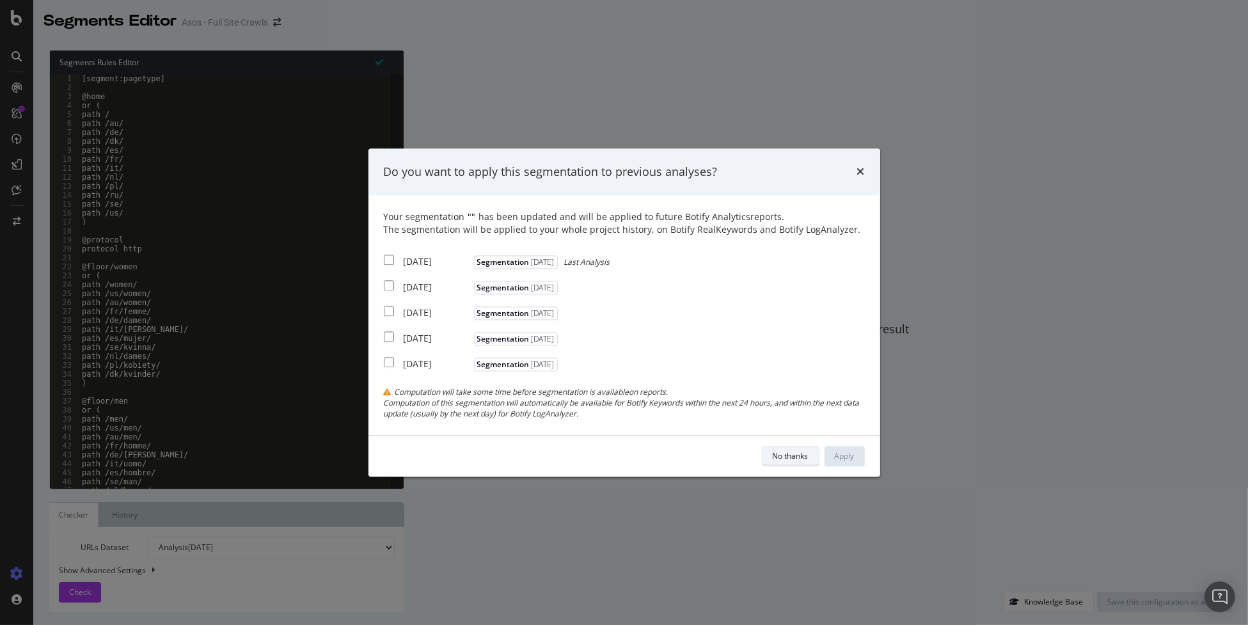
click at [791, 455] on div "No thanks" at bounding box center [791, 455] width 36 height 11
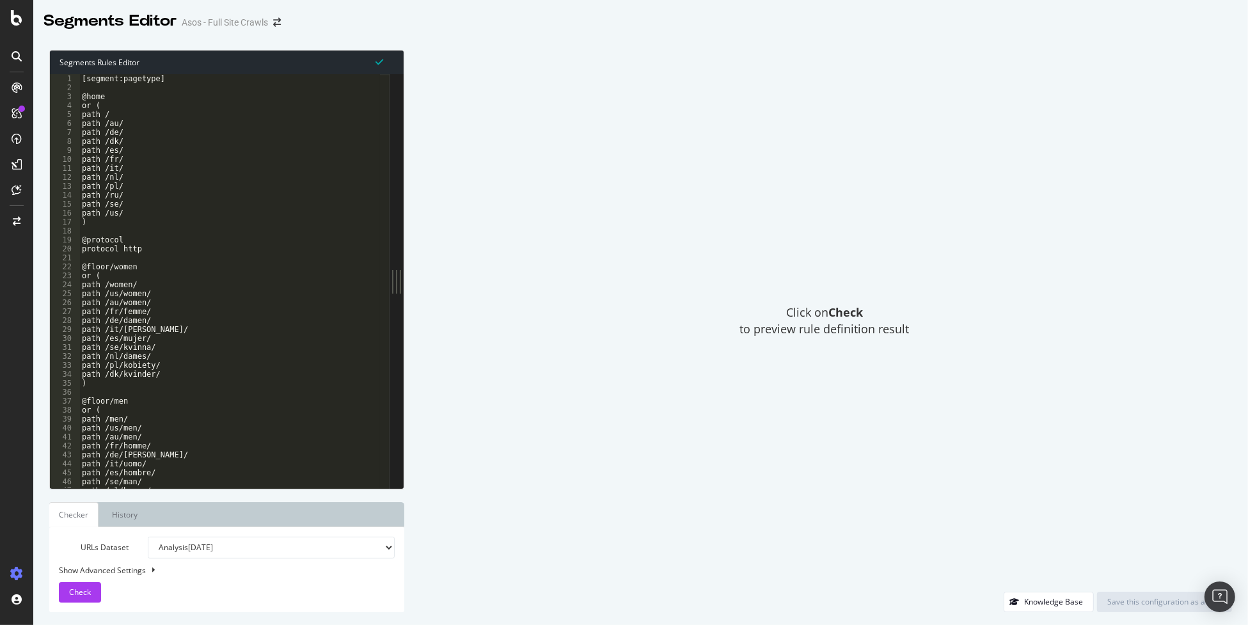
scroll to position [31, 0]
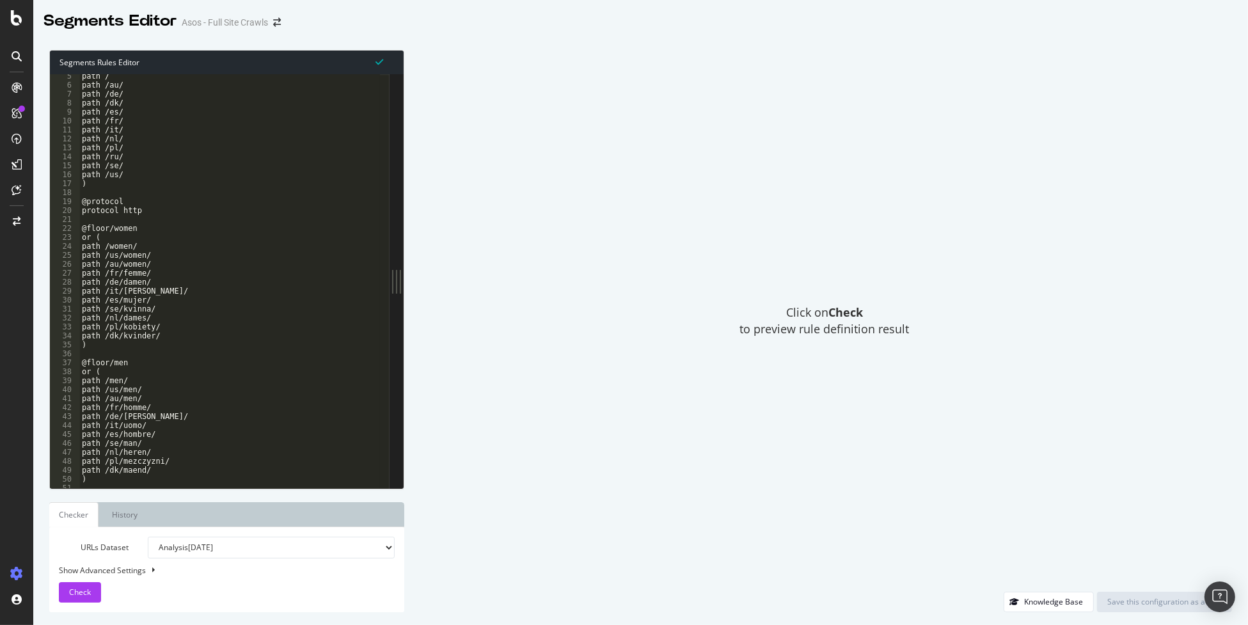
click at [243, 502] on div "Segments Rules Editor 5 6 7 8 9 10 11 12 13 14 15 16 17 18 19 20 21 22 23 24 25…" at bounding box center [226, 331] width 355 height 562
type textarea "path /men/"
click at [276, 380] on div "path / path /au/ path /de/ path /dk/ path /es/ path /fr/ path /it/ path /nl/ pa…" at bounding box center [332, 284] width 507 height 424
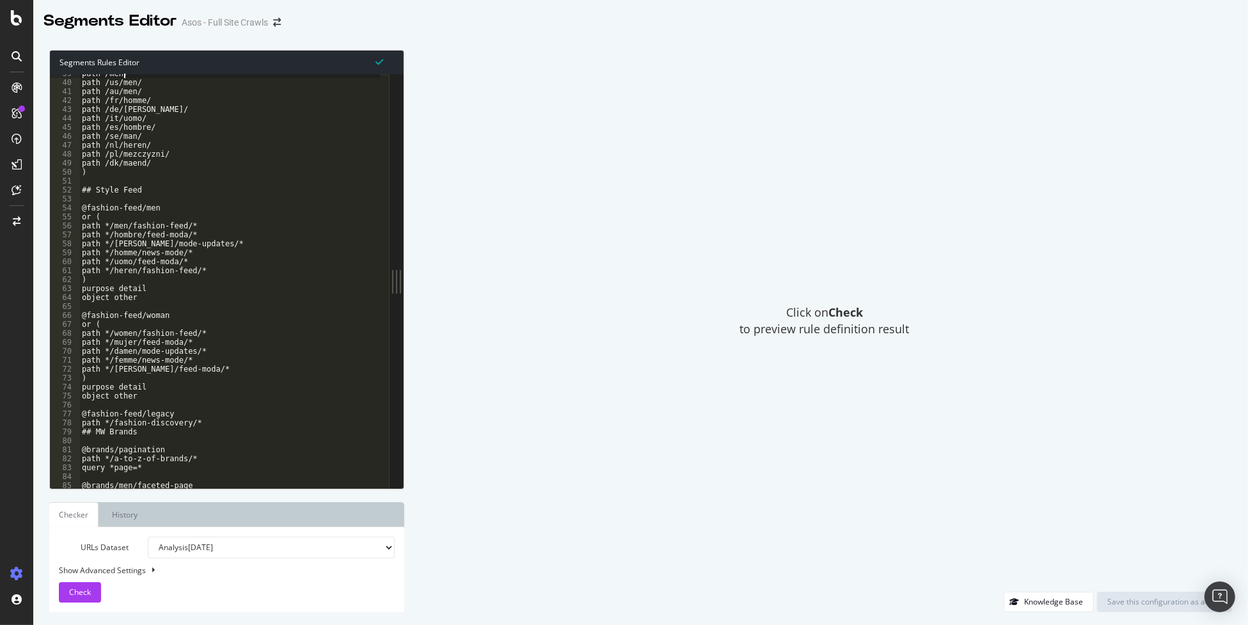
scroll to position [319, 0]
